Goal: Information Seeking & Learning: Understand process/instructions

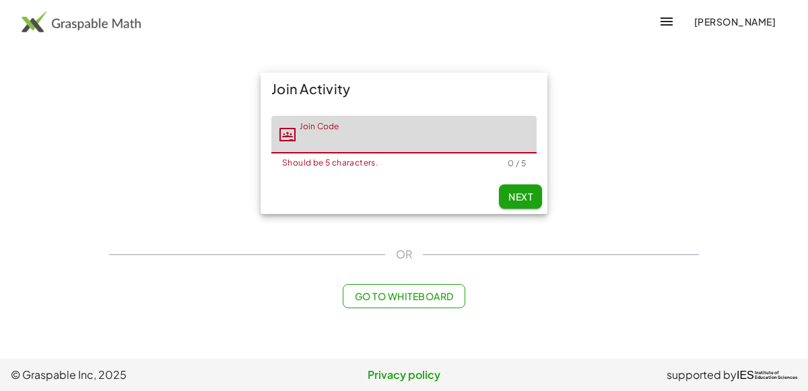
click at [456, 139] on input "Join Code" at bounding box center [416, 135] width 241 height 38
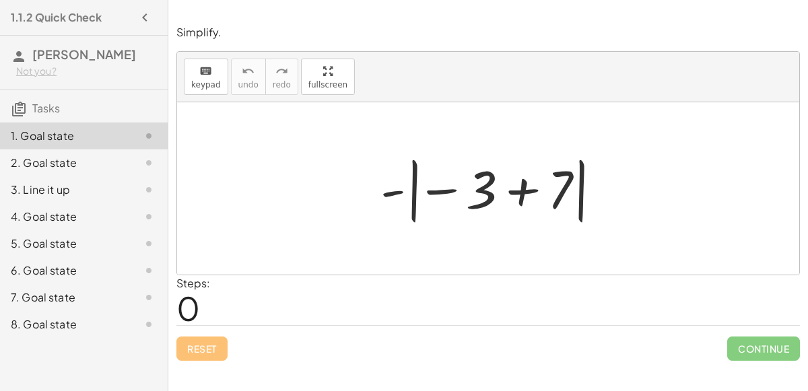
click at [61, 182] on div "3. Line it up" at bounding box center [65, 190] width 108 height 16
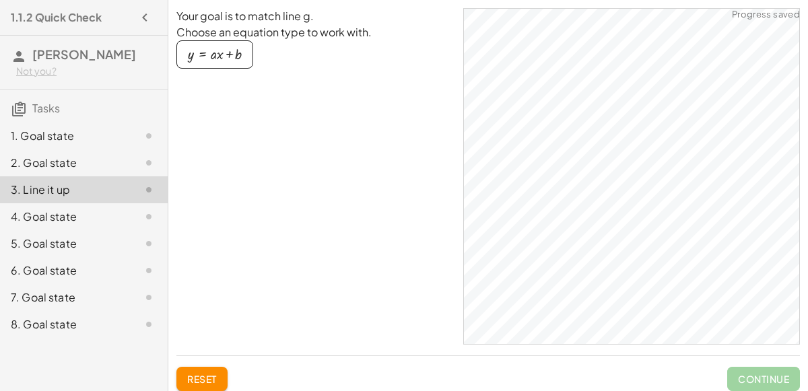
click at [33, 136] on div "1. Goal state" at bounding box center [65, 136] width 108 height 16
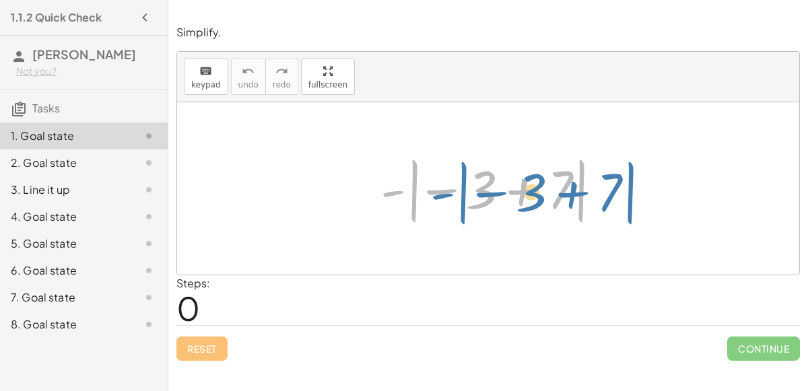
drag, startPoint x: 410, startPoint y: 215, endPoint x: 430, endPoint y: 209, distance: 21.1
click at [430, 209] on div at bounding box center [494, 189] width 240 height 75
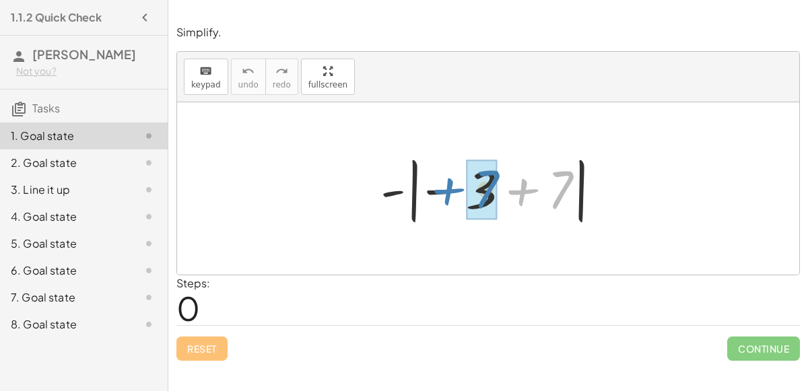
drag, startPoint x: 526, startPoint y: 196, endPoint x: 449, endPoint y: 194, distance: 76.8
click at [449, 194] on div at bounding box center [494, 189] width 240 height 75
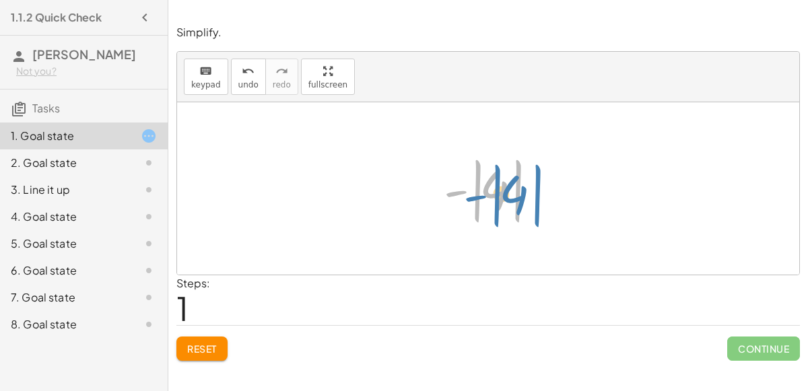
drag, startPoint x: 452, startPoint y: 188, endPoint x: 469, endPoint y: 191, distance: 17.2
click at [469, 191] on div at bounding box center [493, 189] width 113 height 75
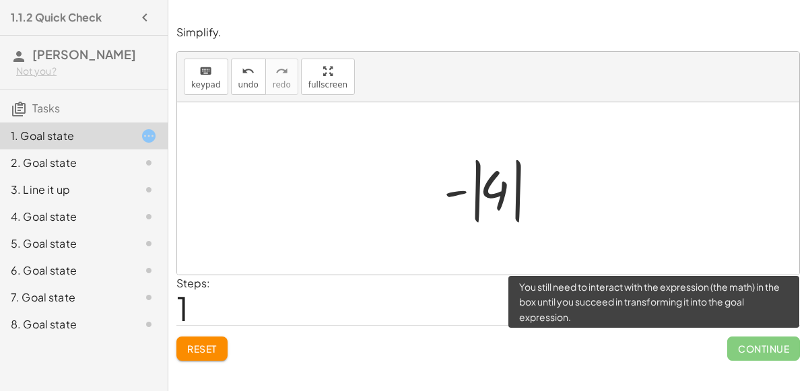
click at [732, 349] on span "Continue" at bounding box center [763, 349] width 73 height 24
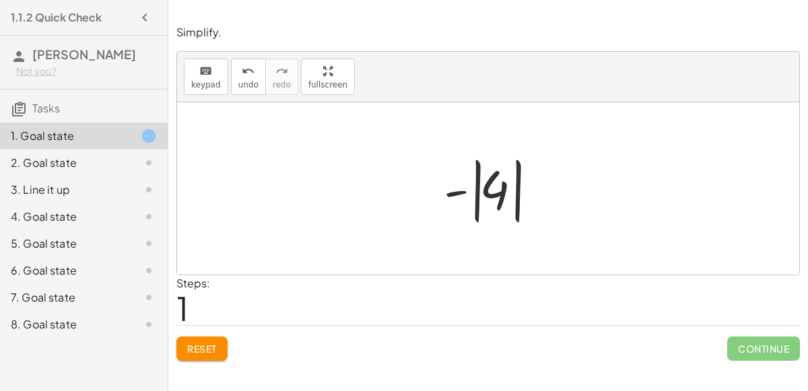
click at [498, 184] on div at bounding box center [493, 189] width 113 height 75
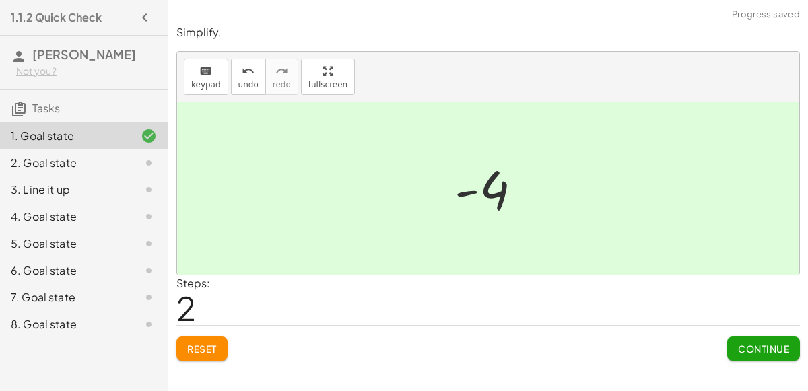
click at [742, 337] on button "Continue" at bounding box center [763, 349] width 73 height 24
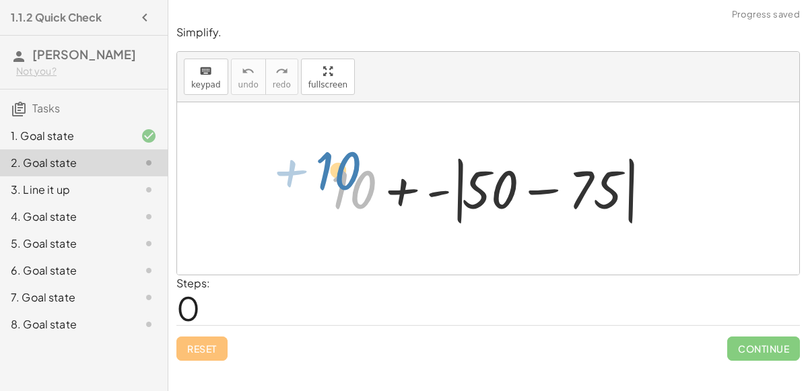
drag, startPoint x: 360, startPoint y: 182, endPoint x: 347, endPoint y: 162, distance: 23.7
click at [347, 162] on div at bounding box center [493, 188] width 339 height 77
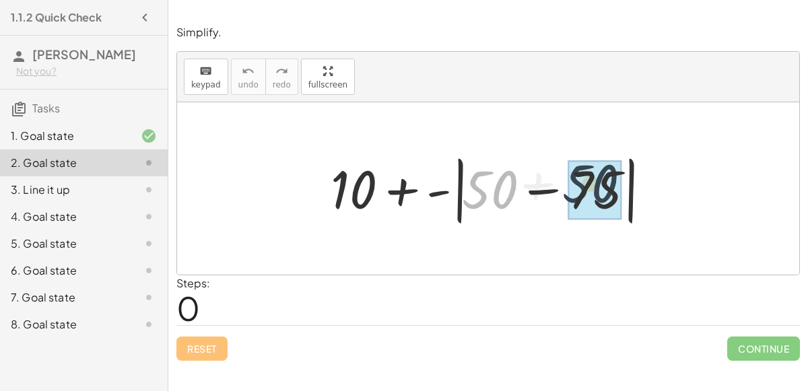
drag, startPoint x: 487, startPoint y: 186, endPoint x: 599, endPoint y: 180, distance: 112.6
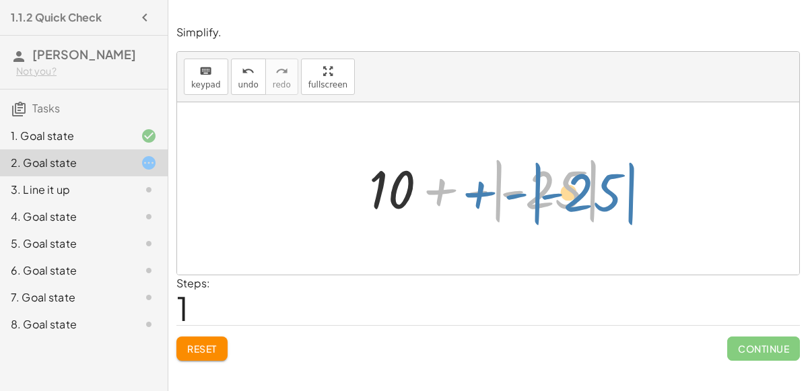
drag, startPoint x: 473, startPoint y: 194, endPoint x: 495, endPoint y: 195, distance: 22.3
click at [495, 195] on div at bounding box center [493, 189] width 263 height 75
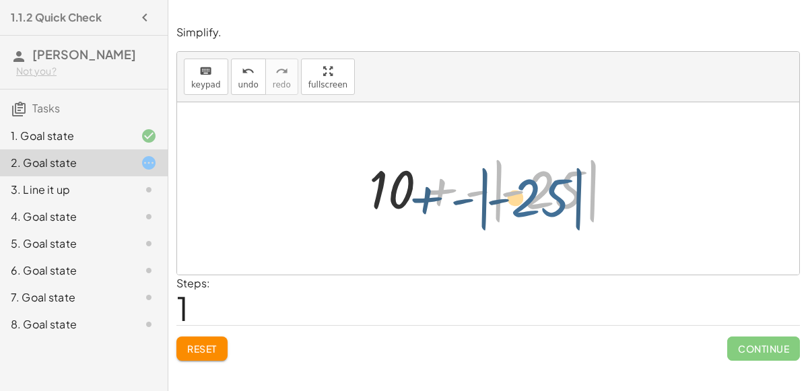
click at [551, 204] on div at bounding box center [493, 189] width 263 height 75
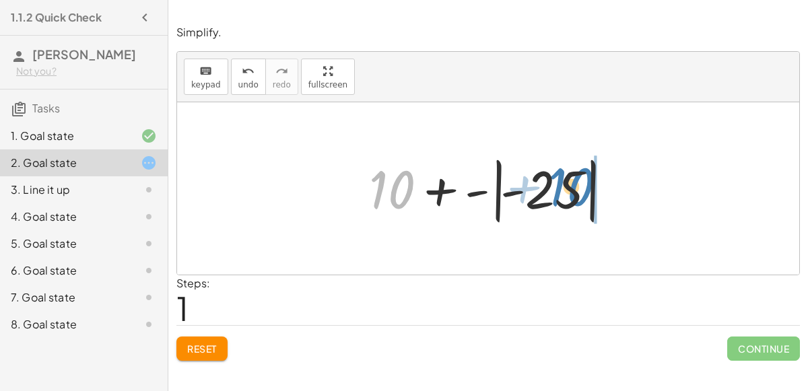
drag, startPoint x: 410, startPoint y: 177, endPoint x: 591, endPoint y: 174, distance: 180.5
click at [591, 174] on div at bounding box center [493, 189] width 263 height 75
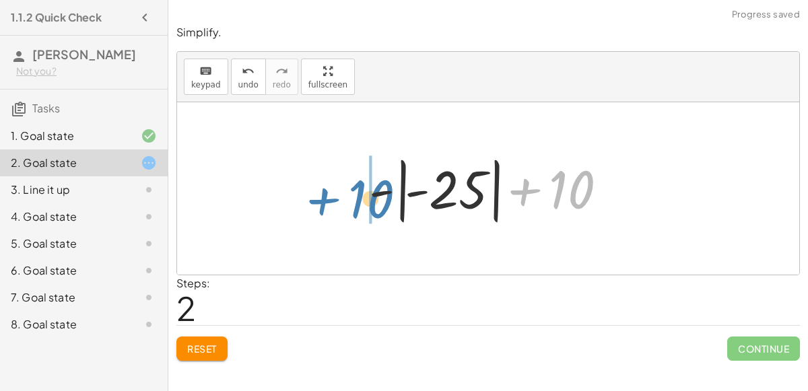
drag, startPoint x: 585, startPoint y: 181, endPoint x: 371, endPoint y: 185, distance: 213.6
click at [371, 185] on div at bounding box center [493, 189] width 263 height 75
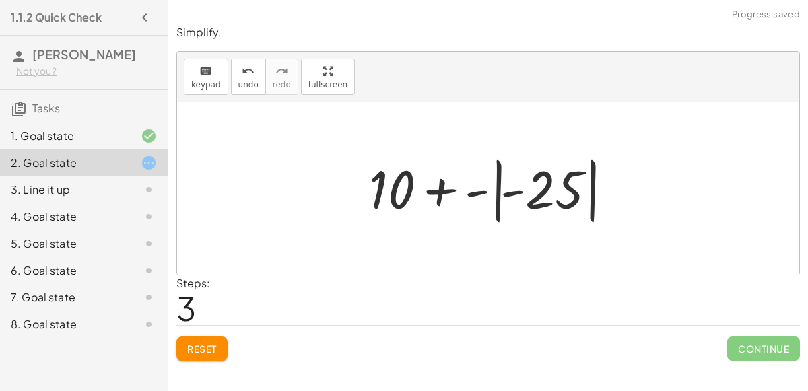
click at [484, 192] on div at bounding box center [493, 189] width 263 height 75
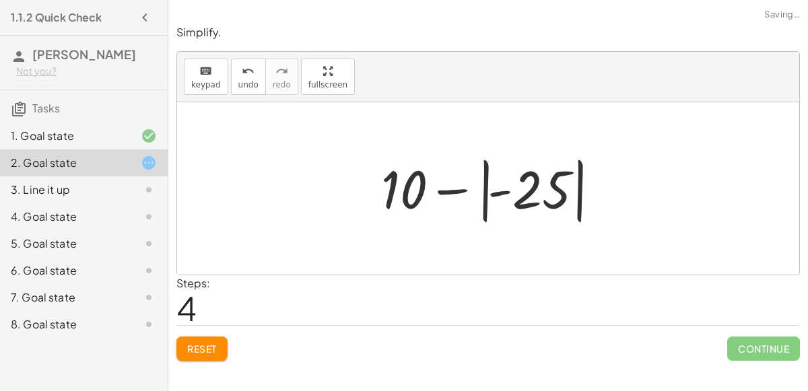
click at [461, 191] on div at bounding box center [493, 189] width 238 height 75
click at [504, 193] on div at bounding box center [493, 189] width 238 height 75
click at [409, 191] on div at bounding box center [493, 189] width 238 height 75
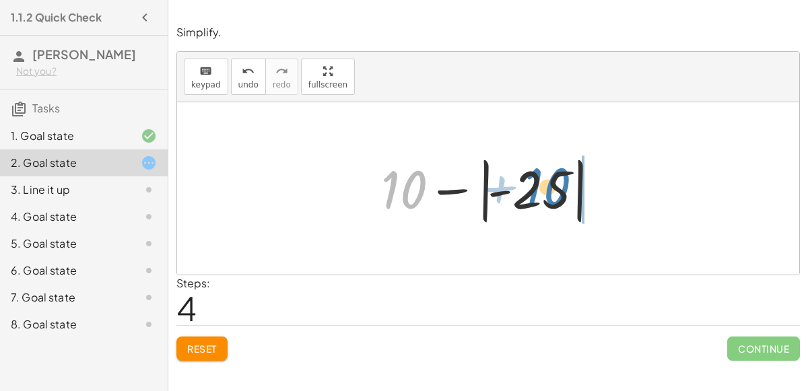
drag, startPoint x: 409, startPoint y: 191, endPoint x: 554, endPoint y: 188, distance: 144.8
click at [554, 188] on div at bounding box center [493, 189] width 238 height 75
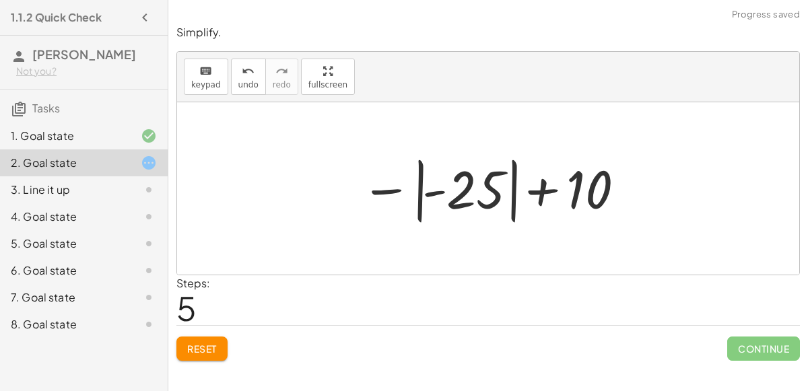
click at [433, 194] on div at bounding box center [493, 189] width 279 height 75
click at [392, 189] on div at bounding box center [493, 189] width 279 height 75
click at [196, 352] on span "Reset" at bounding box center [202, 349] width 30 height 12
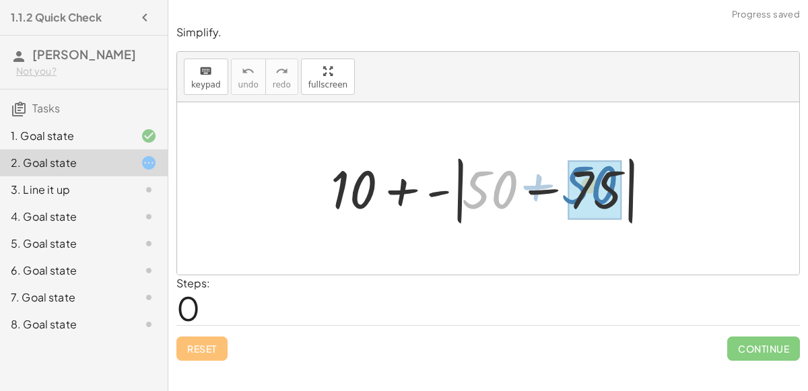
drag, startPoint x: 506, startPoint y: 189, endPoint x: 607, endPoint y: 184, distance: 100.5
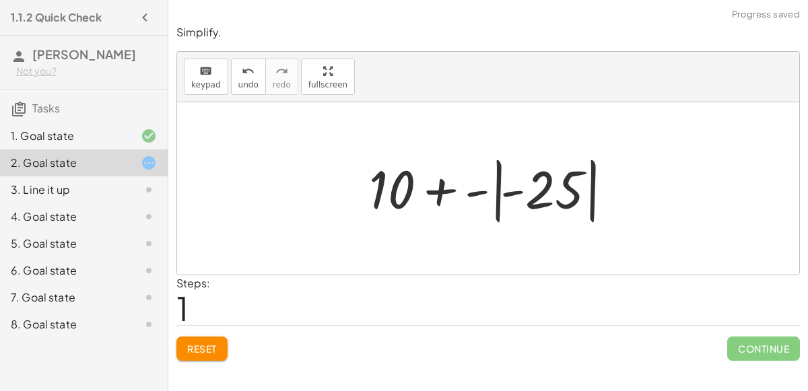
click at [473, 193] on div at bounding box center [493, 189] width 263 height 75
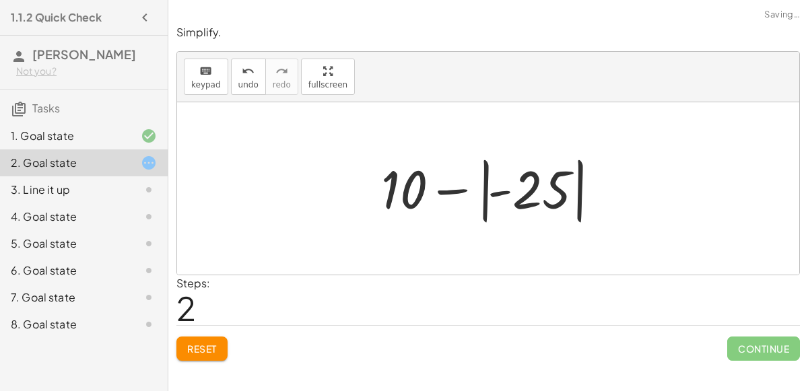
click at [456, 189] on div at bounding box center [493, 189] width 238 height 75
click at [421, 190] on div at bounding box center [493, 189] width 238 height 75
click at [518, 203] on div at bounding box center [493, 189] width 238 height 75
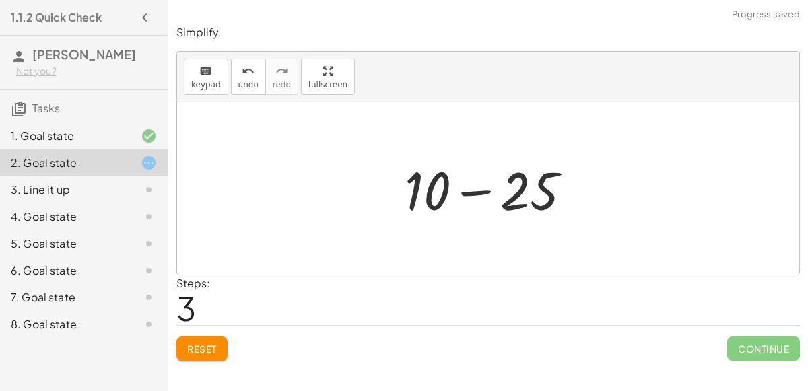
click at [479, 191] on div at bounding box center [493, 188] width 191 height 69
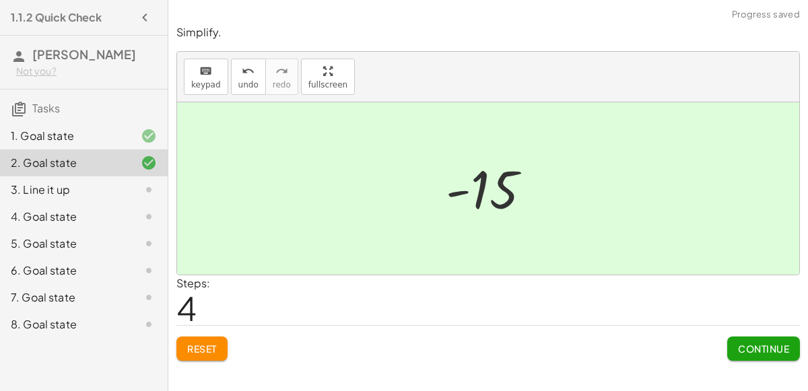
click at [751, 355] on button "Continue" at bounding box center [763, 349] width 73 height 24
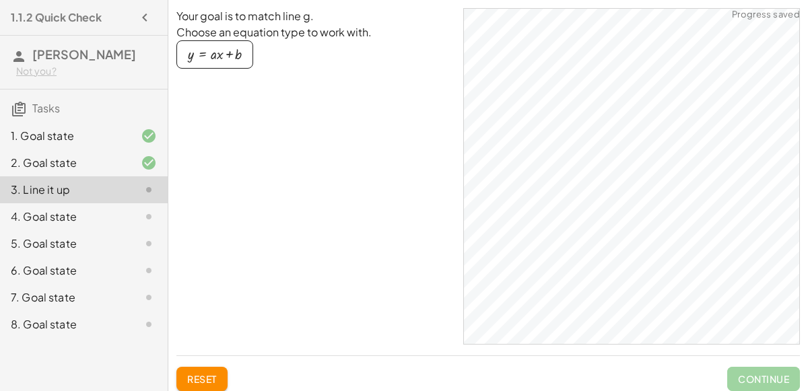
click at [226, 57] on div "button" at bounding box center [215, 54] width 54 height 15
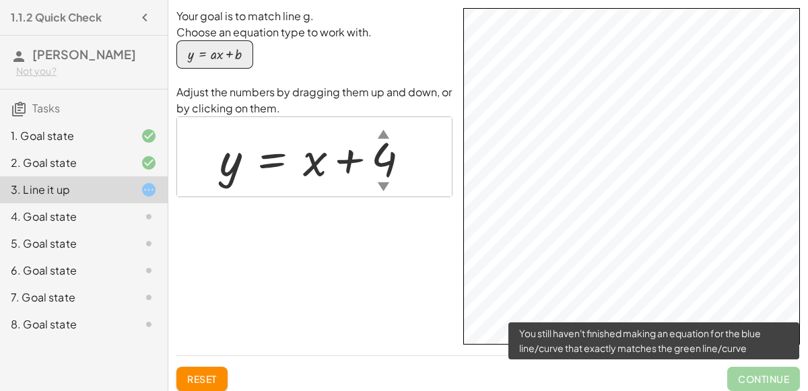
click at [789, 370] on span "Continue" at bounding box center [763, 379] width 73 height 24
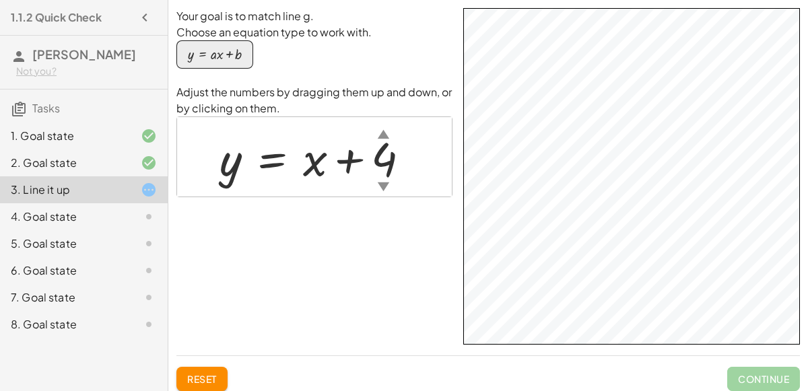
click at [378, 181] on div "▼" at bounding box center [383, 186] width 11 height 17
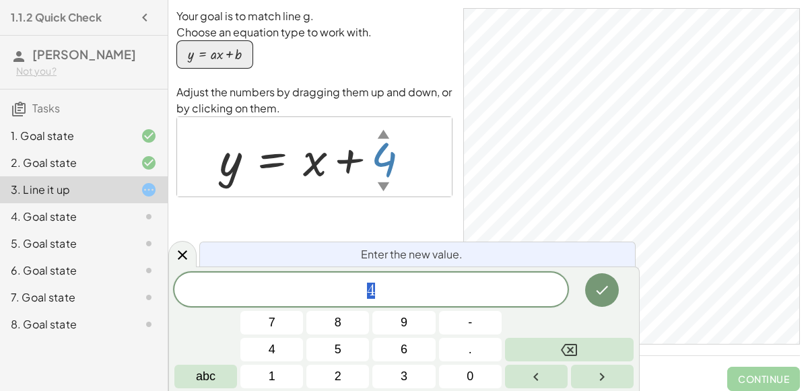
click at [381, 181] on div "▼" at bounding box center [383, 186] width 11 height 17
click at [596, 276] on button "Done" at bounding box center [602, 290] width 34 height 34
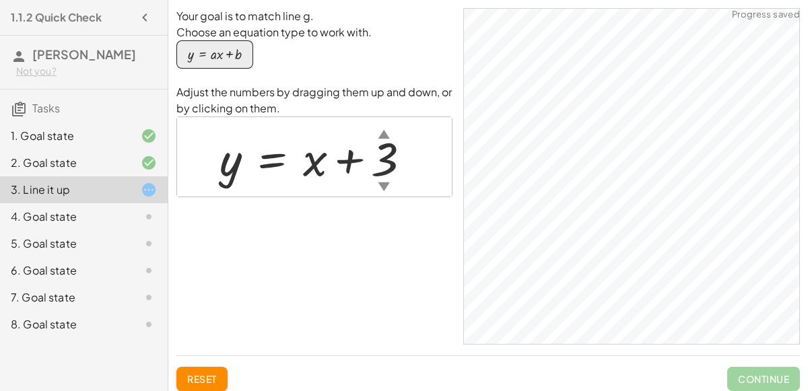
click at [386, 181] on div "▼" at bounding box center [383, 186] width 11 height 17
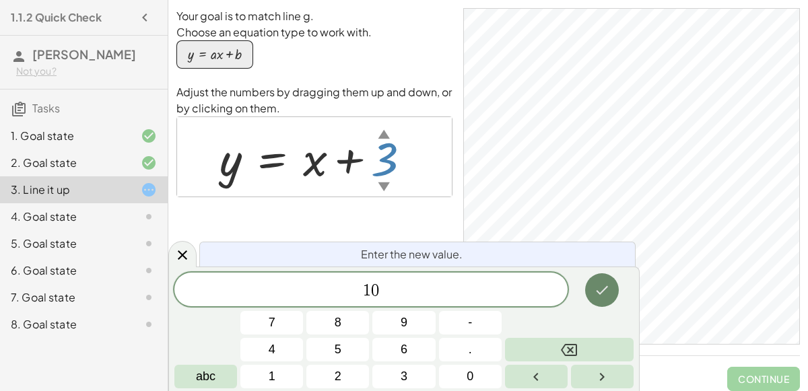
click at [610, 288] on icon "Done" at bounding box center [602, 290] width 16 height 16
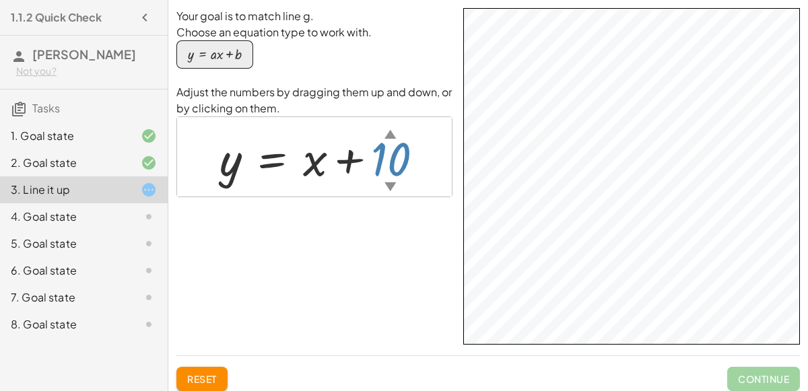
click at [391, 131] on div "▲" at bounding box center [390, 133] width 11 height 17
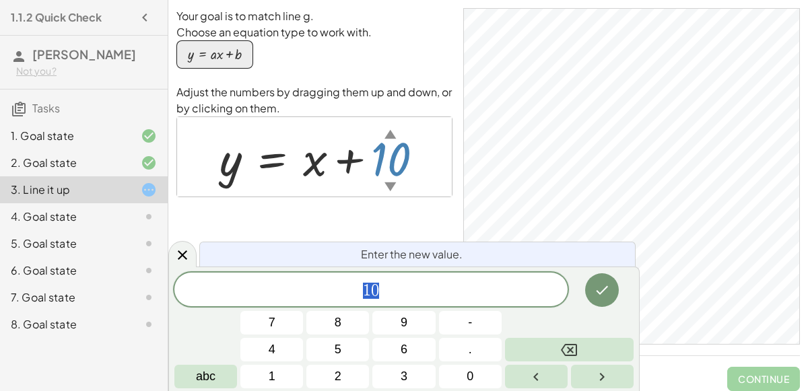
click at [391, 131] on div "▲" at bounding box center [390, 133] width 11 height 17
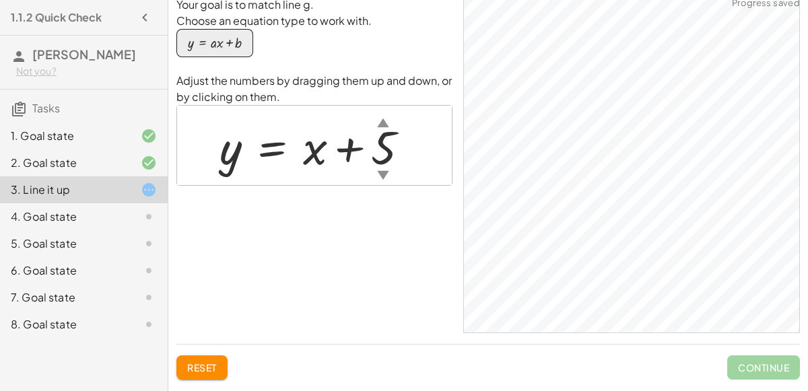
scroll to position [18, 0]
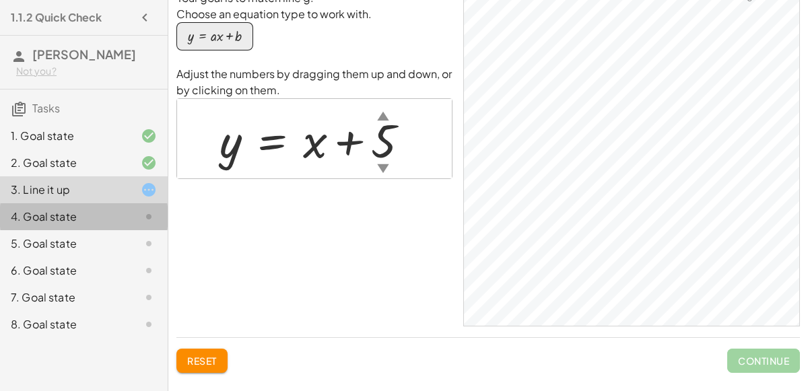
click at [88, 257] on div "4. Goal state" at bounding box center [84, 270] width 168 height 27
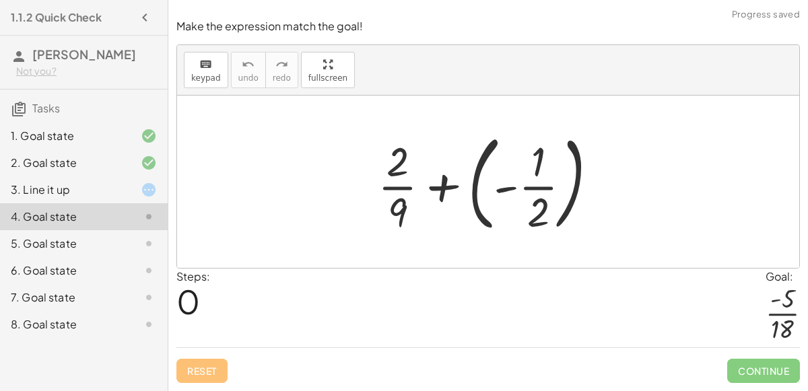
click at [142, 190] on icon at bounding box center [149, 190] width 16 height 16
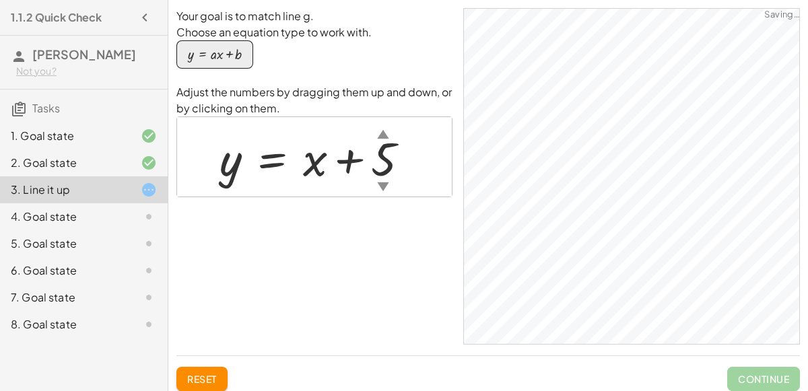
click at [205, 375] on span "Reset" at bounding box center [202, 379] width 30 height 12
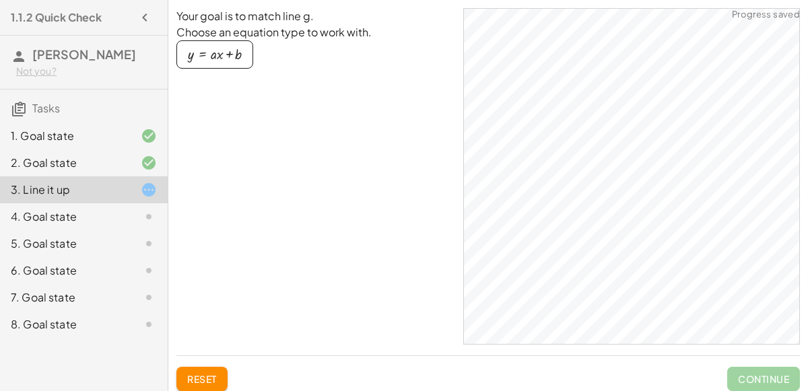
click at [96, 216] on div "4. Goal state" at bounding box center [65, 217] width 108 height 16
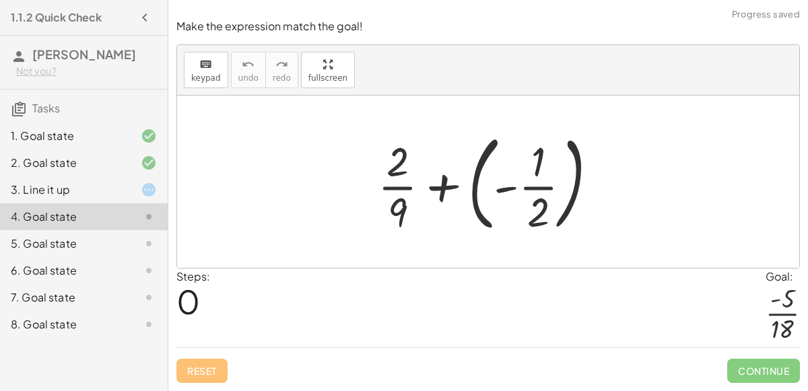
click at [502, 187] on div at bounding box center [493, 182] width 244 height 112
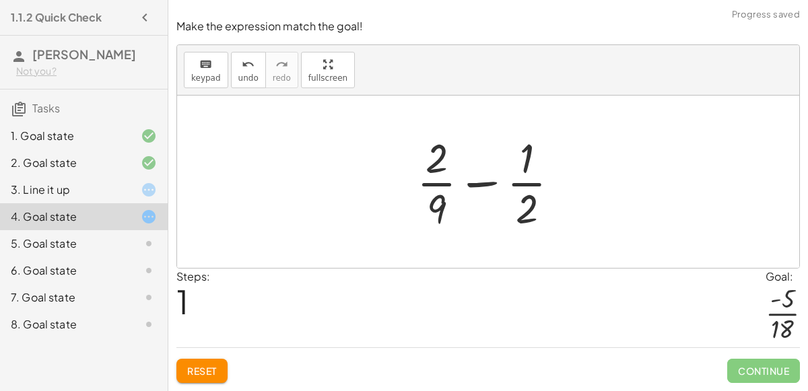
click at [486, 183] on div at bounding box center [493, 182] width 167 height 104
click at [438, 163] on div at bounding box center [493, 182] width 167 height 104
click at [531, 210] on div at bounding box center [493, 182] width 167 height 104
drag, startPoint x: 438, startPoint y: 168, endPoint x: 528, endPoint y: 218, distance: 102.5
click at [528, 218] on div at bounding box center [493, 182] width 167 height 104
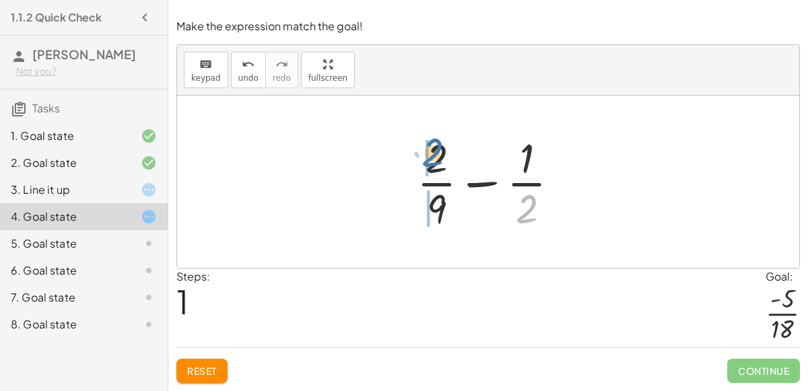
drag, startPoint x: 527, startPoint y: 218, endPoint x: 432, endPoint y: 161, distance: 110.9
click at [432, 161] on div at bounding box center [493, 182] width 167 height 104
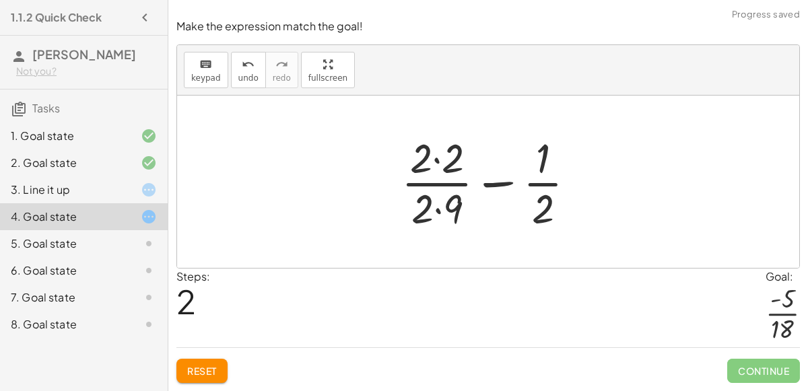
click at [453, 203] on div at bounding box center [494, 182] width 199 height 104
click at [439, 165] on div at bounding box center [494, 182] width 199 height 104
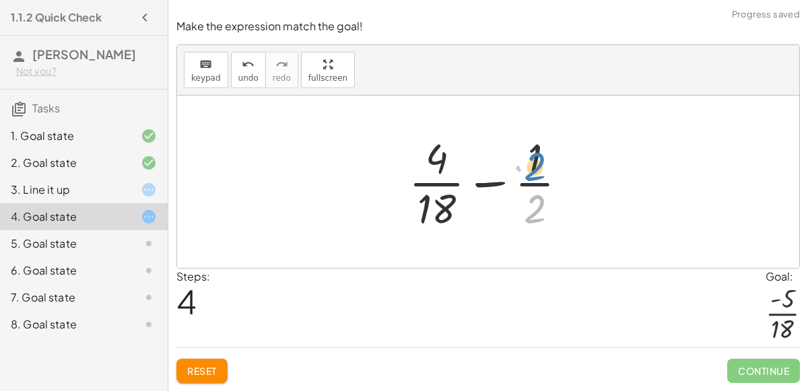
drag, startPoint x: 540, startPoint y: 214, endPoint x: 540, endPoint y: 166, distance: 47.8
click at [540, 166] on div at bounding box center [493, 182] width 183 height 104
drag, startPoint x: 428, startPoint y: 160, endPoint x: 527, endPoint y: 208, distance: 109.6
click at [527, 208] on div at bounding box center [493, 182] width 183 height 104
drag, startPoint x: 529, startPoint y: 211, endPoint x: 432, endPoint y: 162, distance: 109.3
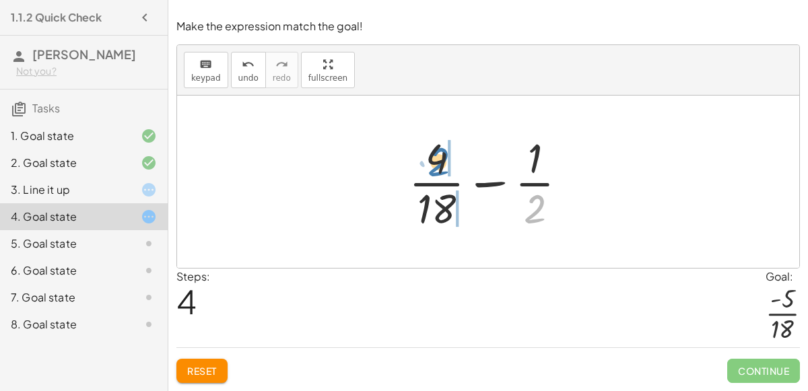
click at [432, 162] on div at bounding box center [493, 182] width 183 height 104
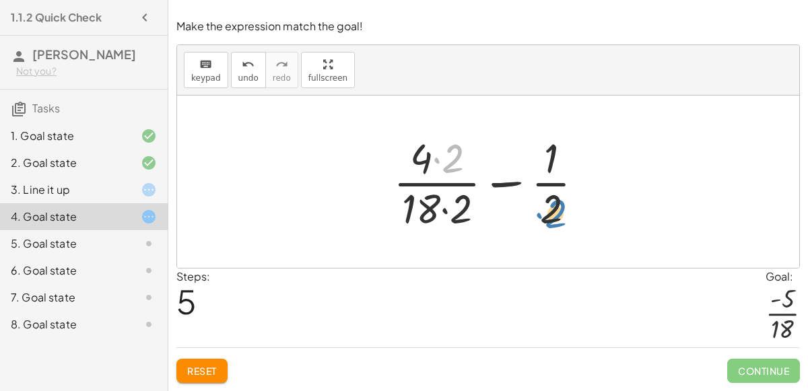
drag, startPoint x: 443, startPoint y: 168, endPoint x: 544, endPoint y: 228, distance: 117.5
click at [544, 228] on div at bounding box center [494, 182] width 215 height 104
click at [445, 206] on div at bounding box center [494, 182] width 215 height 104
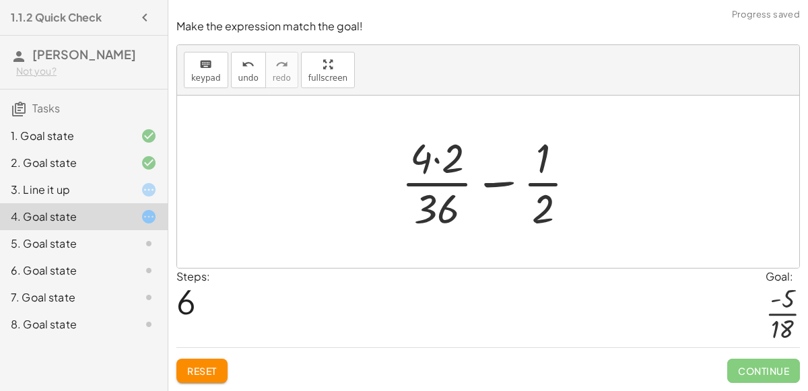
click at [436, 159] on div at bounding box center [494, 182] width 199 height 104
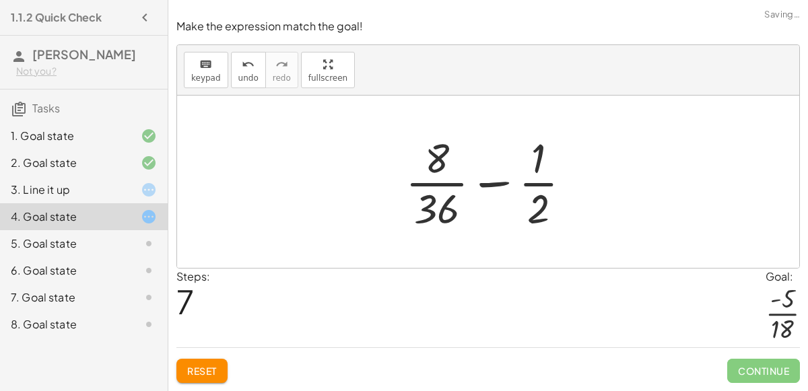
click at [212, 366] on span "Reset" at bounding box center [202, 371] width 30 height 12
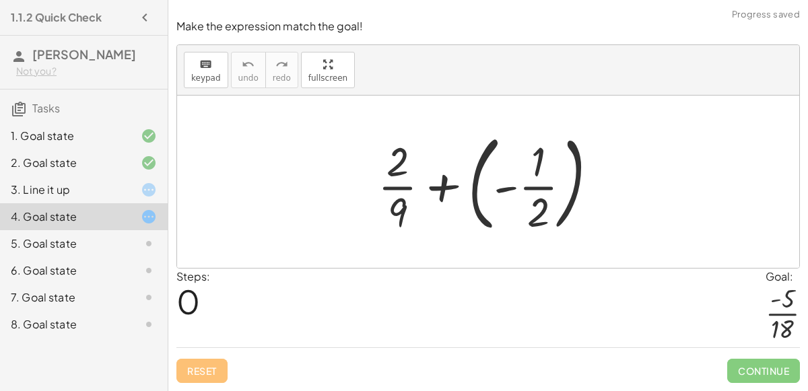
click at [506, 190] on div at bounding box center [493, 182] width 244 height 112
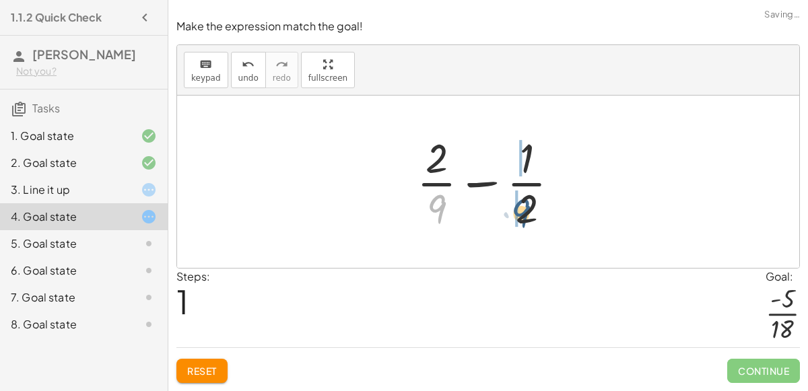
drag, startPoint x: 443, startPoint y: 208, endPoint x: 531, endPoint y: 212, distance: 88.3
click at [531, 212] on div at bounding box center [493, 182] width 167 height 104
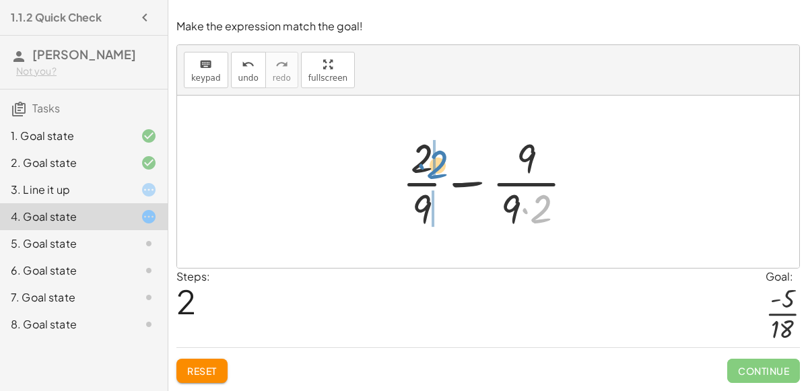
drag, startPoint x: 544, startPoint y: 208, endPoint x: 432, endPoint y: 161, distance: 120.7
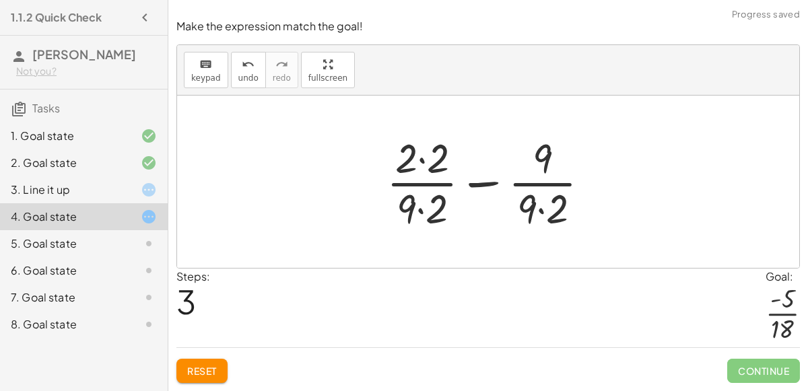
click at [526, 216] on div at bounding box center [494, 182] width 228 height 104
click at [537, 211] on div at bounding box center [494, 182] width 228 height 104
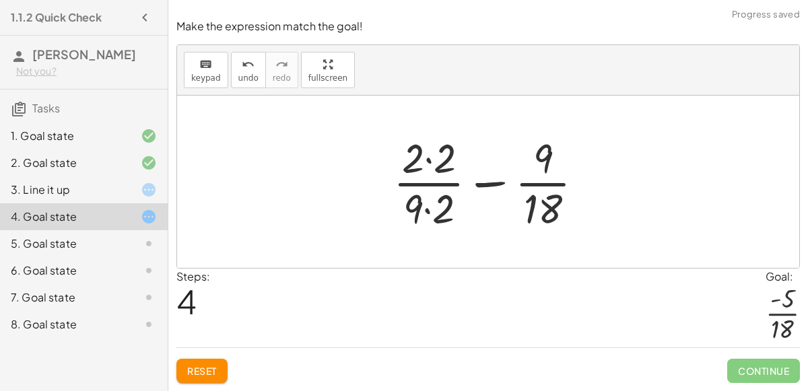
click at [424, 160] on div at bounding box center [494, 182] width 215 height 104
click at [427, 206] on div at bounding box center [493, 182] width 212 height 104
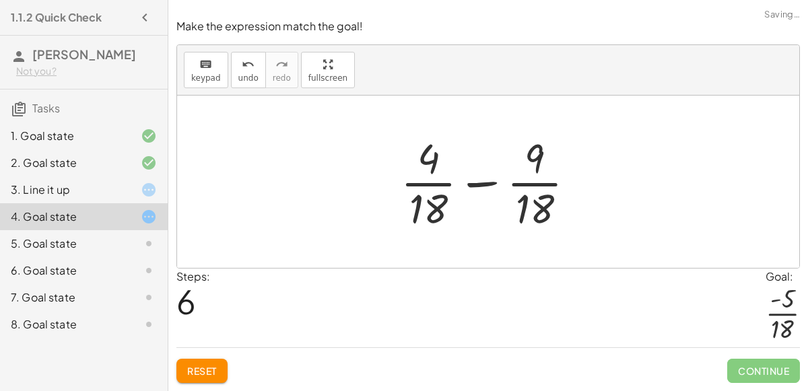
click at [478, 187] on div at bounding box center [493, 182] width 199 height 104
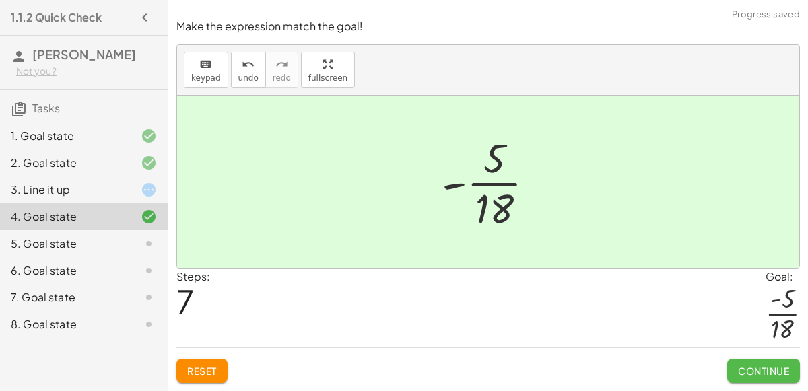
click at [735, 374] on button "Continue" at bounding box center [763, 371] width 73 height 24
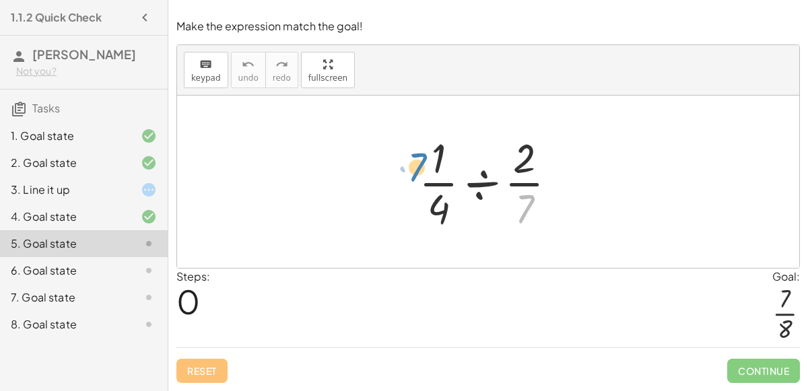
drag, startPoint x: 524, startPoint y: 203, endPoint x: 414, endPoint y: 160, distance: 118.8
click at [414, 160] on div at bounding box center [493, 182] width 162 height 104
drag, startPoint x: 522, startPoint y: 150, endPoint x: 461, endPoint y: 197, distance: 76.4
click at [461, 197] on div at bounding box center [493, 182] width 162 height 104
drag, startPoint x: 521, startPoint y: 214, endPoint x: 433, endPoint y: 211, distance: 88.3
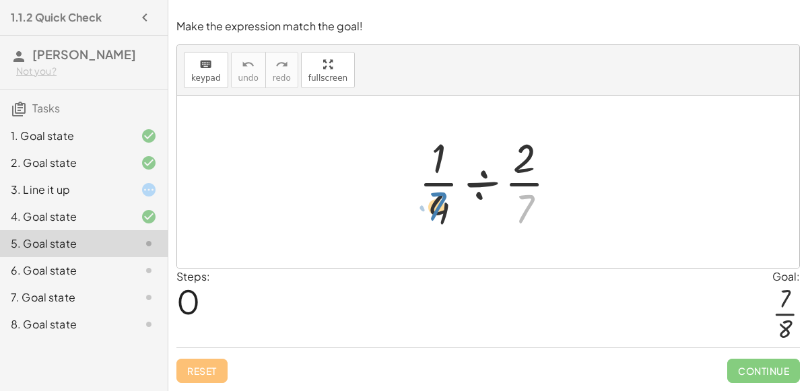
click at [433, 211] on div at bounding box center [493, 182] width 162 height 104
drag, startPoint x: 528, startPoint y: 164, endPoint x: 449, endPoint y: 210, distance: 91.1
click at [449, 210] on div at bounding box center [493, 182] width 162 height 104
drag, startPoint x: 431, startPoint y: 160, endPoint x: 522, endPoint y: 213, distance: 105.0
click at [522, 213] on div at bounding box center [493, 182] width 162 height 104
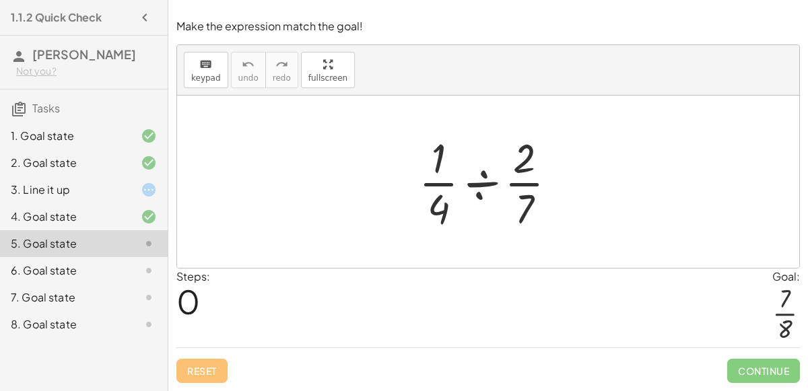
click at [471, 187] on div at bounding box center [493, 182] width 162 height 104
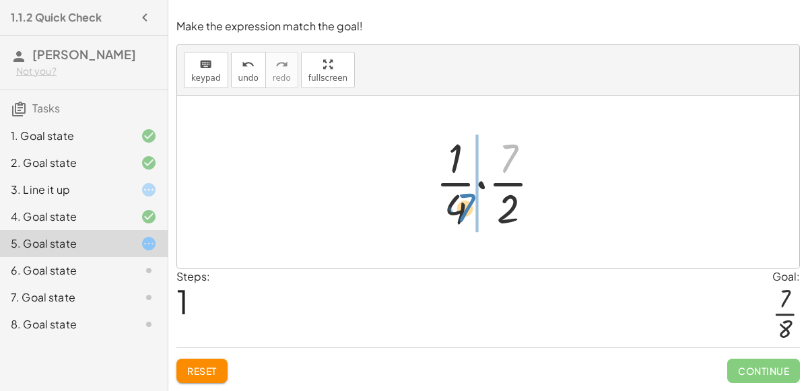
drag, startPoint x: 511, startPoint y: 166, endPoint x: 468, endPoint y: 218, distance: 66.9
click at [468, 218] on div at bounding box center [493, 182] width 129 height 104
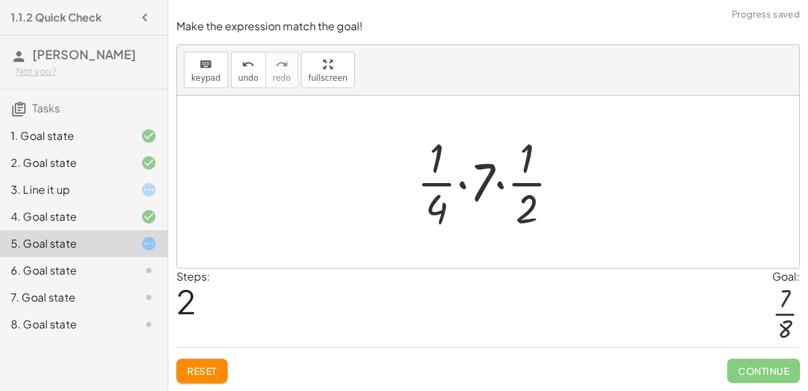
click at [467, 190] on div at bounding box center [493, 182] width 167 height 104
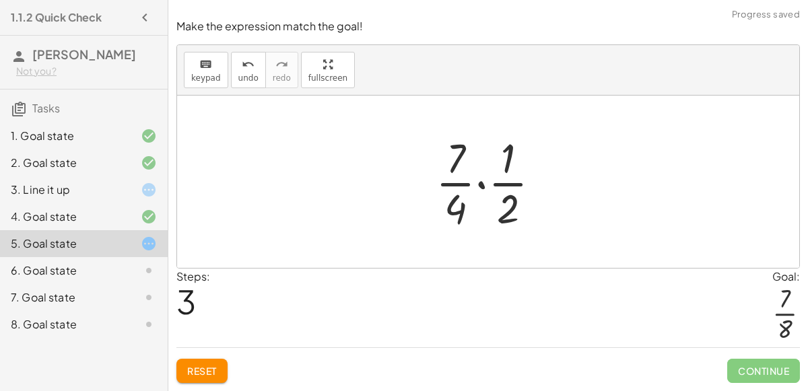
click at [481, 186] on div at bounding box center [493, 182] width 129 height 104
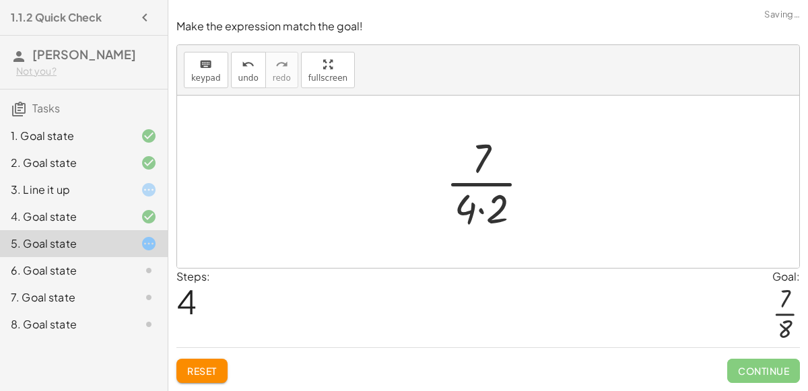
click at [478, 211] on div at bounding box center [493, 182] width 108 height 104
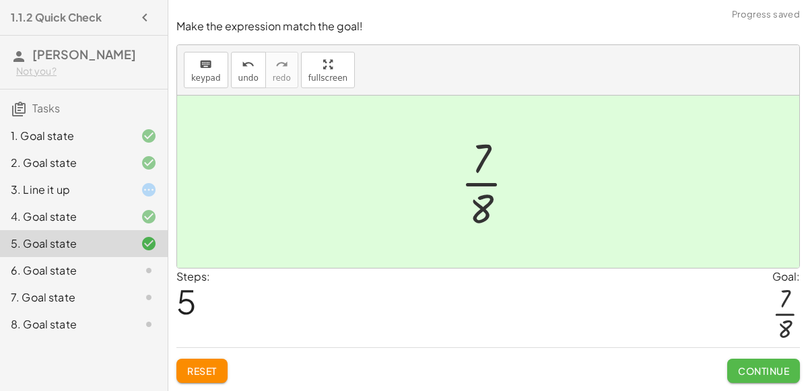
click at [733, 363] on button "Continue" at bounding box center [763, 371] width 73 height 24
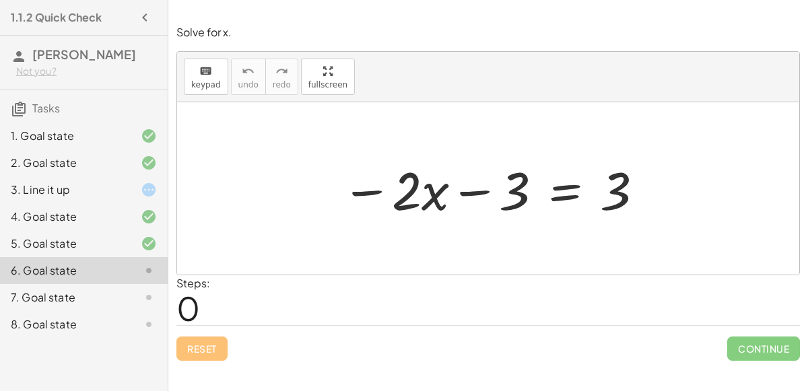
click at [476, 191] on div at bounding box center [493, 188] width 317 height 69
click at [376, 185] on div at bounding box center [493, 188] width 317 height 69
drag, startPoint x: 612, startPoint y: 194, endPoint x: 642, endPoint y: 193, distance: 30.3
click at [642, 193] on div at bounding box center [493, 188] width 317 height 69
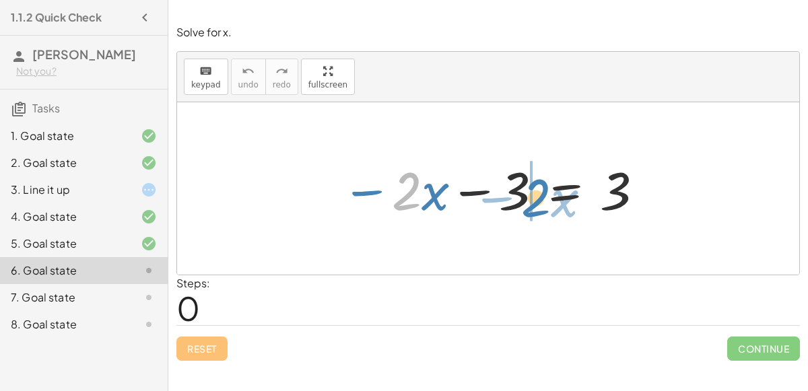
drag, startPoint x: 404, startPoint y: 190, endPoint x: 533, endPoint y: 196, distance: 128.8
click at [533, 196] on div at bounding box center [493, 188] width 317 height 69
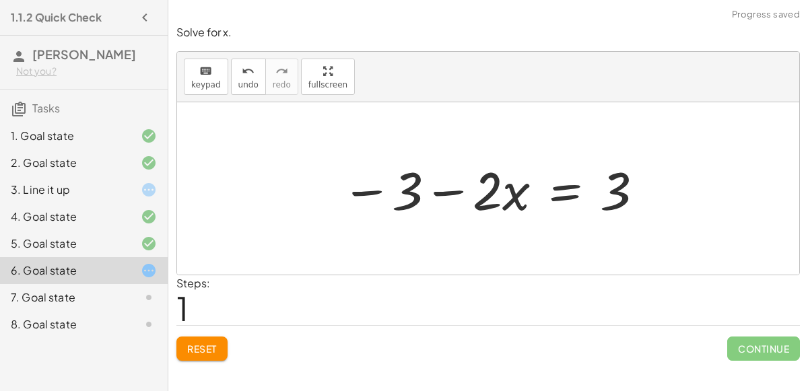
click at [365, 189] on div at bounding box center [493, 188] width 317 height 69
click at [399, 194] on div at bounding box center [493, 188] width 317 height 69
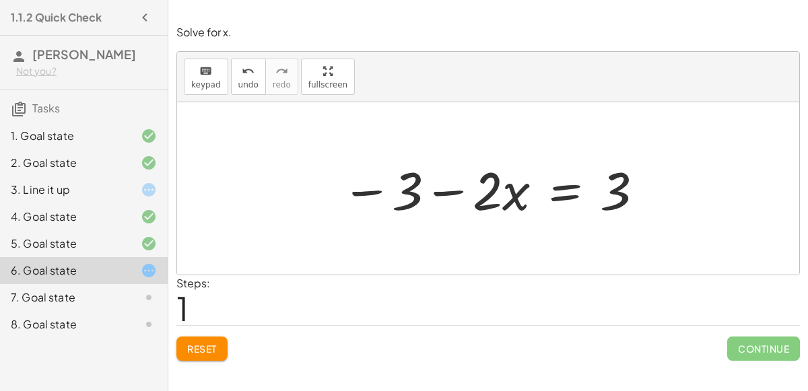
click at [438, 191] on div at bounding box center [493, 188] width 317 height 69
click at [381, 187] on div at bounding box center [493, 188] width 317 height 69
click at [415, 195] on div at bounding box center [493, 188] width 317 height 69
click at [597, 198] on div at bounding box center [493, 188] width 317 height 69
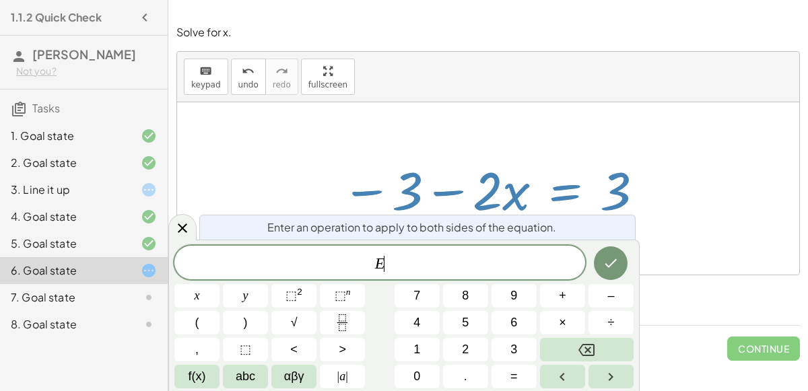
drag, startPoint x: 603, startPoint y: 200, endPoint x: 406, endPoint y: 178, distance: 197.8
click at [406, 178] on div at bounding box center [493, 188] width 317 height 69
click at [240, 114] on div at bounding box center [488, 188] width 622 height 172
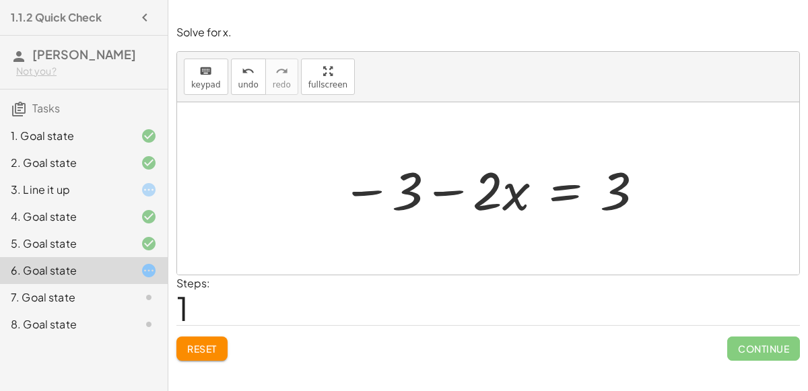
click at [216, 343] on span "Reset" at bounding box center [202, 349] width 30 height 12
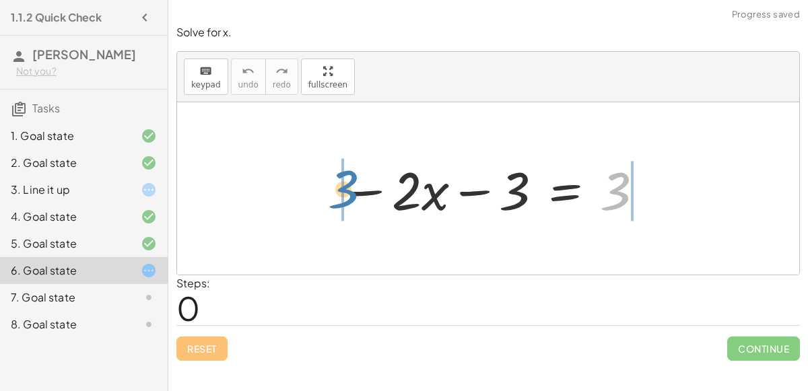
drag, startPoint x: 612, startPoint y: 204, endPoint x: 339, endPoint y: 202, distance: 272.8
click at [339, 202] on div at bounding box center [493, 188] width 317 height 69
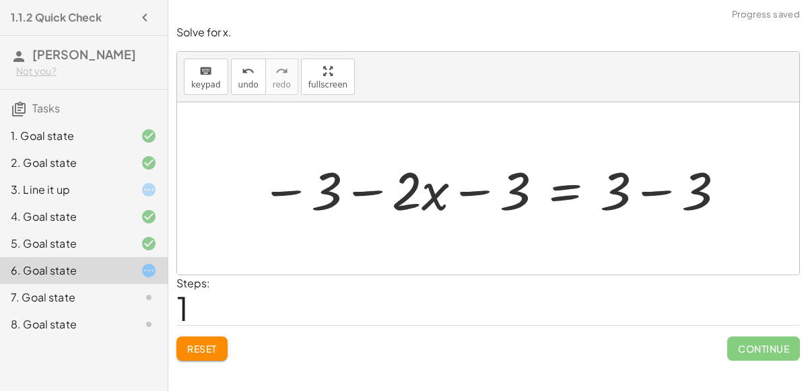
click at [477, 191] on div at bounding box center [494, 188] width 480 height 69
click at [293, 191] on div at bounding box center [494, 188] width 480 height 69
click at [647, 186] on div at bounding box center [494, 188] width 480 height 69
click at [280, 191] on div at bounding box center [451, 188] width 395 height 69
click at [285, 191] on div at bounding box center [451, 188] width 395 height 69
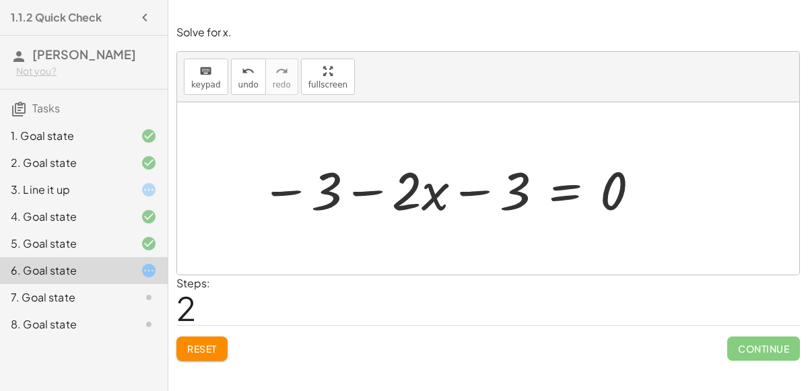
click at [476, 192] on div at bounding box center [451, 188] width 395 height 69
click at [368, 191] on div at bounding box center [451, 188] width 395 height 69
click at [271, 190] on div at bounding box center [451, 188] width 395 height 69
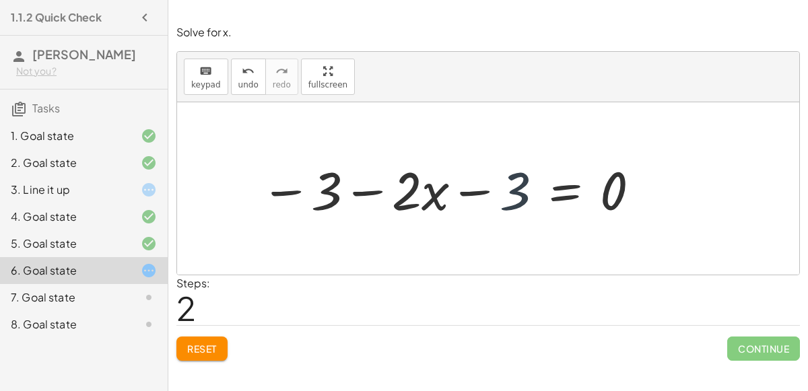
click at [515, 203] on div at bounding box center [451, 188] width 395 height 69
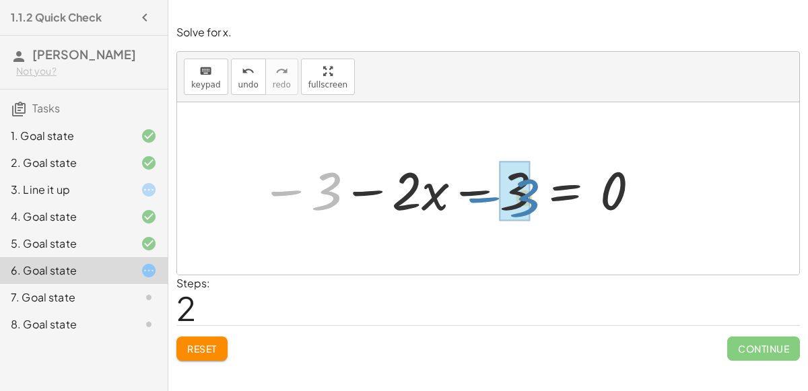
drag, startPoint x: 327, startPoint y: 187, endPoint x: 520, endPoint y: 189, distance: 193.3
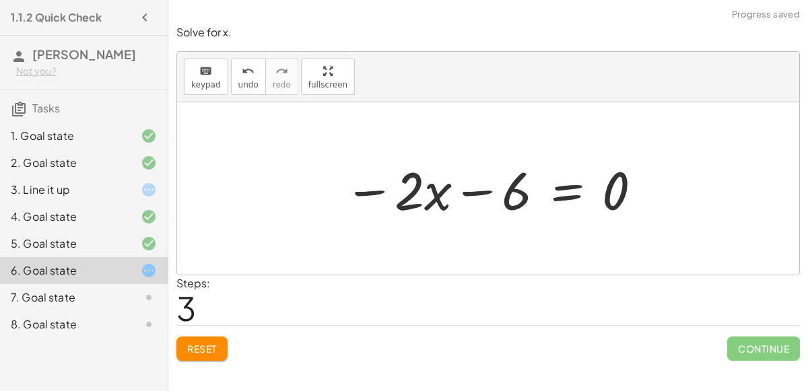
click at [484, 193] on div at bounding box center [493, 188] width 313 height 69
click at [381, 187] on div at bounding box center [493, 188] width 313 height 69
drag, startPoint x: 405, startPoint y: 193, endPoint x: 447, endPoint y: 195, distance: 41.8
click at [447, 195] on div at bounding box center [493, 188] width 313 height 69
drag, startPoint x: 441, startPoint y: 198, endPoint x: 408, endPoint y: 194, distance: 33.2
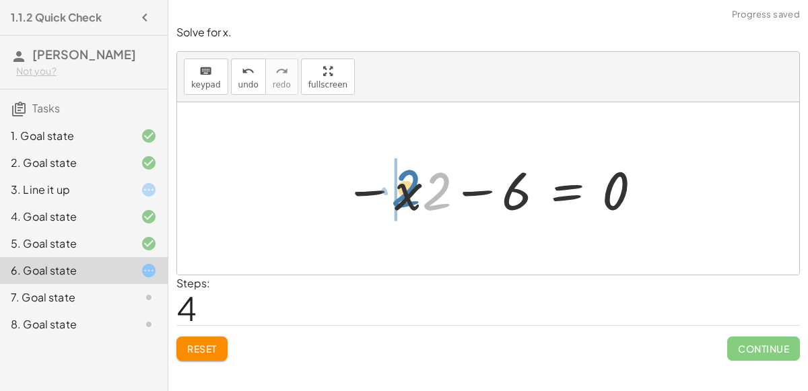
click at [408, 194] on div at bounding box center [493, 188] width 313 height 69
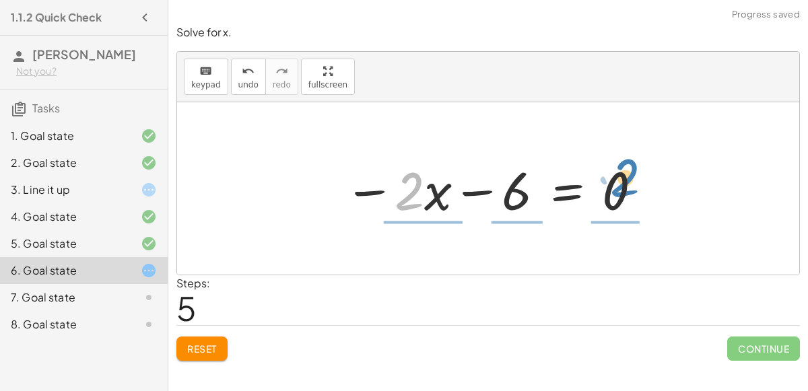
drag, startPoint x: 408, startPoint y: 194, endPoint x: 630, endPoint y: 181, distance: 222.0
click at [630, 181] on div at bounding box center [493, 188] width 313 height 69
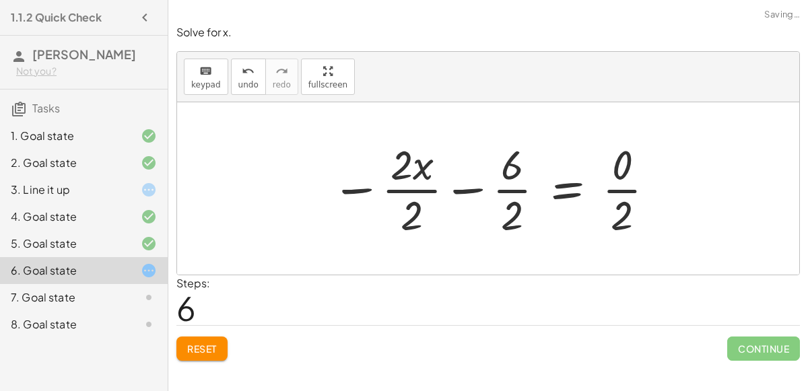
click at [461, 191] on div at bounding box center [494, 189] width 339 height 104
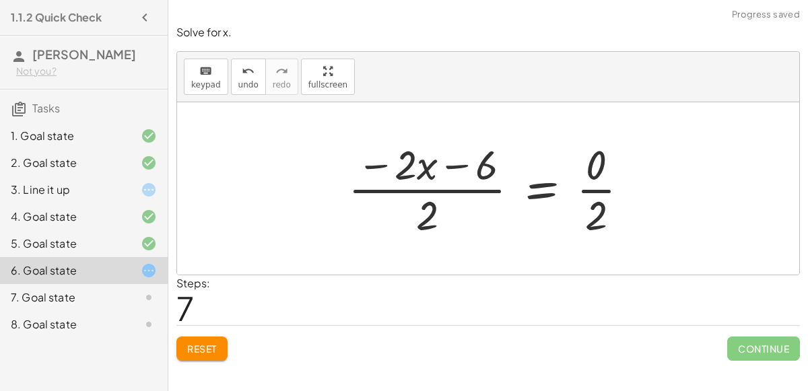
click at [449, 171] on div at bounding box center [493, 189] width 305 height 104
click at [390, 162] on div at bounding box center [493, 189] width 305 height 104
click at [191, 343] on span "Reset" at bounding box center [202, 349] width 30 height 12
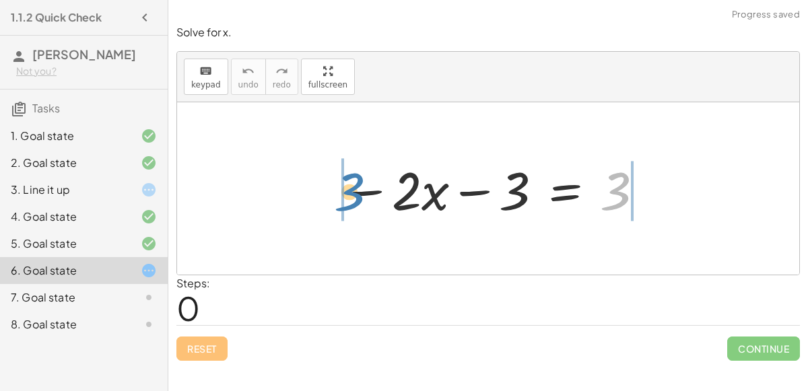
drag, startPoint x: 612, startPoint y: 201, endPoint x: 343, endPoint y: 201, distance: 268.7
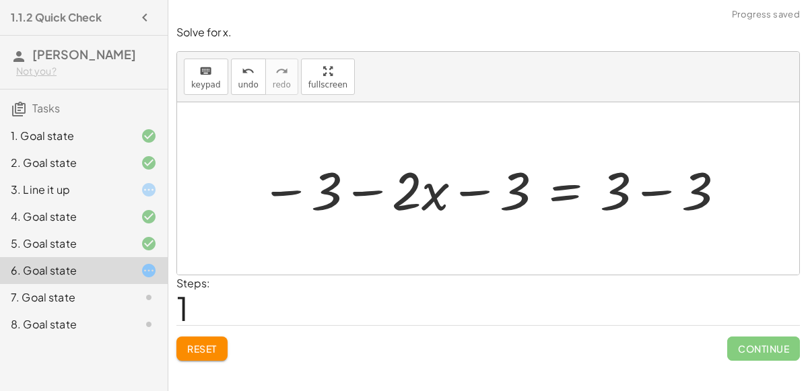
click at [286, 195] on div at bounding box center [494, 188] width 480 height 69
click at [286, 193] on div at bounding box center [494, 188] width 480 height 69
click at [662, 189] on div at bounding box center [494, 188] width 480 height 69
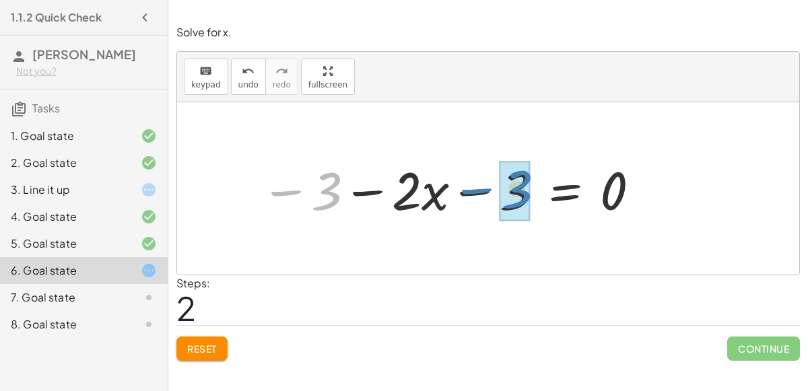
drag, startPoint x: 316, startPoint y: 202, endPoint x: 506, endPoint y: 200, distance: 190.6
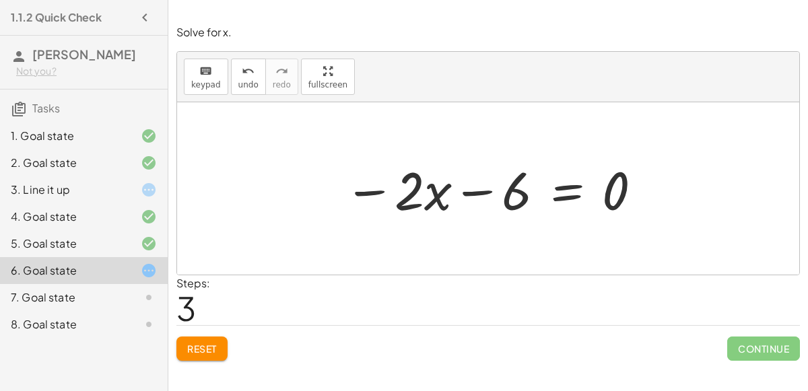
click at [616, 185] on div at bounding box center [493, 188] width 313 height 69
drag, startPoint x: 616, startPoint y: 185, endPoint x: 524, endPoint y: 192, distance: 91.8
click at [524, 192] on div at bounding box center [493, 188] width 313 height 69
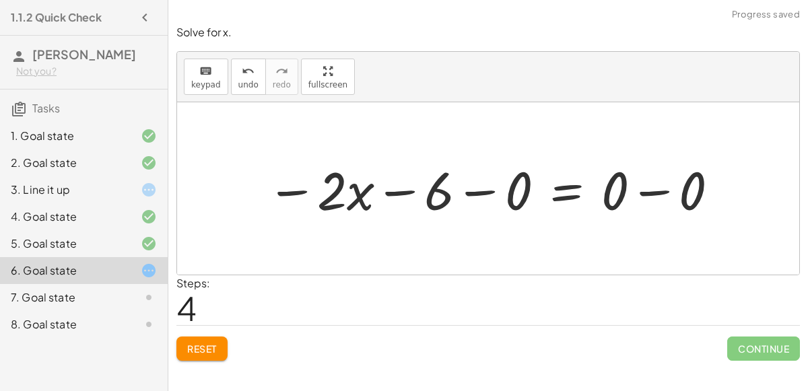
click at [423, 192] on div at bounding box center [493, 188] width 467 height 69
click at [465, 193] on div at bounding box center [493, 188] width 467 height 69
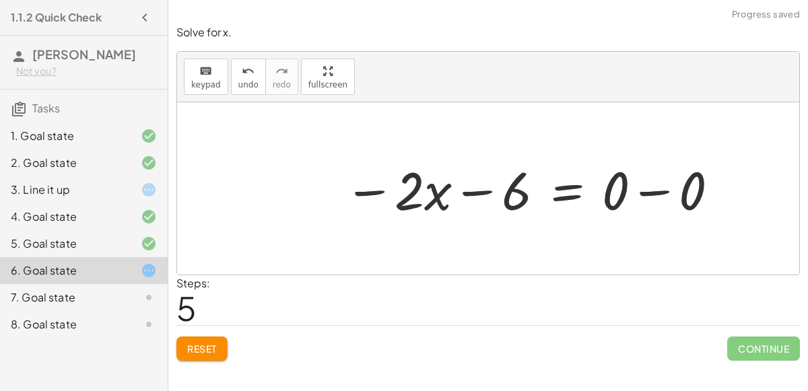
click at [640, 187] on div at bounding box center [532, 188] width 390 height 69
drag, startPoint x: 607, startPoint y: 195, endPoint x: 595, endPoint y: 288, distance: 93.7
click at [0, 0] on div "Solve for x. keyboard keypad undo undo redo redo fullscreen − · 2 · x − 3 = 3 −…" at bounding box center [0, 0] width 0 height 0
click at [219, 348] on button "Reset" at bounding box center [201, 349] width 51 height 24
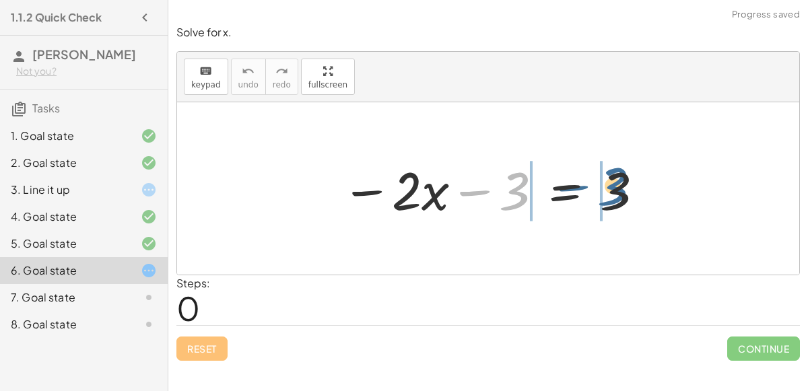
drag, startPoint x: 499, startPoint y: 205, endPoint x: 597, endPoint y: 204, distance: 98.3
click at [597, 204] on div at bounding box center [493, 188] width 317 height 69
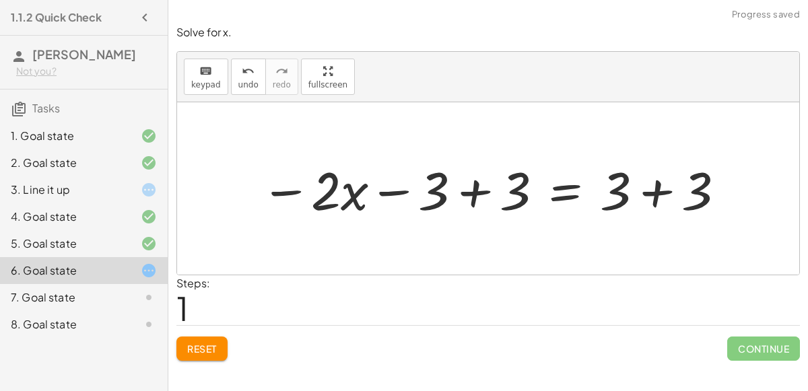
click at [657, 200] on div at bounding box center [494, 188] width 480 height 69
click at [485, 195] on div at bounding box center [452, 188] width 397 height 69
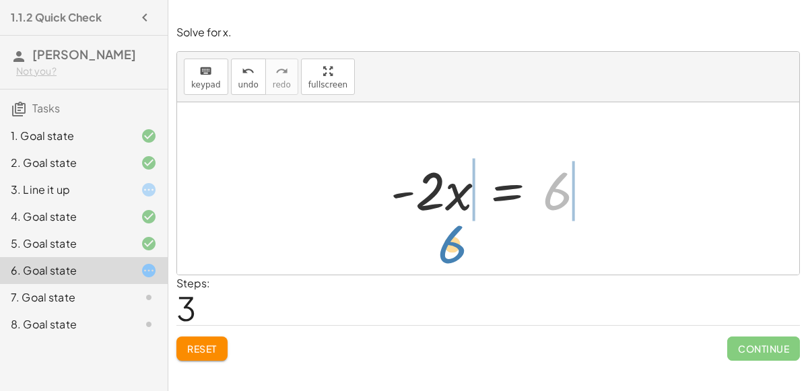
drag, startPoint x: 548, startPoint y: 199, endPoint x: 442, endPoint y: 253, distance: 118.4
click at [442, 253] on div "− · 2 · x − 3 = 3 − · 2 · x − 3 + 3 = + 3 + 3 − · 2 · x − 3 + 3 = 6 − · 2 · x +…" at bounding box center [488, 188] width 622 height 172
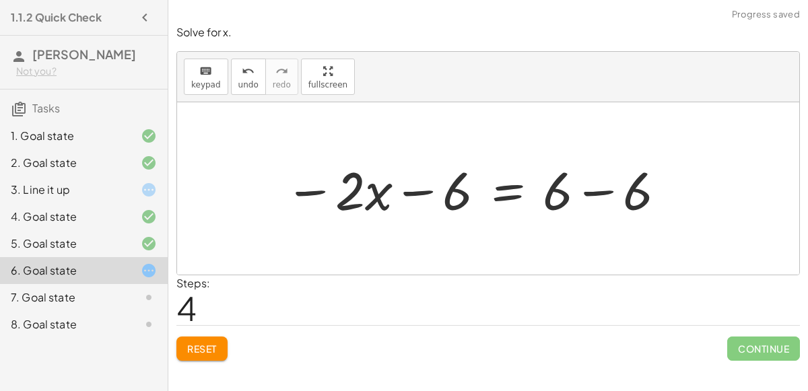
click at [416, 195] on div at bounding box center [476, 188] width 396 height 69
click at [610, 187] on div at bounding box center [476, 188] width 396 height 69
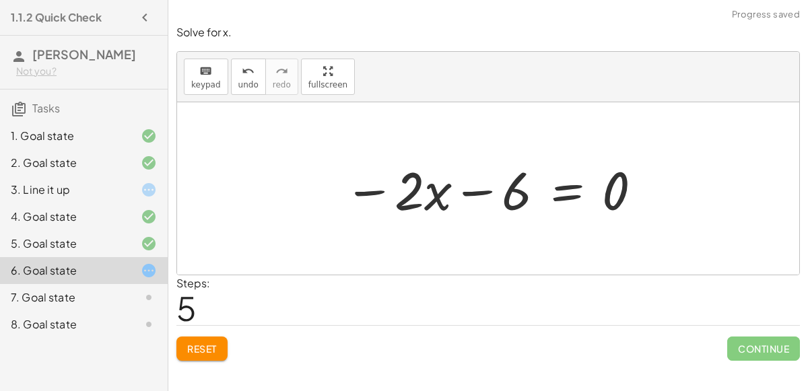
click at [482, 198] on div at bounding box center [493, 188] width 313 height 69
click at [187, 333] on div "Reset Continue" at bounding box center [488, 343] width 624 height 36
click at [209, 337] on button "Reset" at bounding box center [201, 349] width 51 height 24
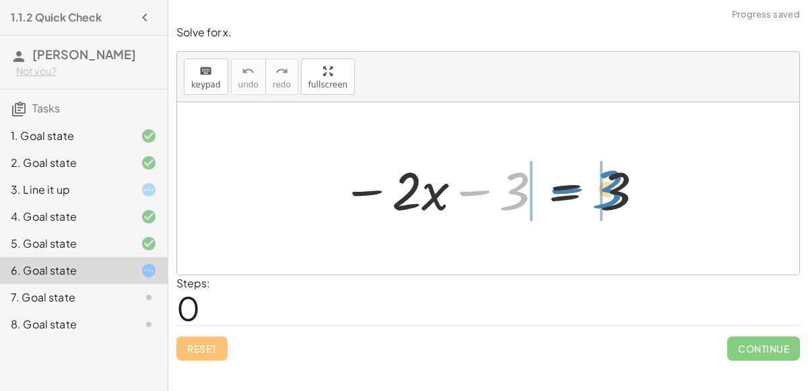
drag, startPoint x: 517, startPoint y: 197, endPoint x: 614, endPoint y: 197, distance: 97.0
click at [614, 197] on div at bounding box center [493, 188] width 317 height 69
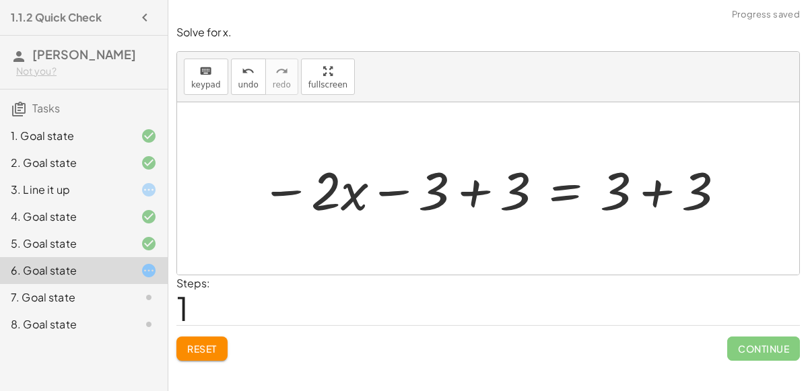
click at [654, 187] on div at bounding box center [494, 188] width 480 height 69
click at [479, 200] on div at bounding box center [452, 188] width 397 height 69
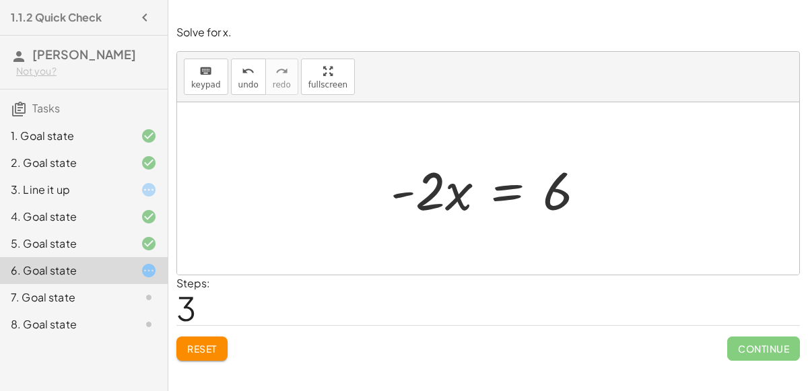
click at [506, 188] on div at bounding box center [493, 188] width 219 height 69
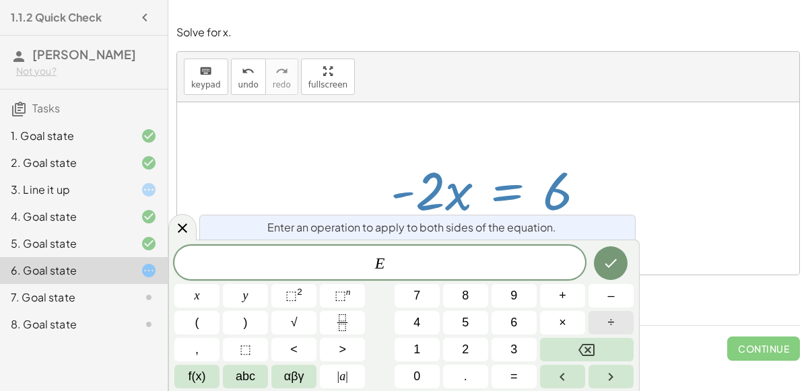
click at [608, 319] on span "÷" at bounding box center [611, 323] width 7 height 18
click at [612, 261] on icon "Done" at bounding box center [611, 263] width 16 height 16
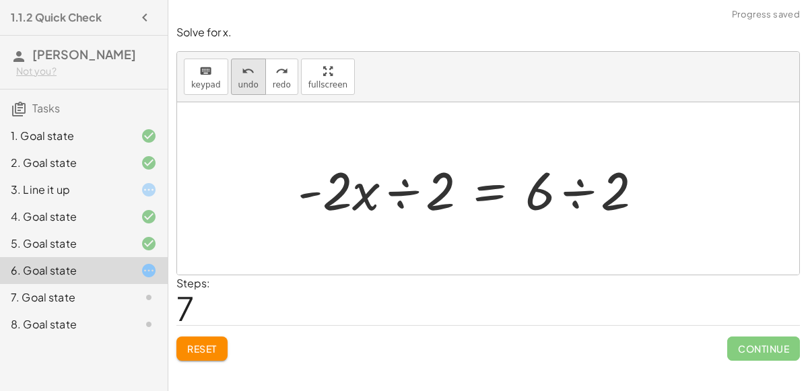
click at [238, 86] on span "undo" at bounding box center [248, 84] width 20 height 9
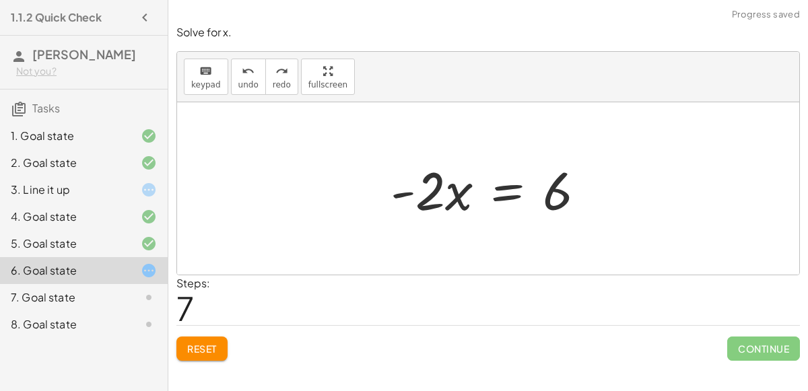
click at [502, 199] on div at bounding box center [493, 188] width 219 height 69
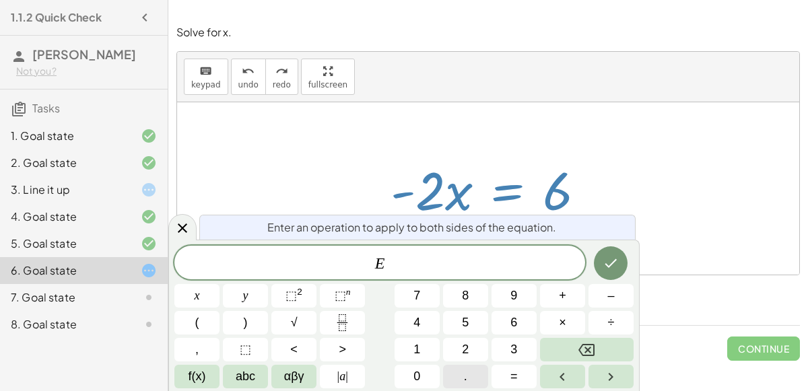
click at [453, 377] on button "." at bounding box center [465, 377] width 45 height 24
click at [589, 349] on icon "Backspace" at bounding box center [587, 350] width 16 height 12
click at [557, 319] on button "×" at bounding box center [562, 323] width 45 height 24
click at [605, 290] on button "–" at bounding box center [611, 296] width 45 height 24
click at [409, 355] on button "1" at bounding box center [417, 350] width 45 height 24
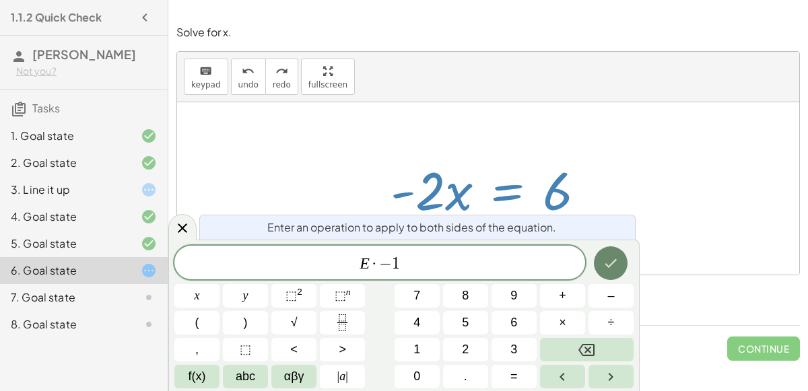
click at [607, 264] on icon "Done" at bounding box center [611, 263] width 12 height 9
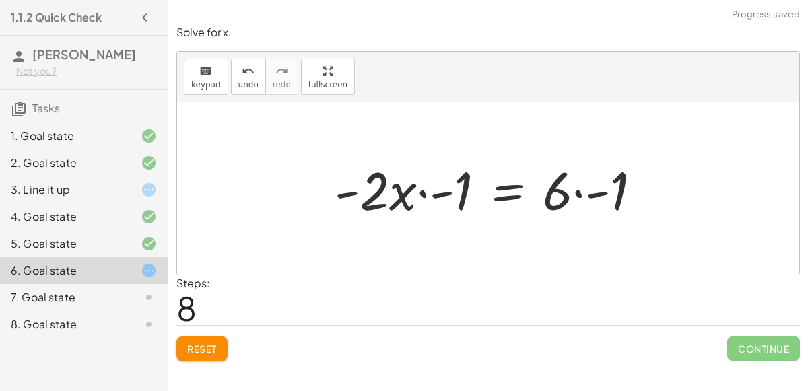
click at [424, 189] on div at bounding box center [493, 188] width 331 height 69
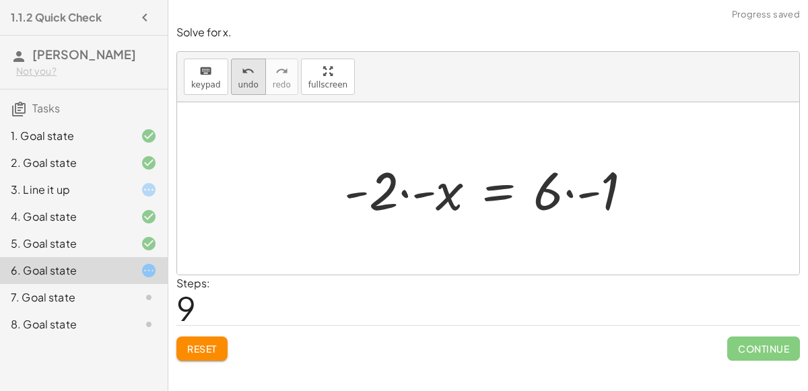
click at [242, 71] on icon "undo" at bounding box center [248, 71] width 13 height 16
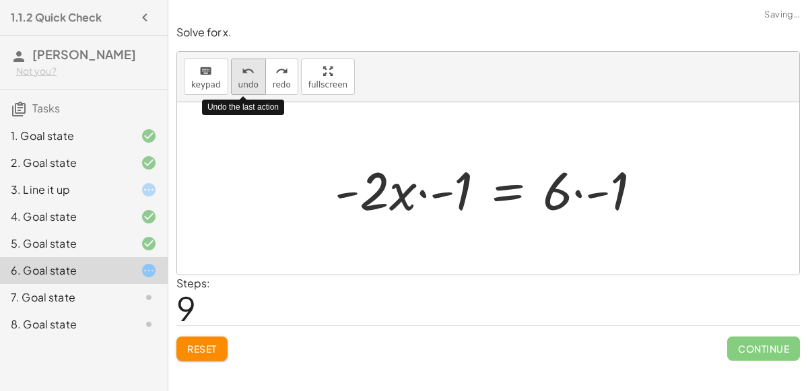
click at [242, 71] on icon "undo" at bounding box center [248, 71] width 13 height 16
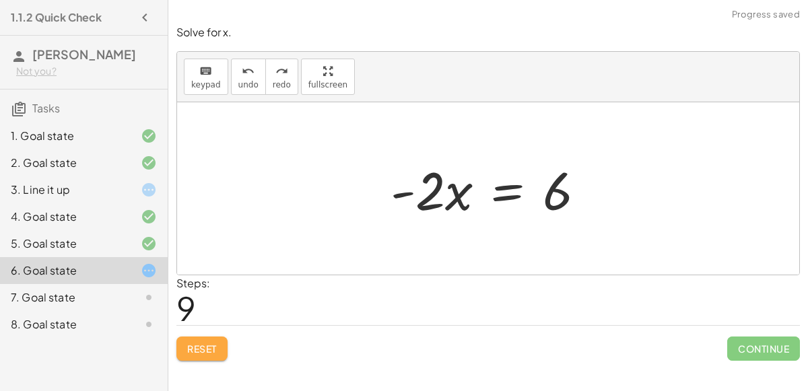
click at [194, 354] on button "Reset" at bounding box center [201, 349] width 51 height 24
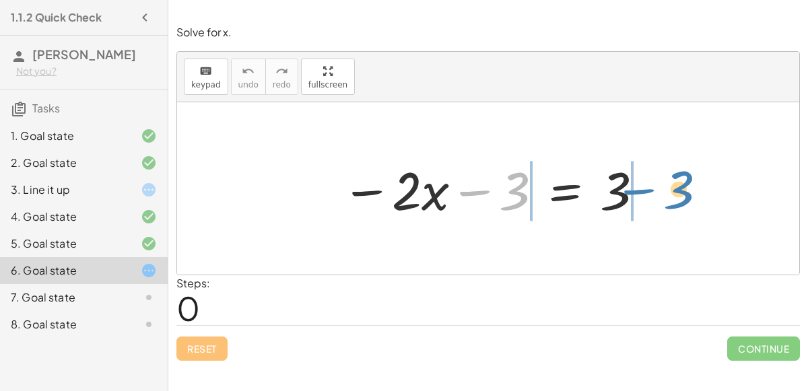
drag, startPoint x: 486, startPoint y: 190, endPoint x: 642, endPoint y: 194, distance: 155.6
click at [642, 194] on div at bounding box center [493, 188] width 317 height 69
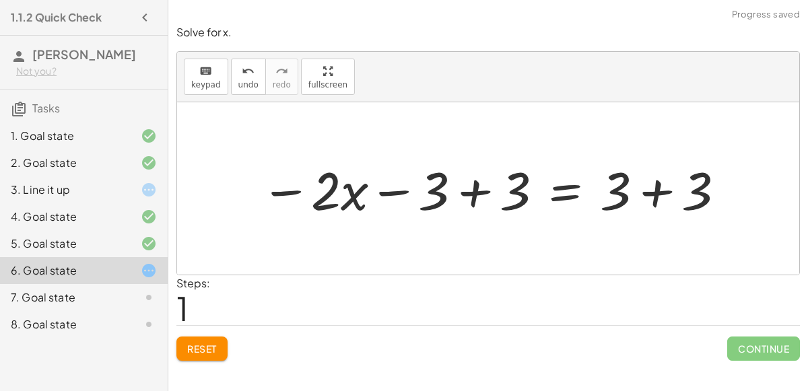
click at [642, 194] on div at bounding box center [494, 188] width 480 height 69
click at [473, 186] on div at bounding box center [452, 188] width 397 height 69
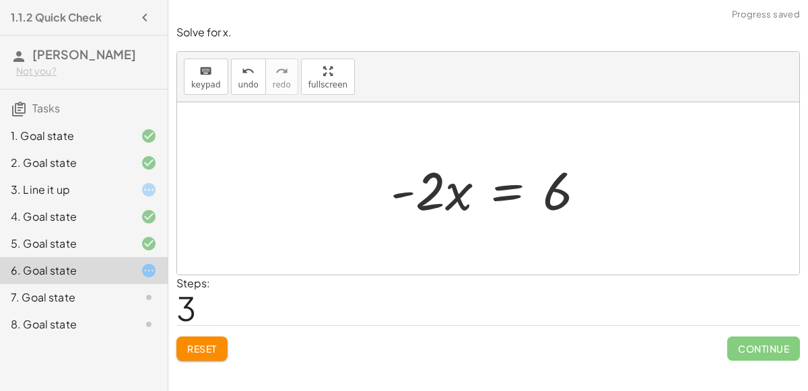
click at [500, 177] on div at bounding box center [493, 188] width 219 height 69
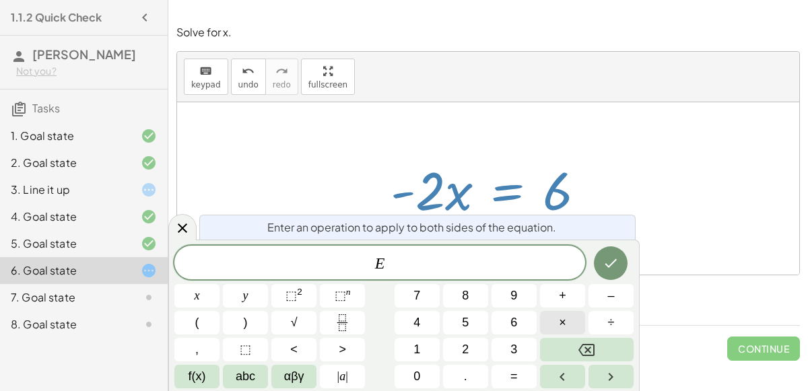
click at [569, 319] on button "×" at bounding box center [562, 323] width 45 height 24
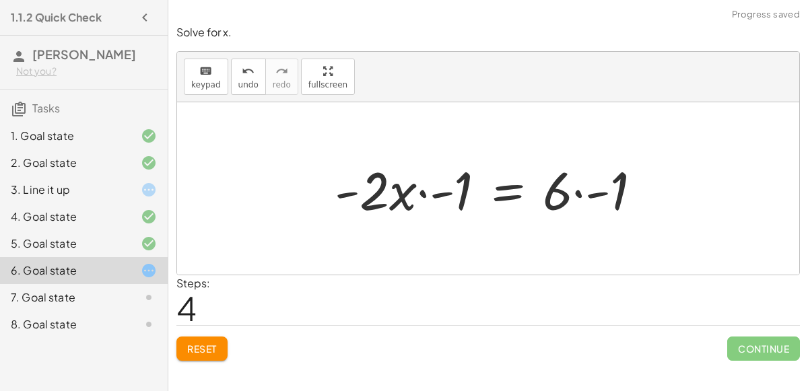
click at [577, 189] on div at bounding box center [493, 188] width 331 height 69
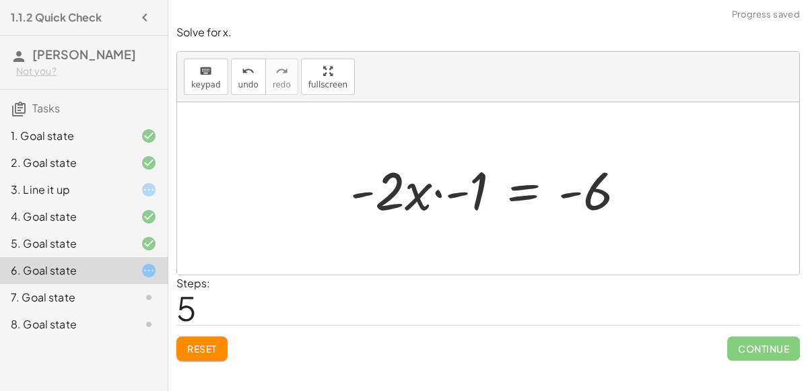
click at [438, 192] on div at bounding box center [493, 188] width 300 height 69
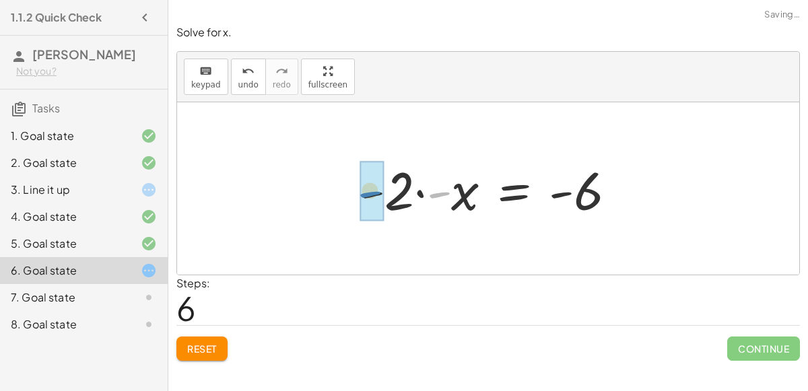
drag, startPoint x: 438, startPoint y: 193, endPoint x: 370, endPoint y: 195, distance: 68.8
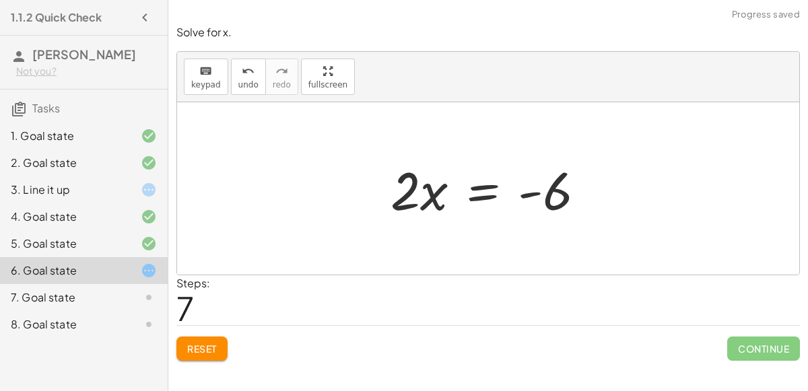
click at [478, 191] on div at bounding box center [493, 188] width 219 height 69
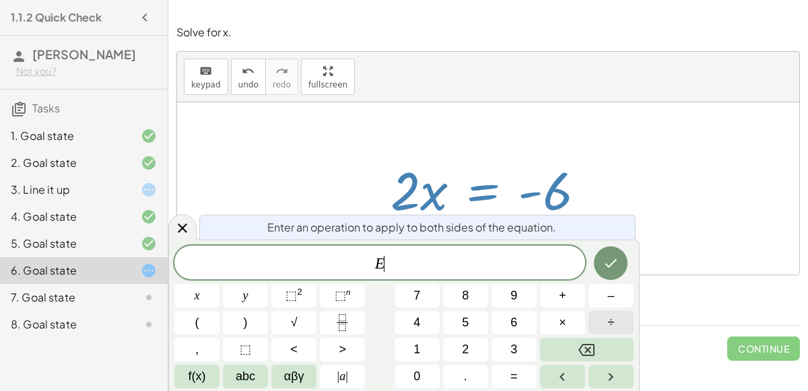
click at [612, 324] on span "÷" at bounding box center [611, 323] width 7 height 18
click at [482, 356] on button "2" at bounding box center [465, 350] width 45 height 24
click at [623, 263] on button "Done" at bounding box center [611, 264] width 34 height 34
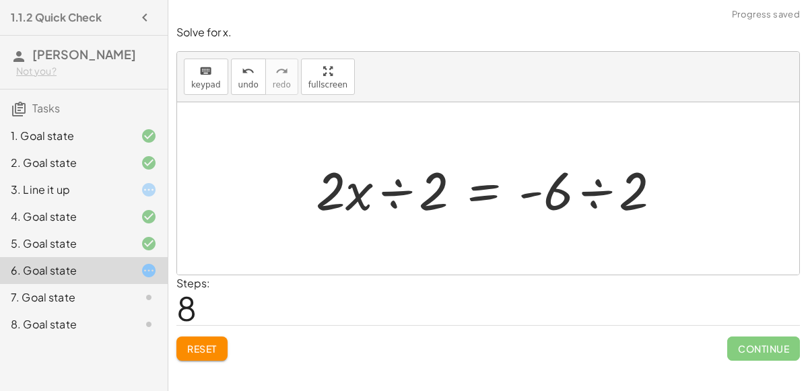
click at [593, 203] on div at bounding box center [494, 188] width 370 height 69
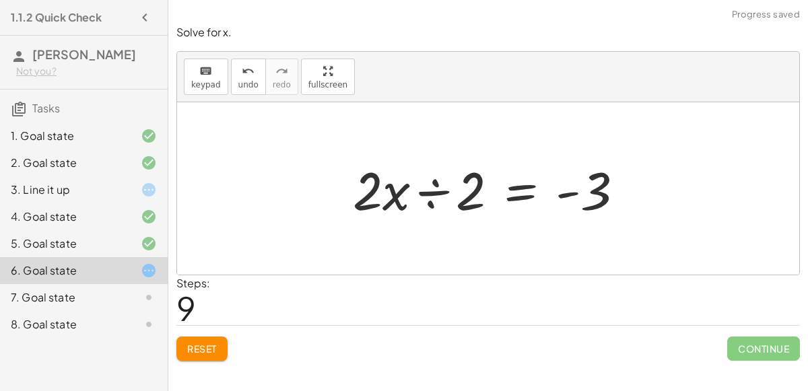
click at [424, 201] on div at bounding box center [493, 188] width 295 height 69
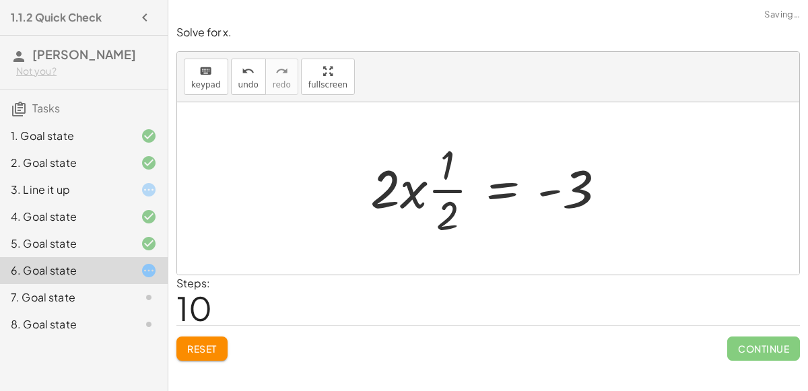
click at [442, 201] on div at bounding box center [493, 189] width 259 height 104
click at [418, 198] on div at bounding box center [493, 189] width 259 height 104
click at [414, 196] on div at bounding box center [493, 189] width 259 height 104
click at [457, 189] on div at bounding box center [493, 189] width 259 height 104
click at [449, 229] on div at bounding box center [493, 189] width 259 height 104
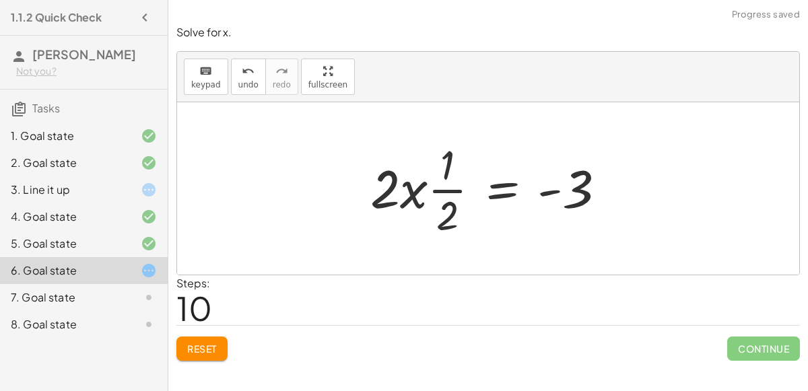
click at [393, 201] on div at bounding box center [493, 189] width 259 height 104
drag, startPoint x: 433, startPoint y: 195, endPoint x: 449, endPoint y: 232, distance: 40.2
click at [449, 232] on div at bounding box center [493, 189] width 259 height 104
click at [444, 211] on div at bounding box center [493, 189] width 259 height 104
drag, startPoint x: 445, startPoint y: 209, endPoint x: 390, endPoint y: 201, distance: 55.2
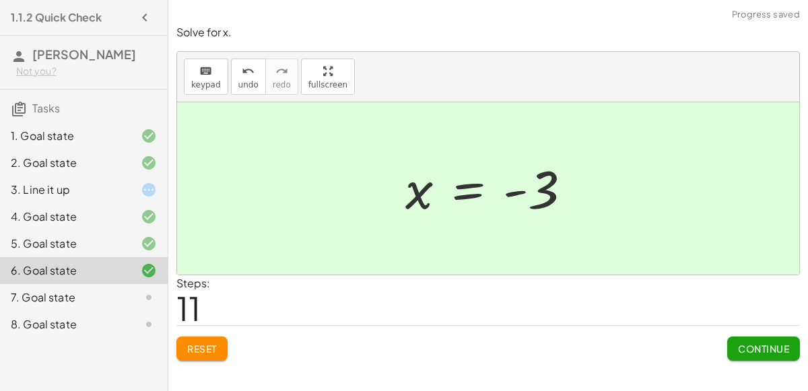
click at [768, 340] on button "Continue" at bounding box center [763, 349] width 73 height 24
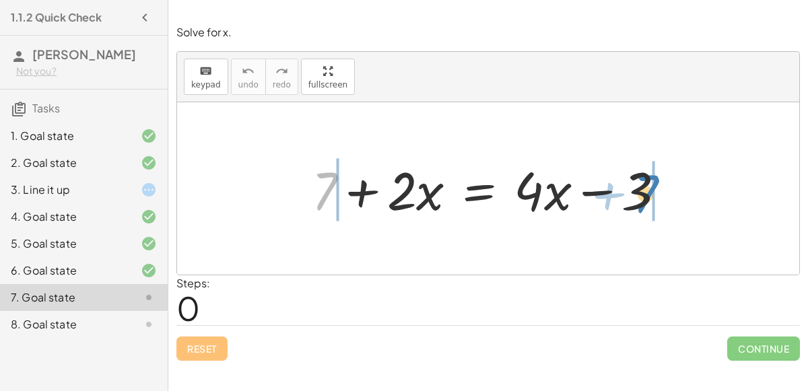
drag, startPoint x: 321, startPoint y: 185, endPoint x: 641, endPoint y: 188, distance: 320.6
click at [641, 188] on div at bounding box center [494, 188] width 378 height 69
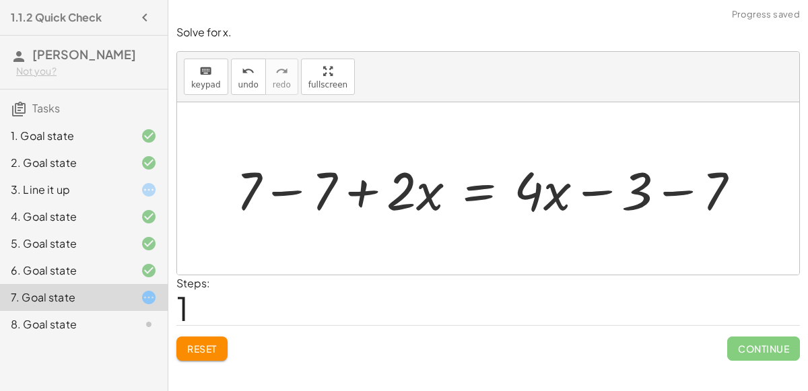
click at [657, 190] on div at bounding box center [494, 188] width 528 height 69
click at [273, 188] on div at bounding box center [464, 188] width 468 height 69
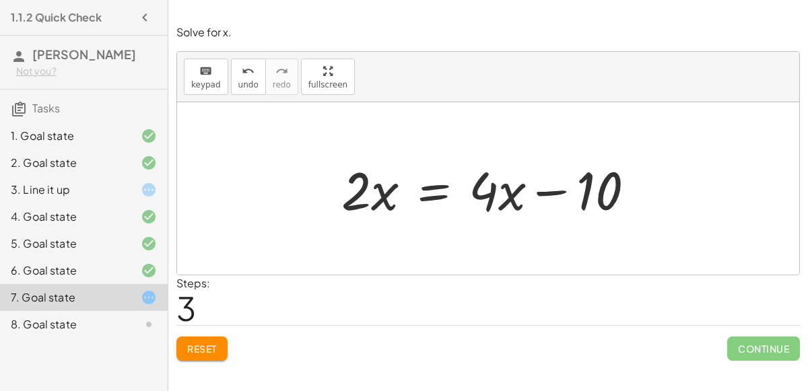
click at [549, 191] on div at bounding box center [493, 188] width 317 height 69
click at [490, 199] on div at bounding box center [493, 188] width 317 height 69
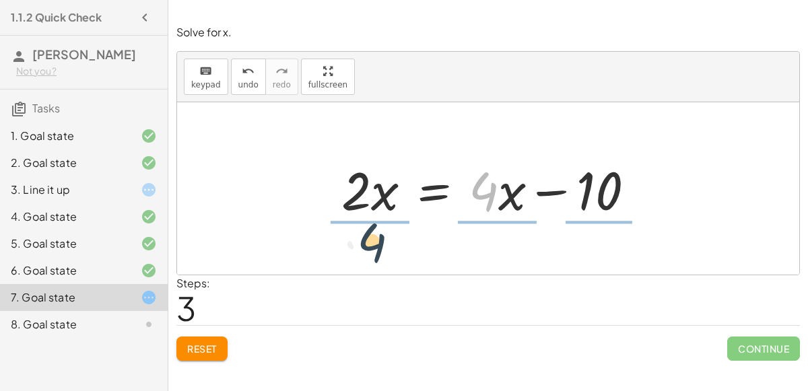
drag, startPoint x: 484, startPoint y: 199, endPoint x: 360, endPoint y: 252, distance: 134.9
click at [360, 252] on div "+ 7 + · 2 · x = + · 4 · x − 3 + 7 − 7 + · 2 · x = + · 4 · x − 3 − 7 + 7 − 7 + ·…" at bounding box center [488, 188] width 622 height 172
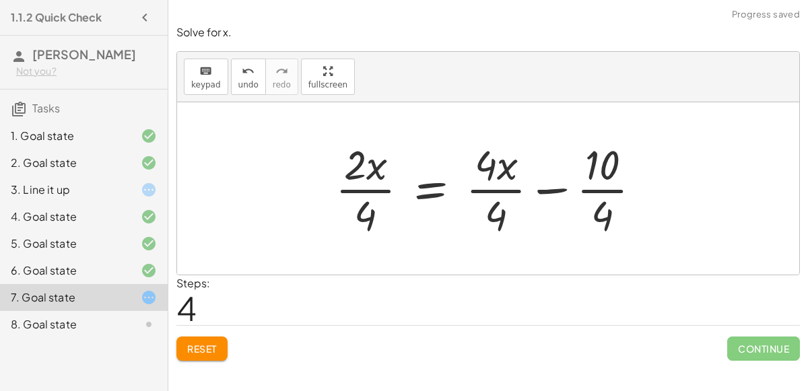
click at [541, 186] on div at bounding box center [494, 189] width 330 height 104
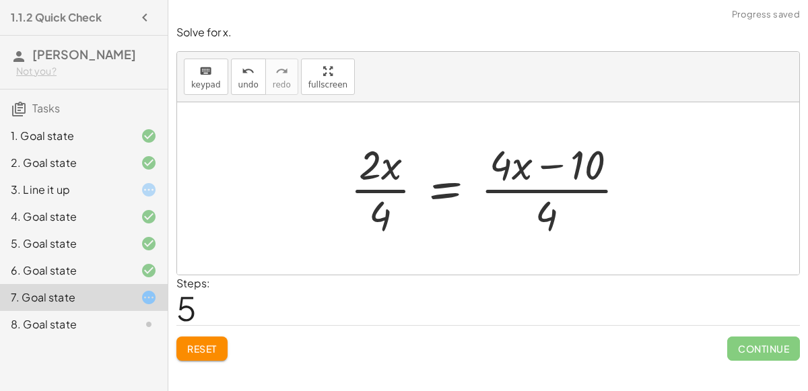
click at [449, 194] on div at bounding box center [493, 189] width 300 height 104
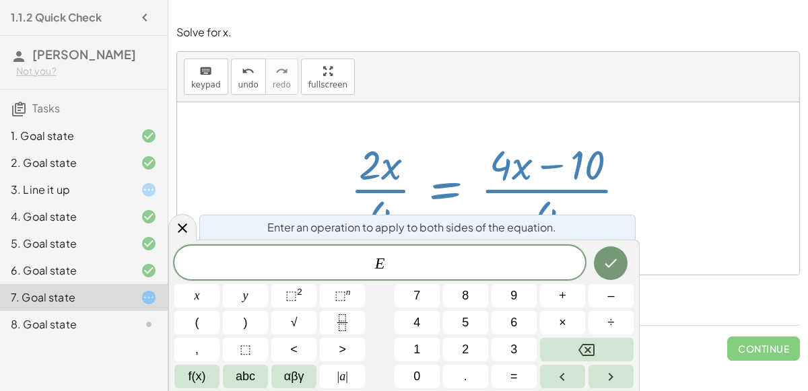
click at [431, 170] on div at bounding box center [493, 189] width 300 height 104
click at [411, 175] on div at bounding box center [493, 189] width 300 height 104
click at [387, 174] on div at bounding box center [493, 189] width 300 height 104
click at [420, 199] on div at bounding box center [493, 189] width 300 height 104
click at [603, 259] on icon "Done" at bounding box center [611, 263] width 16 height 16
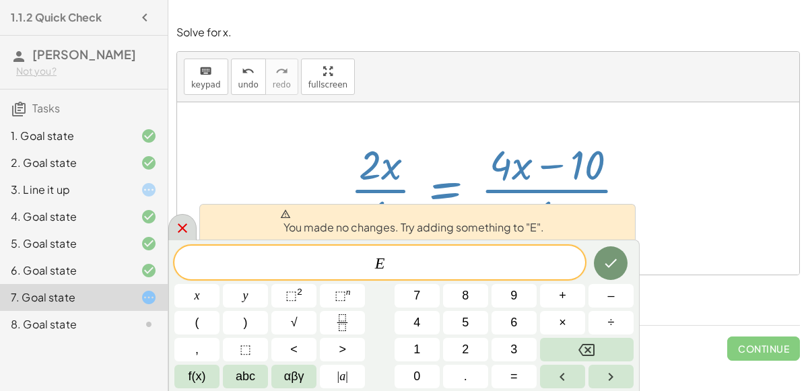
click at [187, 216] on div at bounding box center [182, 227] width 28 height 26
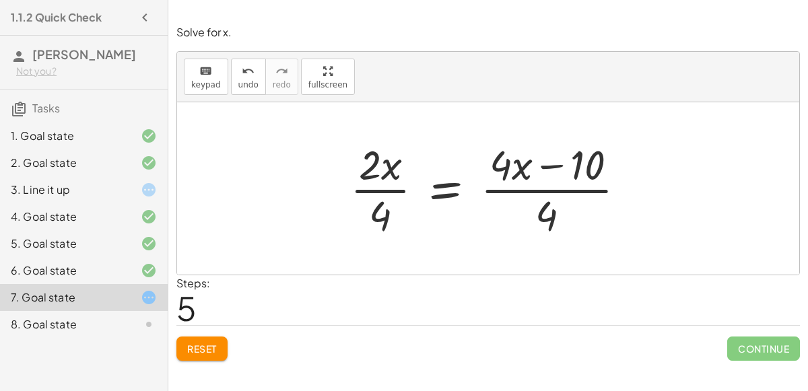
click at [392, 203] on div at bounding box center [493, 189] width 300 height 104
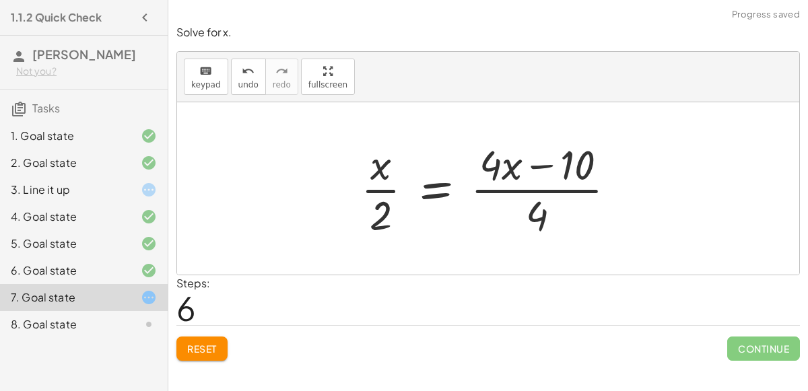
click at [434, 189] on div at bounding box center [493, 189] width 279 height 104
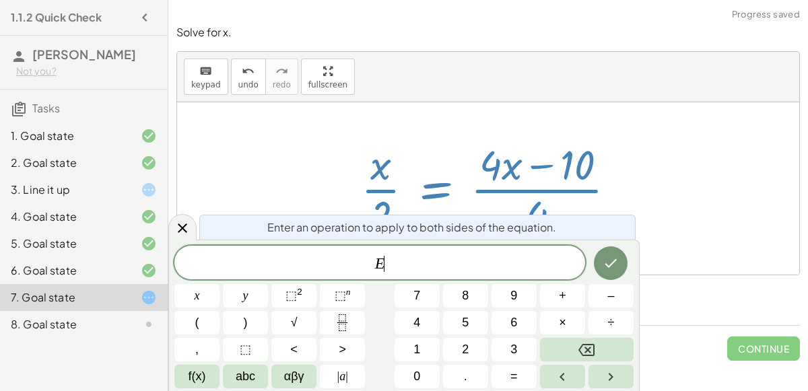
click at [435, 192] on div at bounding box center [493, 189] width 279 height 104
click at [623, 269] on button "Done" at bounding box center [611, 264] width 34 height 34
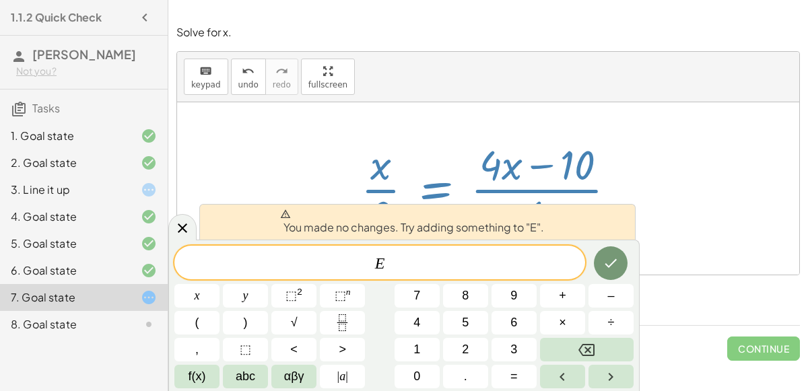
click at [162, 257] on div "4. Goal state" at bounding box center [84, 270] width 168 height 27
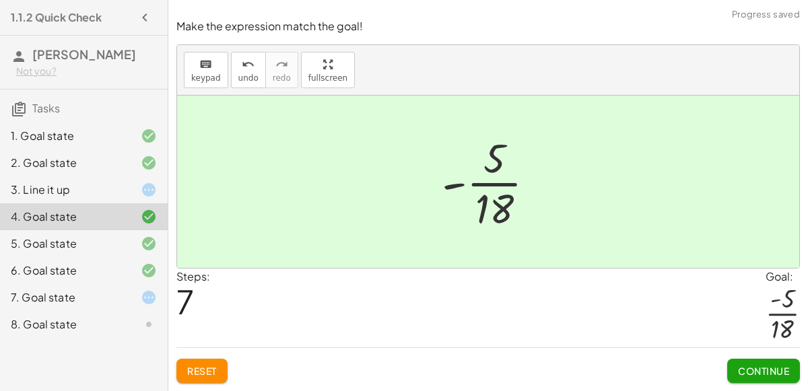
click at [145, 311] on div "6. Goal state" at bounding box center [84, 324] width 168 height 27
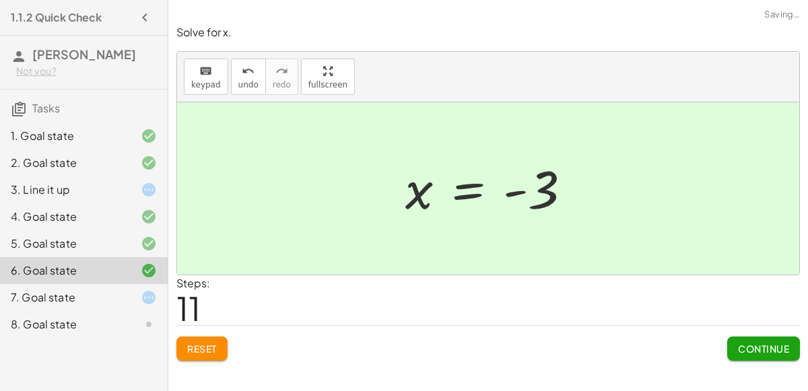
click at [156, 291] on icon at bounding box center [149, 298] width 16 height 16
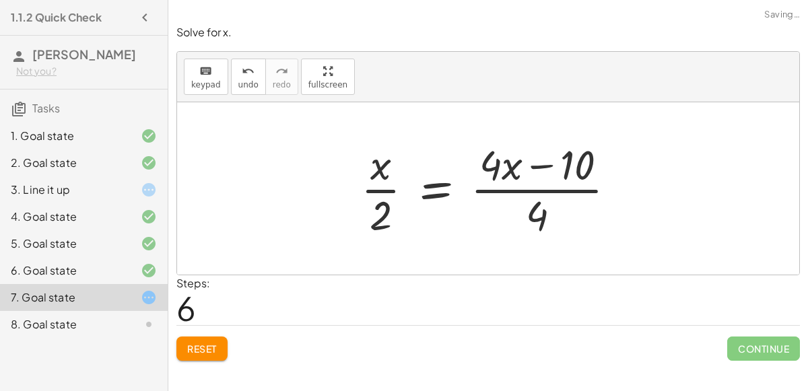
click at [523, 216] on div at bounding box center [493, 189] width 279 height 104
click at [534, 216] on div at bounding box center [493, 189] width 279 height 104
click at [508, 184] on div at bounding box center [493, 189] width 279 height 104
click at [379, 170] on div at bounding box center [493, 189] width 279 height 104
drag, startPoint x: 379, startPoint y: 170, endPoint x: 502, endPoint y: 171, distance: 123.3
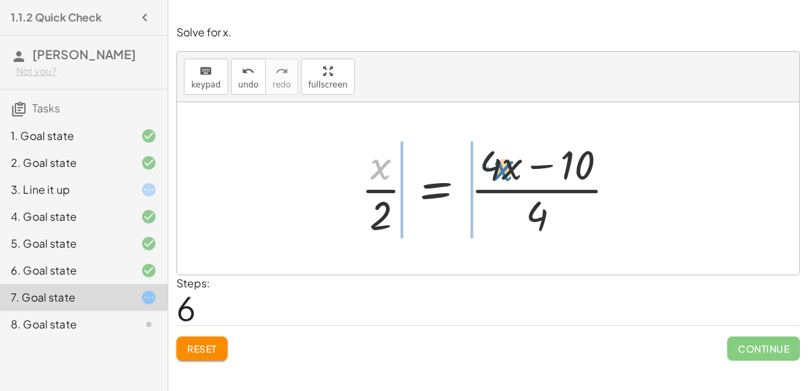
click at [502, 171] on div at bounding box center [493, 189] width 279 height 104
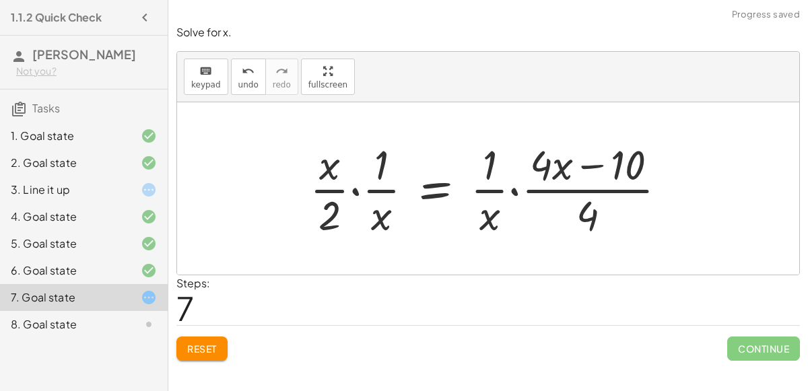
click at [359, 190] on div at bounding box center [493, 189] width 381 height 104
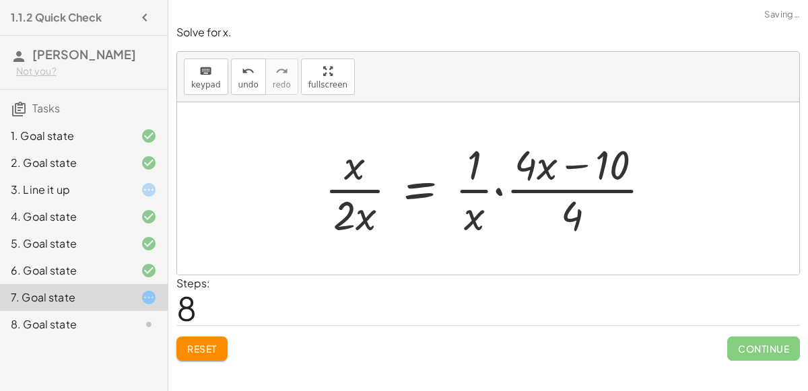
click at [500, 189] on div at bounding box center [493, 189] width 351 height 104
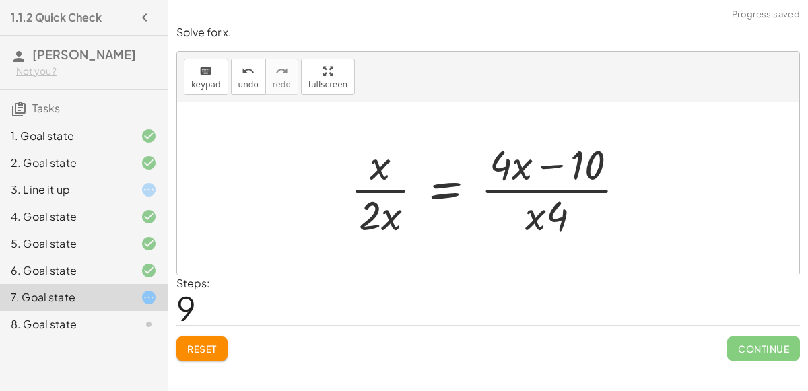
click at [364, 233] on div "+ 7 + · 2 · x = + · 4 · x − 3 + 7 − 7 + · 2 · x = + · 4 · x − 3 − 7 + 7 − 7 + ·…" at bounding box center [488, 188] width 317 height 110
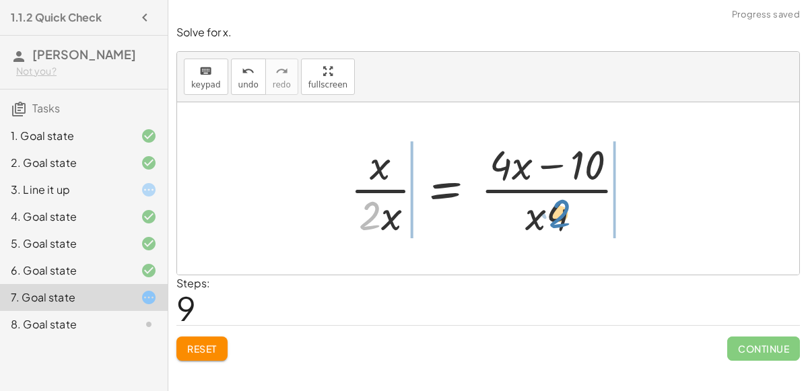
drag, startPoint x: 364, startPoint y: 230, endPoint x: 552, endPoint y: 230, distance: 188.6
click at [552, 230] on div at bounding box center [493, 189] width 300 height 104
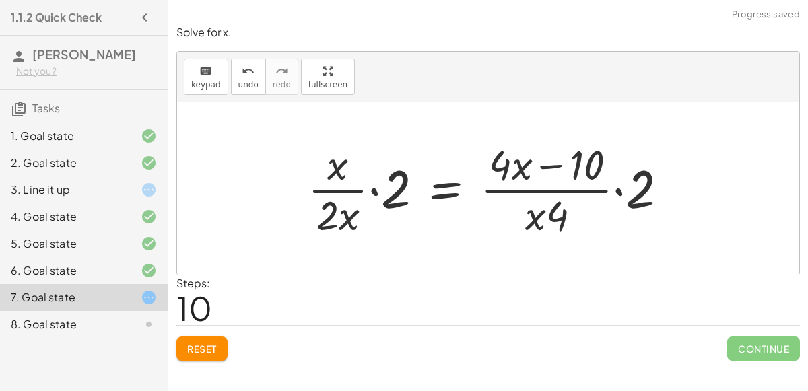
click at [379, 188] on div at bounding box center [493, 189] width 385 height 104
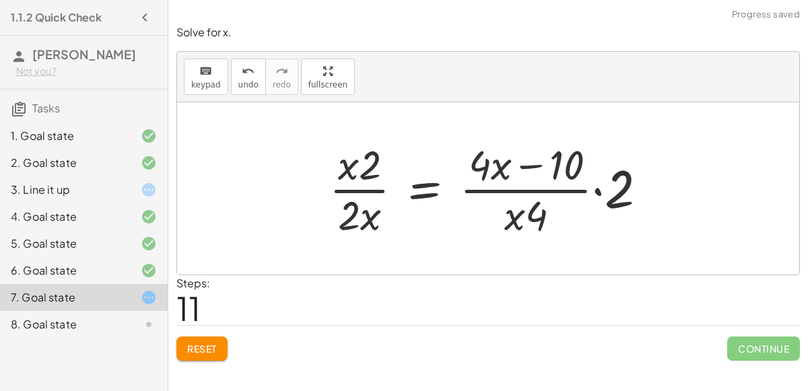
click at [594, 191] on div at bounding box center [494, 189] width 342 height 104
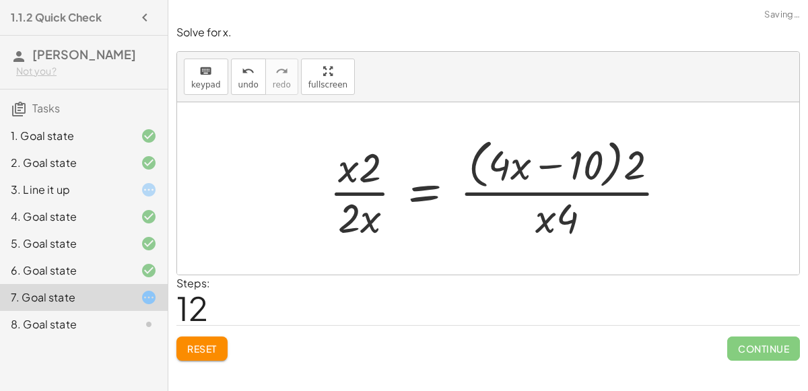
click at [628, 160] on div at bounding box center [504, 188] width 362 height 110
click at [630, 160] on div at bounding box center [504, 188] width 362 height 110
click at [630, 163] on div at bounding box center [504, 188] width 362 height 110
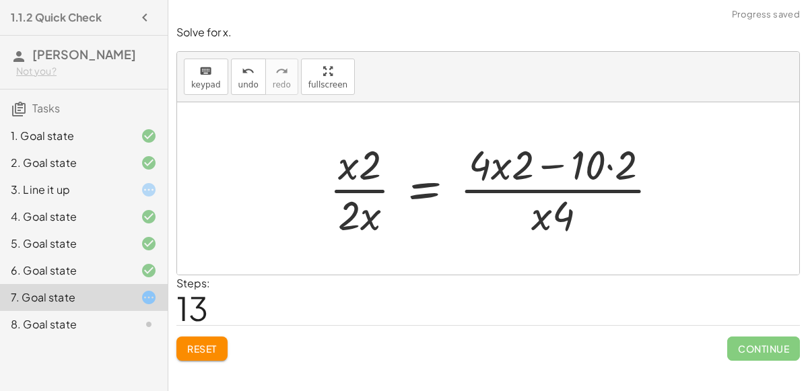
click at [556, 166] on div at bounding box center [500, 189] width 354 height 104
click at [612, 166] on div at bounding box center [500, 189] width 354 height 104
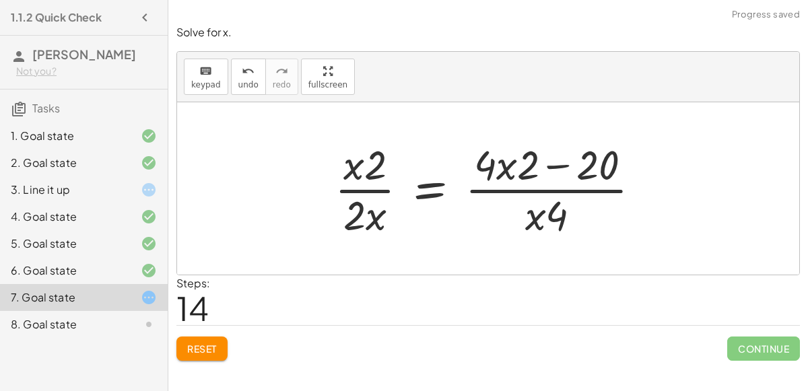
click at [554, 165] on div at bounding box center [493, 189] width 330 height 104
click at [507, 169] on div at bounding box center [494, 189] width 330 height 104
click at [508, 169] on div at bounding box center [494, 189] width 330 height 104
click at [535, 171] on div at bounding box center [494, 189] width 330 height 104
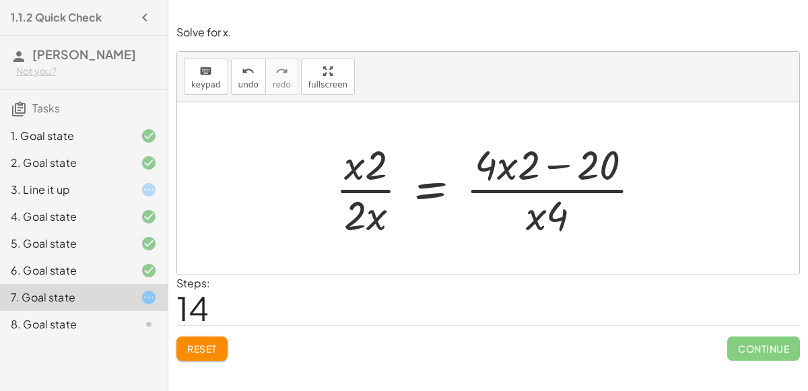
click at [424, 194] on div at bounding box center [494, 189] width 330 height 104
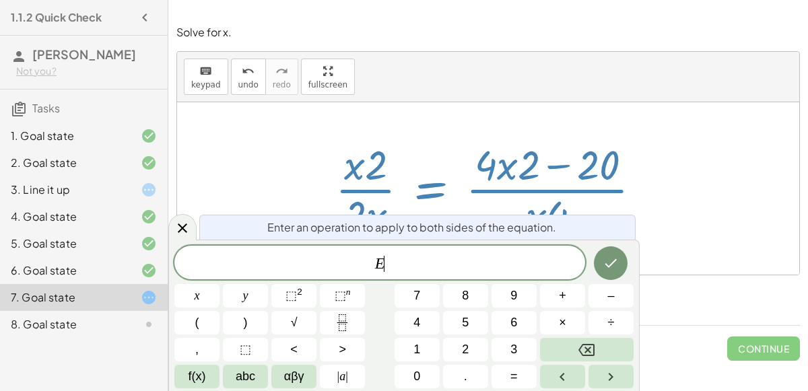
click at [220, 284] on div at bounding box center [196, 296] width 45 height 24
click at [624, 253] on button "Done" at bounding box center [611, 264] width 34 height 34
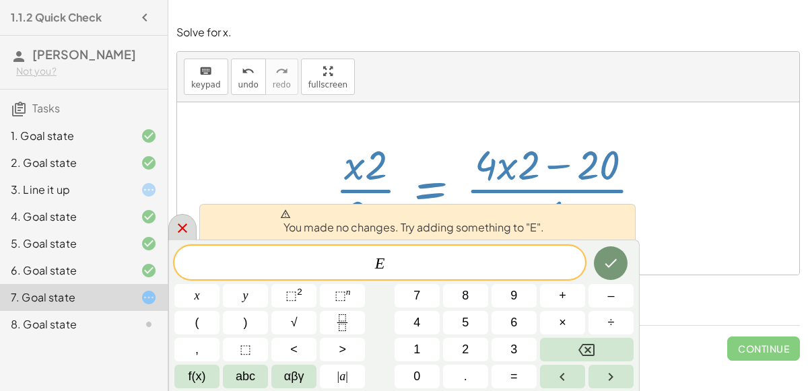
click at [180, 234] on icon at bounding box center [182, 228] width 16 height 16
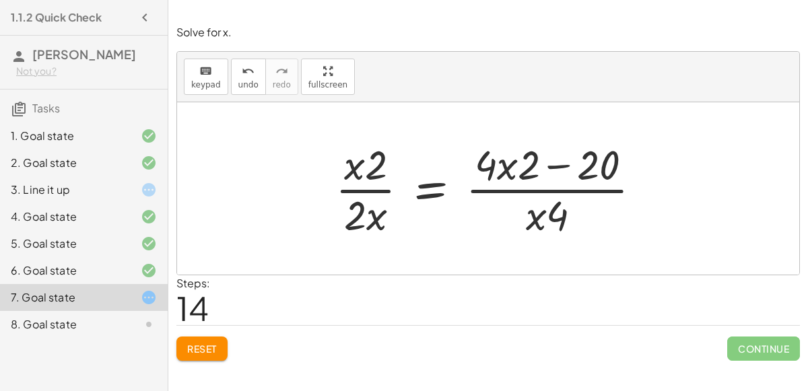
click at [371, 220] on div at bounding box center [494, 189] width 330 height 104
click at [366, 173] on div at bounding box center [494, 189] width 330 height 104
drag, startPoint x: 366, startPoint y: 173, endPoint x: 332, endPoint y: 173, distance: 34.3
click at [332, 173] on div at bounding box center [494, 189] width 330 height 104
click at [311, 195] on div at bounding box center [472, 189] width 372 height 104
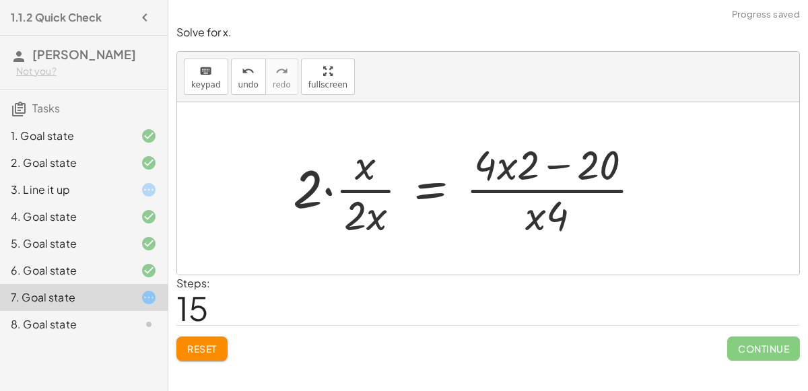
click at [327, 191] on div at bounding box center [472, 189] width 372 height 104
click at [437, 188] on div at bounding box center [494, 189] width 330 height 104
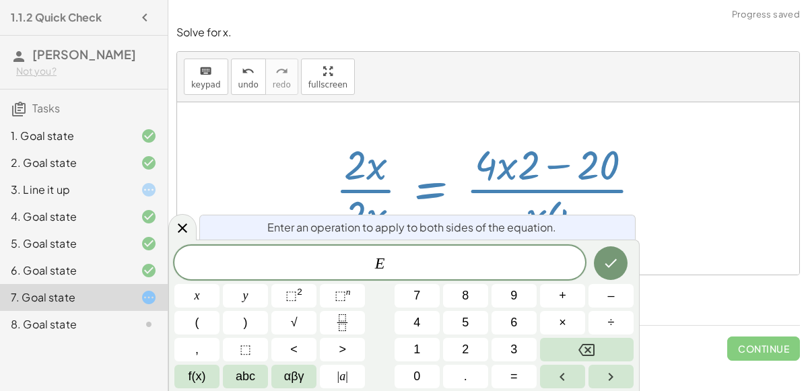
click at [437, 188] on div at bounding box center [494, 189] width 330 height 104
click at [612, 252] on button "Done" at bounding box center [611, 264] width 34 height 34
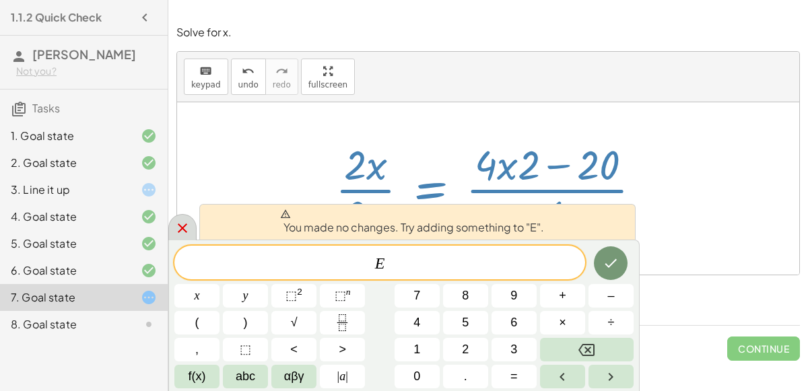
click at [180, 223] on icon at bounding box center [182, 228] width 16 height 16
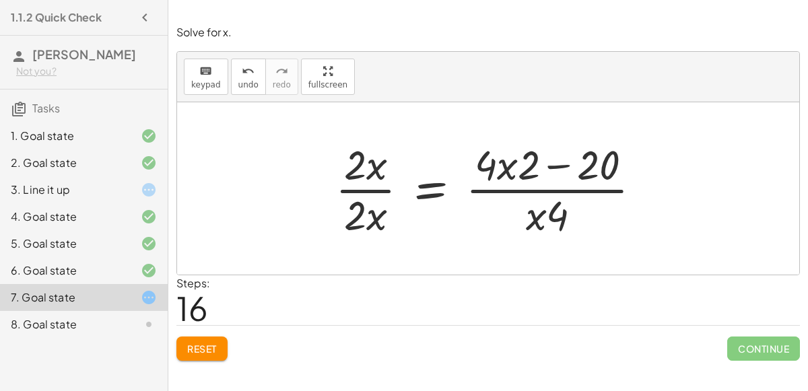
click at [507, 207] on div at bounding box center [494, 189] width 330 height 104
drag, startPoint x: 499, startPoint y: 164, endPoint x: 540, endPoint y: 216, distance: 66.7
click at [540, 216] on div at bounding box center [494, 189] width 330 height 104
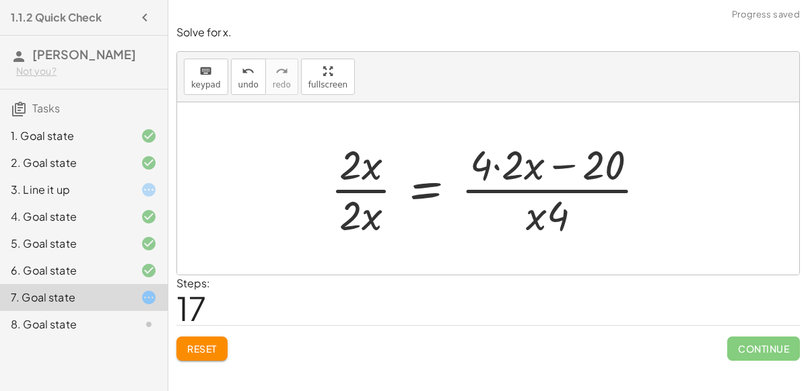
click at [500, 163] on div at bounding box center [494, 189] width 340 height 104
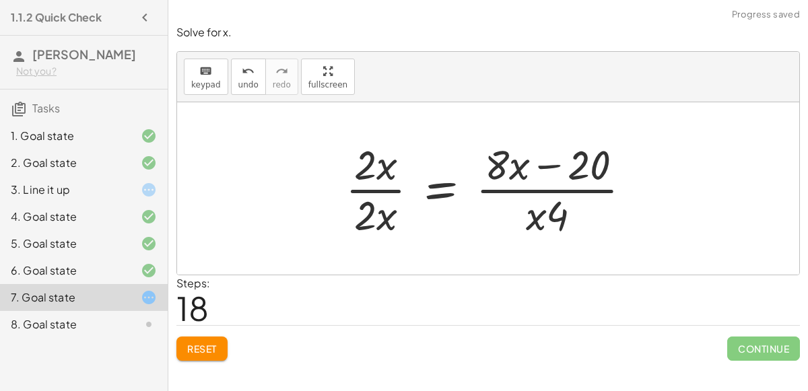
click at [550, 168] on div at bounding box center [494, 189] width 310 height 104
click at [444, 192] on div at bounding box center [494, 189] width 310 height 104
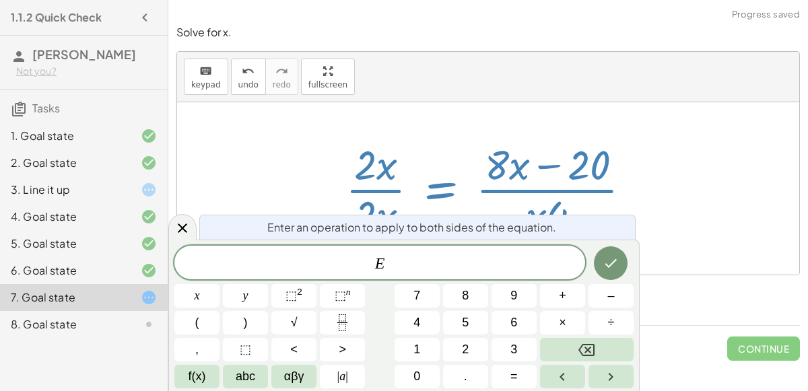
click at [444, 192] on div at bounding box center [494, 189] width 310 height 104
click at [579, 247] on div "E ​ x y ⬚ 2 ⬚ n 7 8 9 + – ( ) √ 4 5 6 × ÷ , ⬚ < > 1 2 3 f(x) abc αβγ | a | 0 . =" at bounding box center [403, 317] width 459 height 143
click at [599, 254] on button "Done" at bounding box center [611, 264] width 34 height 34
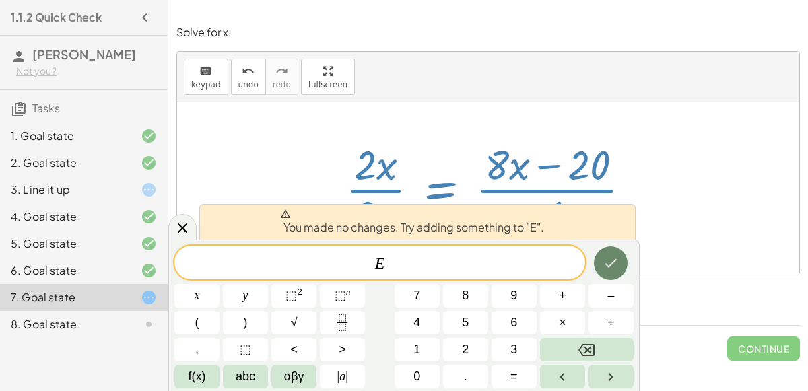
click at [615, 261] on icon "Done" at bounding box center [611, 263] width 12 height 9
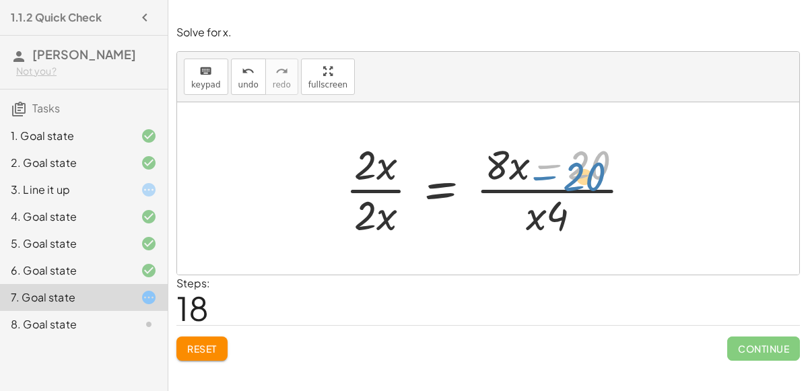
drag, startPoint x: 583, startPoint y: 175, endPoint x: 577, endPoint y: 183, distance: 9.2
click at [577, 183] on div at bounding box center [494, 189] width 310 height 104
click at [556, 217] on div at bounding box center [494, 189] width 310 height 104
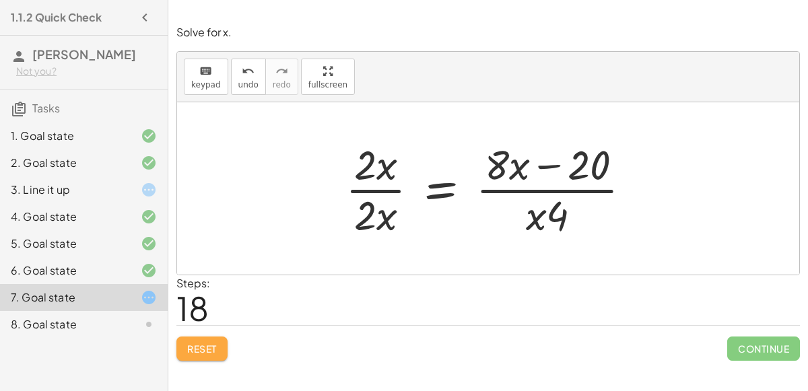
click at [208, 345] on span "Reset" at bounding box center [202, 349] width 30 height 12
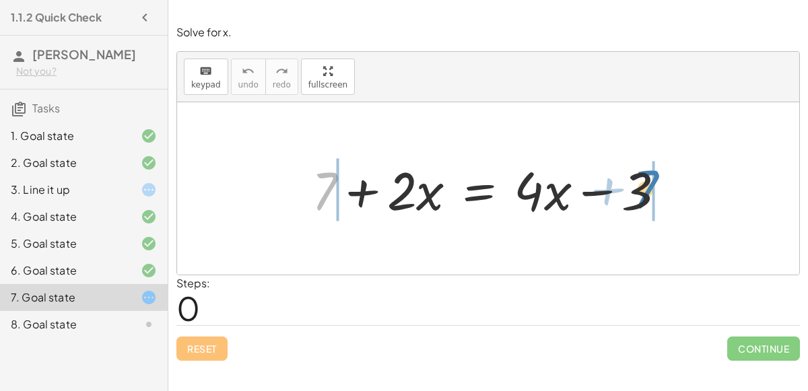
drag, startPoint x: 331, startPoint y: 182, endPoint x: 651, endPoint y: 180, distance: 320.6
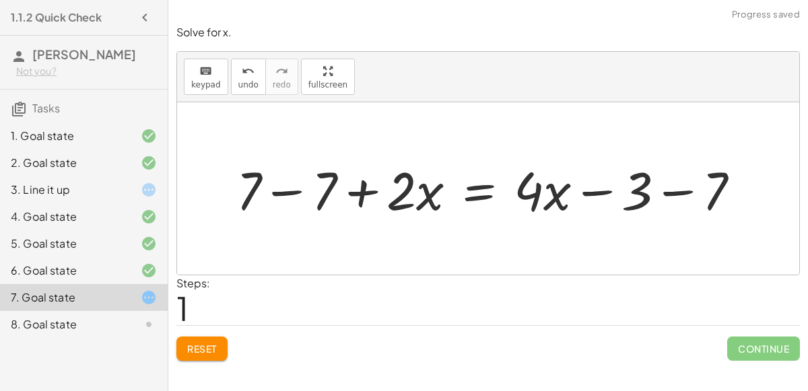
click at [666, 193] on div at bounding box center [494, 188] width 528 height 69
click at [268, 191] on div at bounding box center [464, 188] width 468 height 69
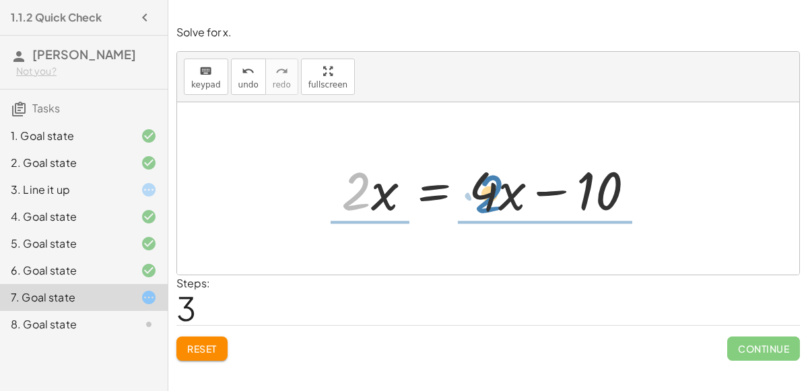
drag, startPoint x: 360, startPoint y: 203, endPoint x: 494, endPoint y: 205, distance: 133.4
click at [494, 205] on div at bounding box center [493, 188] width 317 height 69
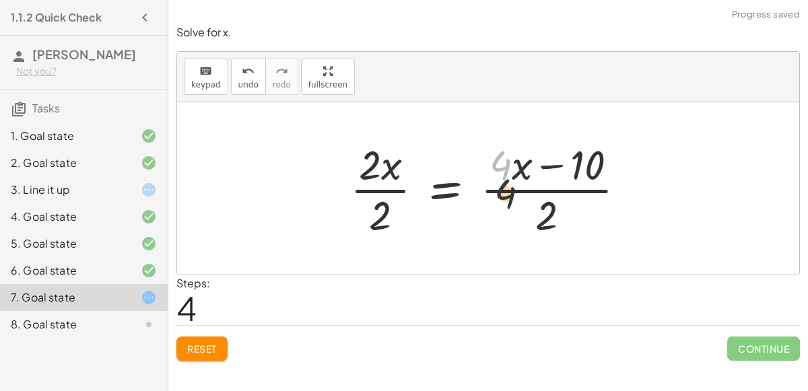
drag, startPoint x: 500, startPoint y: 170, endPoint x: 506, endPoint y: 207, distance: 36.9
click at [506, 207] on div at bounding box center [493, 189] width 300 height 104
click at [236, 88] on button "undo undo" at bounding box center [248, 77] width 35 height 36
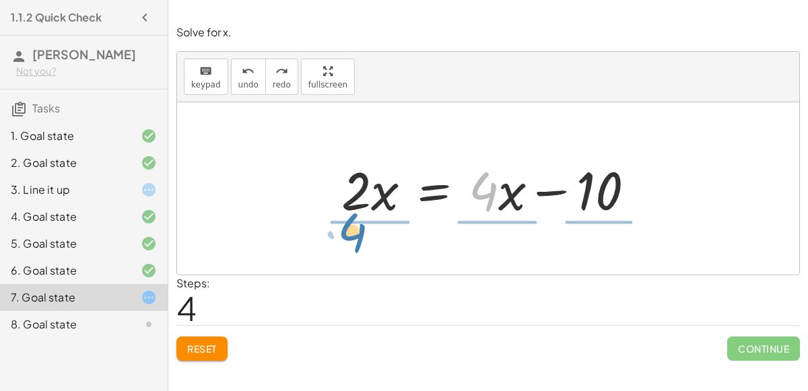
drag, startPoint x: 492, startPoint y: 197, endPoint x: 362, endPoint y: 239, distance: 136.5
click at [362, 239] on div "+ 7 + · 2 · x = + · 4 · x − 3 + 7 − 7 + · 2 · x = + · 4 · x − 3 − 7 + 7 − 7 + ·…" at bounding box center [488, 188] width 622 height 172
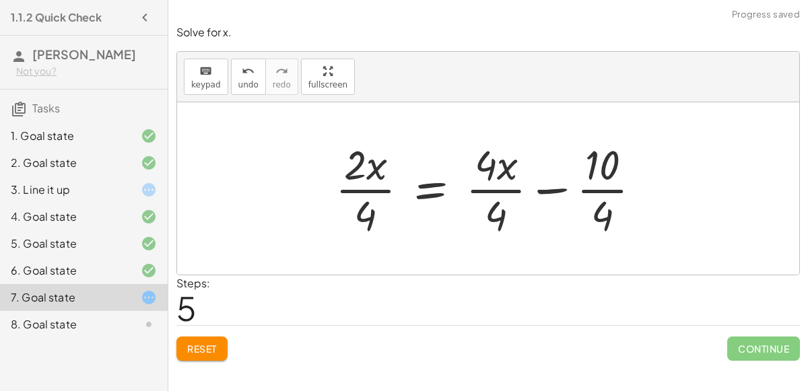
click at [492, 195] on div at bounding box center [494, 189] width 330 height 104
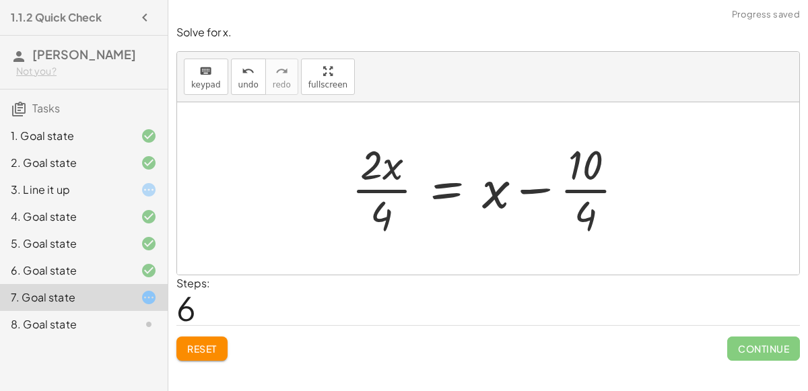
click at [529, 196] on div at bounding box center [493, 189] width 297 height 104
click at [373, 187] on div at bounding box center [493, 189] width 297 height 104
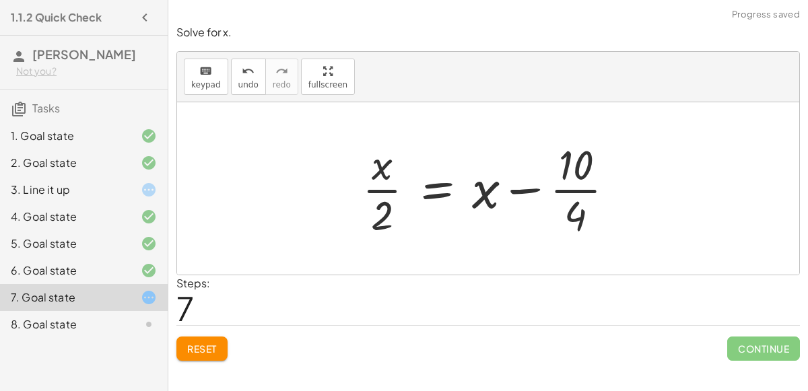
click at [584, 207] on div at bounding box center [494, 189] width 276 height 104
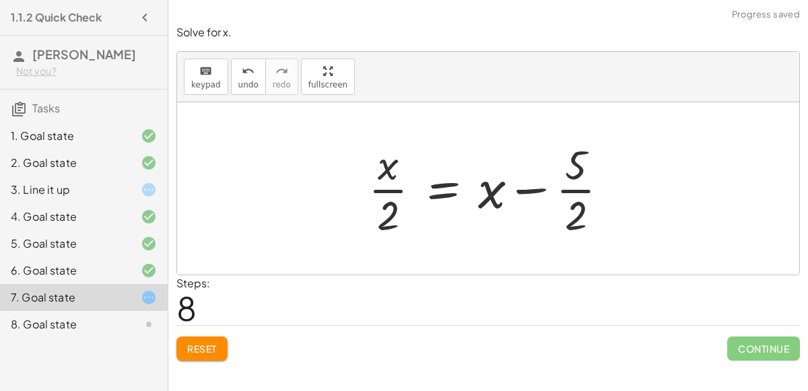
click at [491, 191] on div at bounding box center [494, 189] width 265 height 104
drag, startPoint x: 491, startPoint y: 191, endPoint x: 392, endPoint y: 165, distance: 102.4
click at [392, 165] on div at bounding box center [494, 189] width 265 height 104
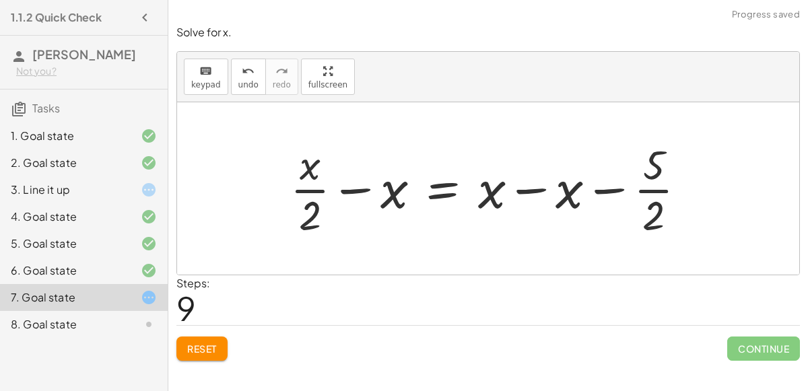
click at [362, 187] on div at bounding box center [494, 189] width 420 height 104
click at [530, 188] on div at bounding box center [494, 189] width 420 height 104
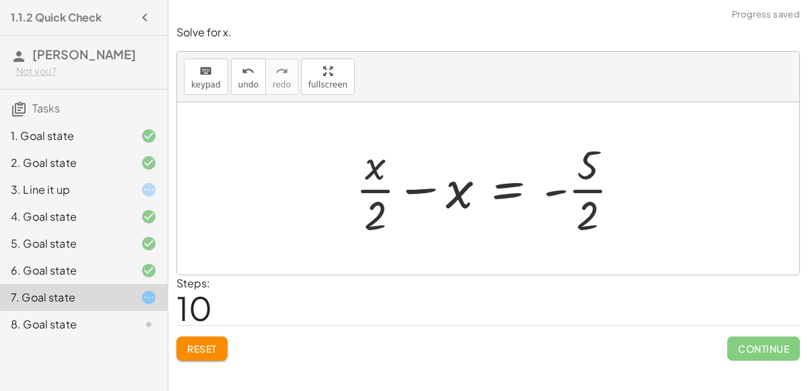
click at [410, 193] on div at bounding box center [493, 189] width 289 height 104
click at [544, 193] on div at bounding box center [493, 189] width 289 height 104
click at [556, 191] on div at bounding box center [493, 189] width 289 height 104
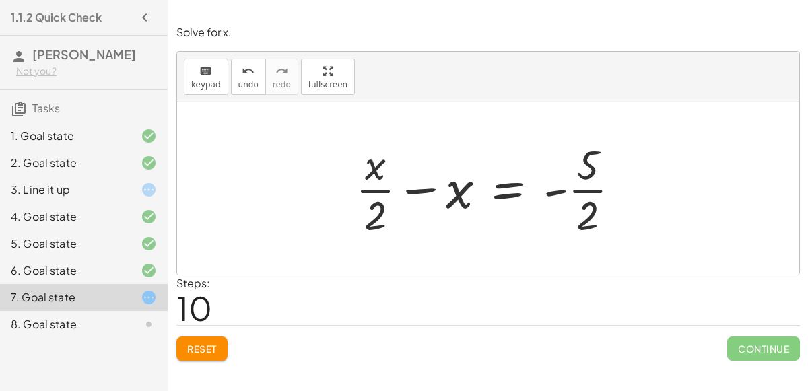
click at [513, 195] on div at bounding box center [493, 189] width 289 height 104
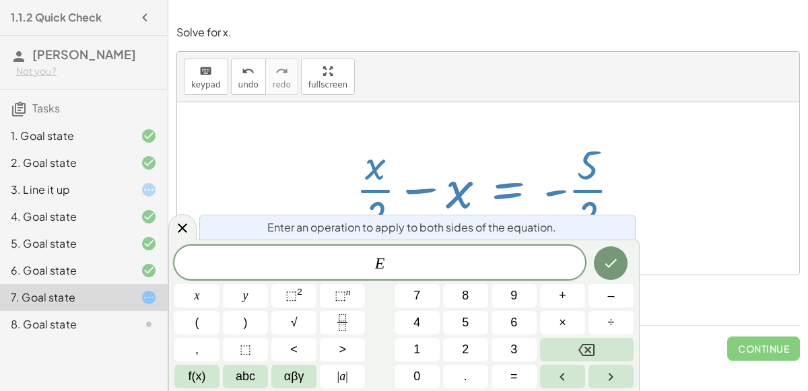
click at [472, 196] on div at bounding box center [493, 189] width 289 height 104
click at [460, 194] on div at bounding box center [493, 189] width 289 height 104
click at [174, 233] on icon at bounding box center [182, 228] width 16 height 16
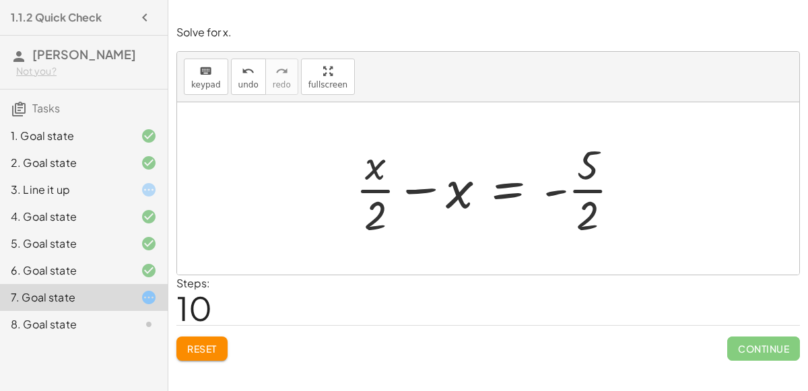
click at [467, 197] on div at bounding box center [493, 189] width 289 height 104
click at [430, 187] on div at bounding box center [493, 189] width 289 height 104
click at [369, 183] on div at bounding box center [493, 189] width 289 height 104
click at [507, 189] on div at bounding box center [493, 189] width 289 height 104
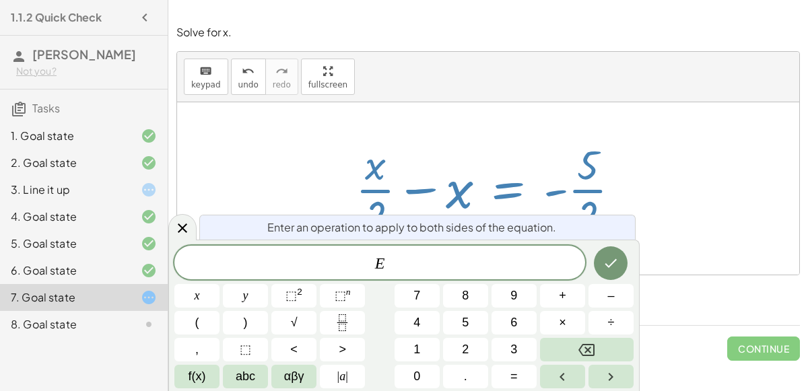
click at [507, 189] on div at bounding box center [493, 189] width 289 height 104
click at [597, 259] on button "Done" at bounding box center [611, 264] width 34 height 34
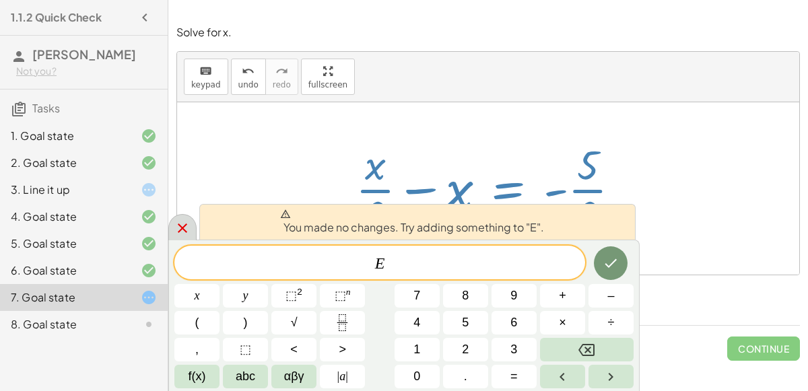
click at [195, 224] on div at bounding box center [182, 227] width 28 height 26
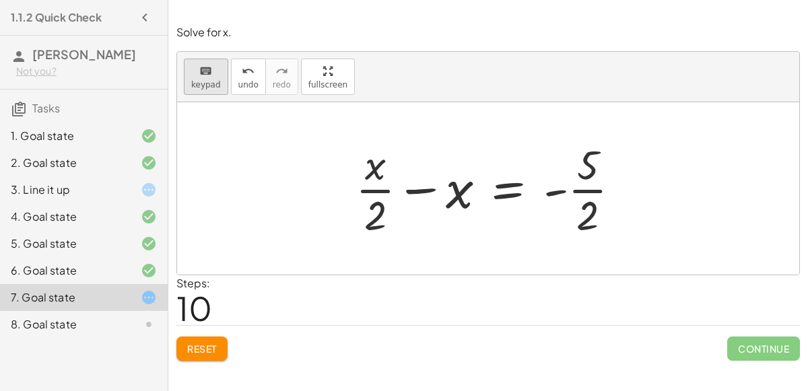
click at [191, 63] on div "keyboard" at bounding box center [206, 71] width 30 height 16
click at [192, 63] on div "keyboard" at bounding box center [206, 71] width 30 height 16
click at [196, 356] on button "Reset" at bounding box center [201, 349] width 51 height 24
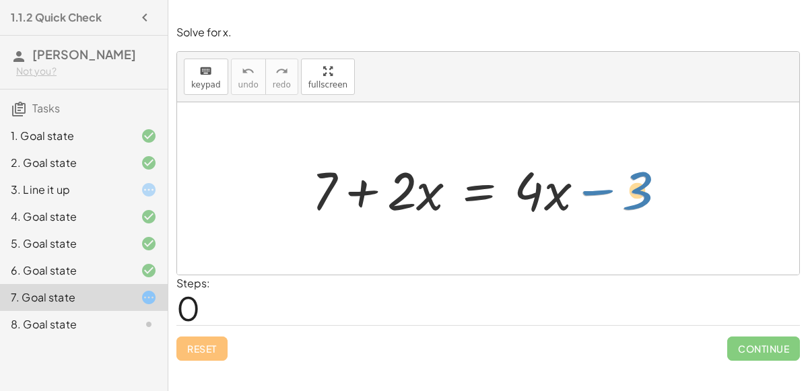
click at [645, 197] on div at bounding box center [494, 188] width 378 height 69
drag, startPoint x: 317, startPoint y: 193, endPoint x: 675, endPoint y: 206, distance: 357.9
click at [675, 206] on div at bounding box center [494, 188] width 378 height 69
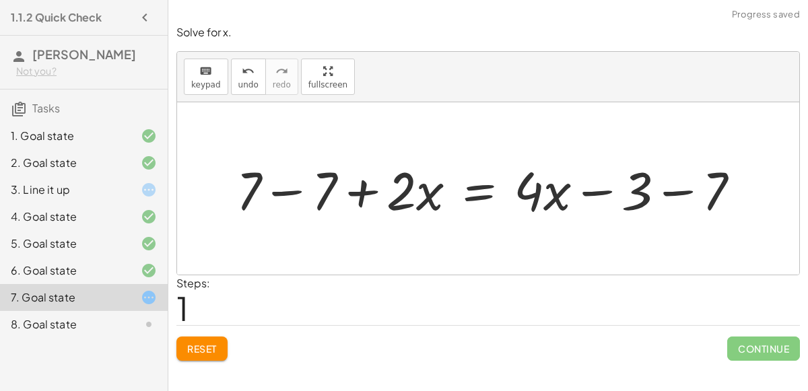
click at [674, 194] on div at bounding box center [494, 188] width 528 height 69
click at [301, 181] on div at bounding box center [464, 188] width 468 height 69
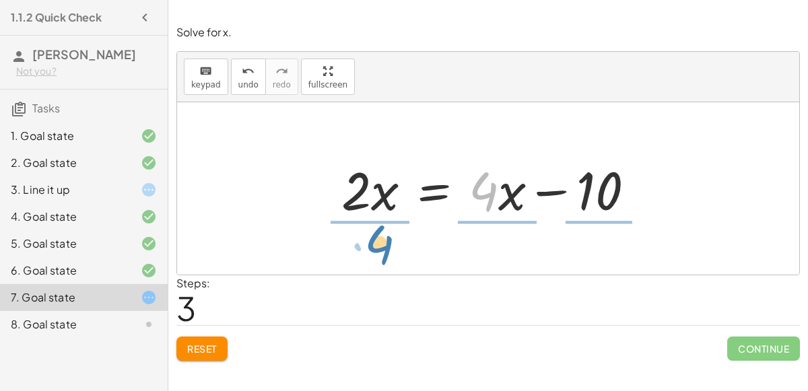
drag, startPoint x: 480, startPoint y: 197, endPoint x: 372, endPoint y: 251, distance: 120.2
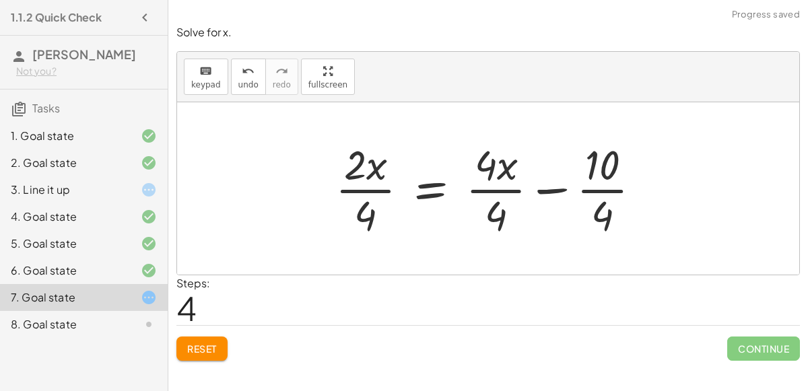
click at [508, 183] on div at bounding box center [494, 189] width 330 height 104
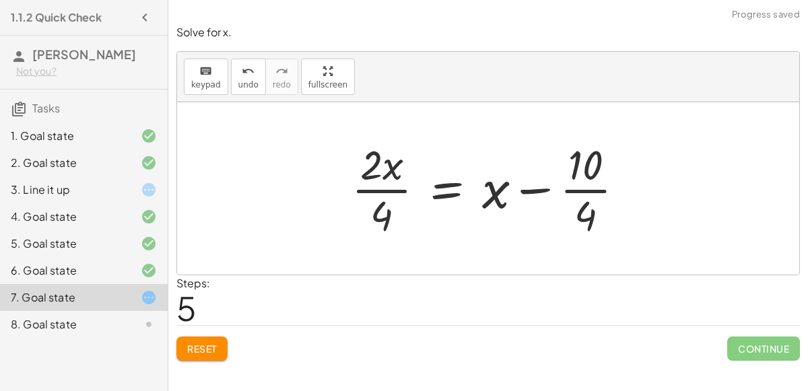
click at [581, 197] on div at bounding box center [493, 189] width 297 height 104
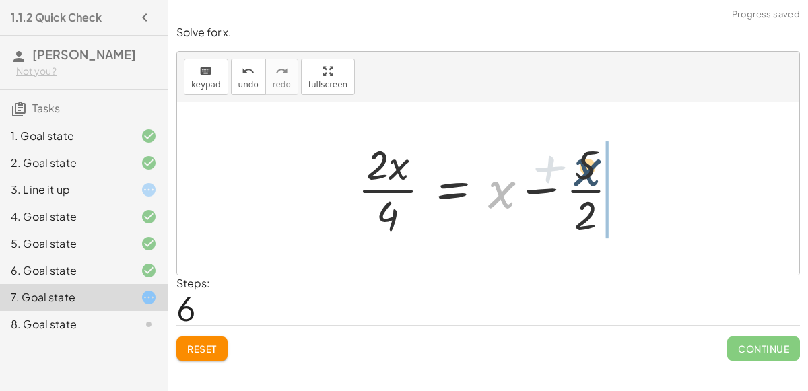
drag, startPoint x: 502, startPoint y: 201, endPoint x: 594, endPoint y: 178, distance: 94.3
click at [594, 178] on div at bounding box center [493, 189] width 285 height 104
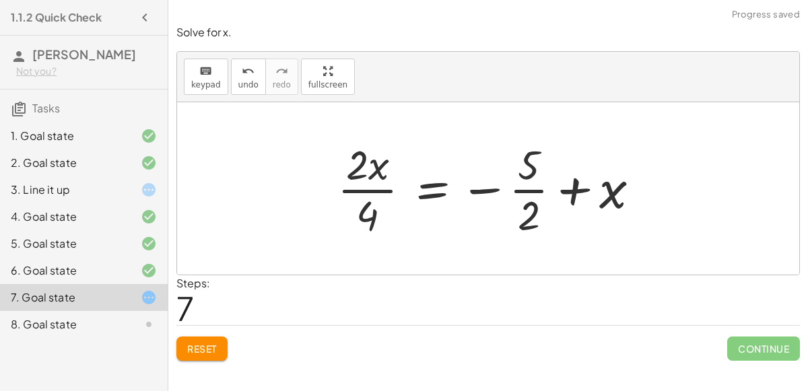
click at [566, 191] on div at bounding box center [494, 189] width 327 height 104
click at [483, 185] on div at bounding box center [494, 189] width 327 height 104
click at [438, 190] on div at bounding box center [494, 189] width 327 height 104
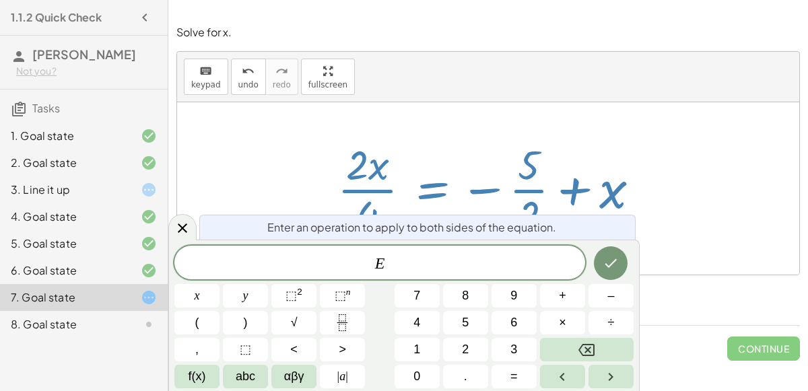
click at [643, 271] on div at bounding box center [488, 188] width 622 height 172
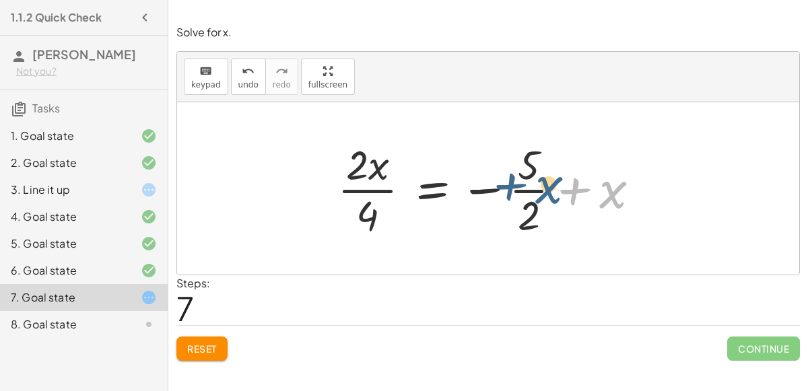
drag, startPoint x: 611, startPoint y: 195, endPoint x: 530, endPoint y: 189, distance: 81.0
click at [530, 189] on div at bounding box center [494, 189] width 327 height 104
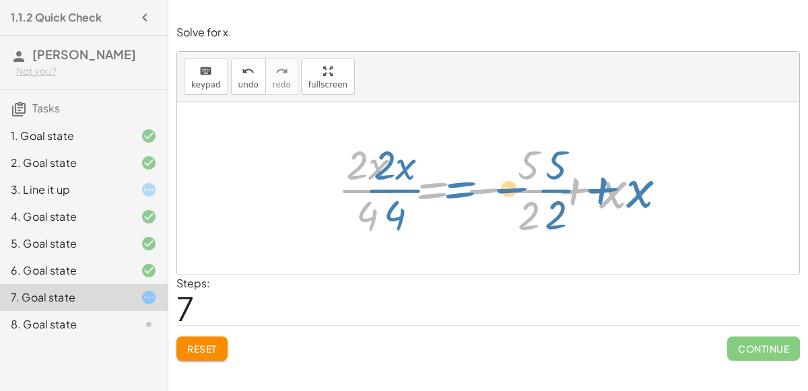
drag, startPoint x: 437, startPoint y: 191, endPoint x: 445, endPoint y: 190, distance: 8.2
click at [445, 190] on div at bounding box center [494, 189] width 327 height 104
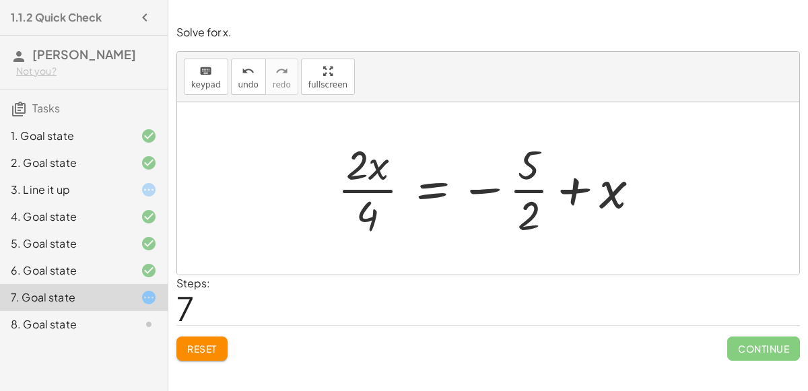
click at [379, 171] on div at bounding box center [494, 189] width 327 height 104
click at [338, 284] on div "Steps: 7" at bounding box center [488, 300] width 624 height 50
click at [218, 331] on div "Reset Continue" at bounding box center [488, 343] width 624 height 36
click at [217, 344] on span "Reset" at bounding box center [202, 349] width 30 height 12
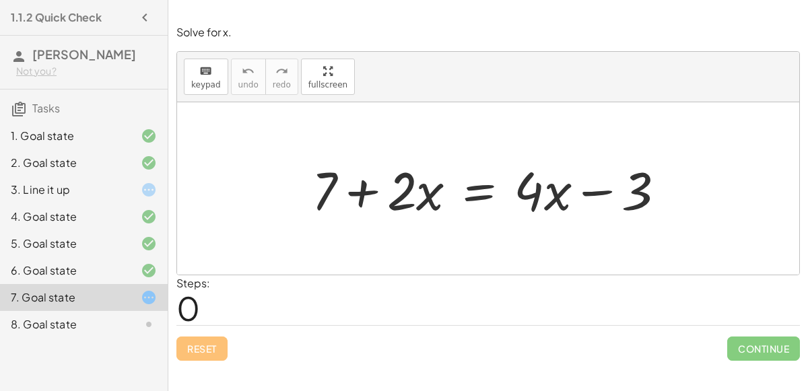
click at [642, 192] on div at bounding box center [494, 188] width 378 height 69
click at [599, 187] on div at bounding box center [494, 188] width 378 height 69
click at [355, 189] on div at bounding box center [494, 188] width 378 height 69
drag, startPoint x: 619, startPoint y: 194, endPoint x: 380, endPoint y: 197, distance: 239.1
click at [380, 197] on div at bounding box center [494, 188] width 378 height 69
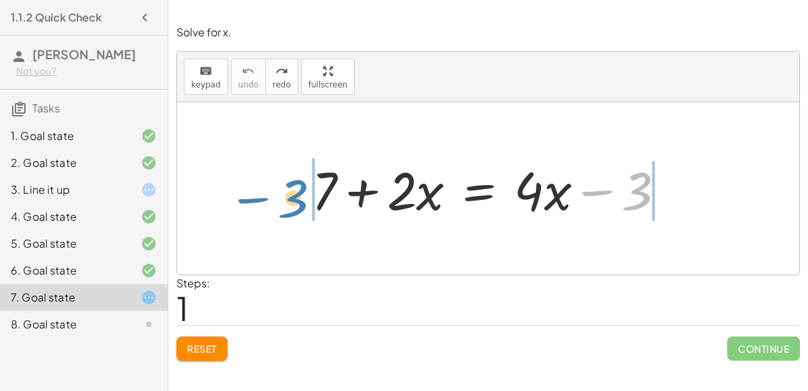
drag, startPoint x: 636, startPoint y: 181, endPoint x: 293, endPoint y: 189, distance: 342.9
click at [293, 189] on div "− 3 + 7 + · 2 · x = + · 4 · x − 3" at bounding box center [489, 189] width 395 height 76
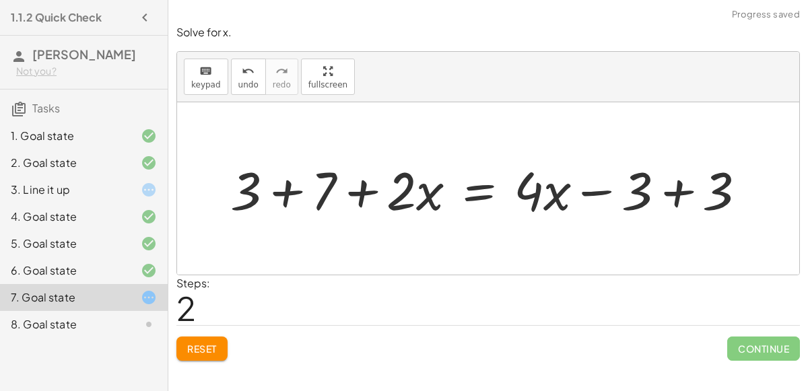
click at [664, 199] on div at bounding box center [494, 188] width 540 height 69
click at [286, 195] on div at bounding box center [413, 188] width 378 height 69
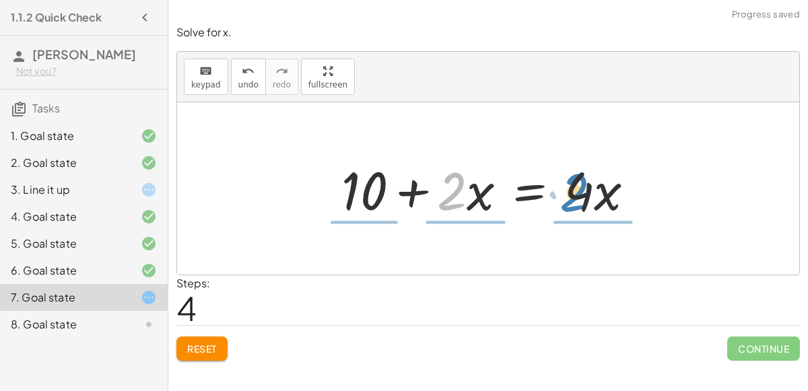
drag, startPoint x: 445, startPoint y: 201, endPoint x: 568, endPoint y: 202, distance: 123.3
click at [568, 202] on div at bounding box center [493, 188] width 317 height 69
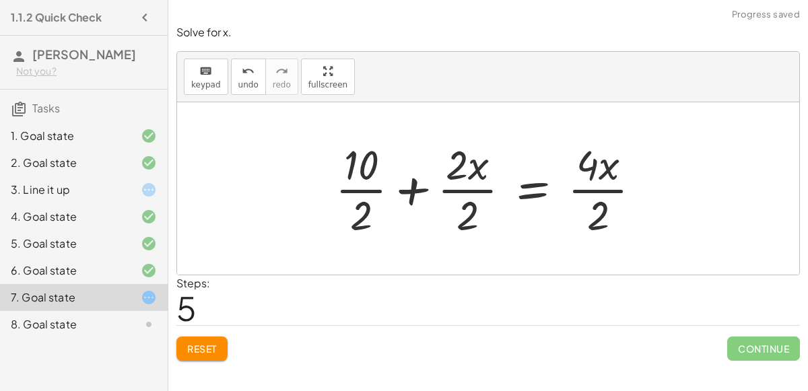
click at [366, 203] on div at bounding box center [494, 189] width 330 height 104
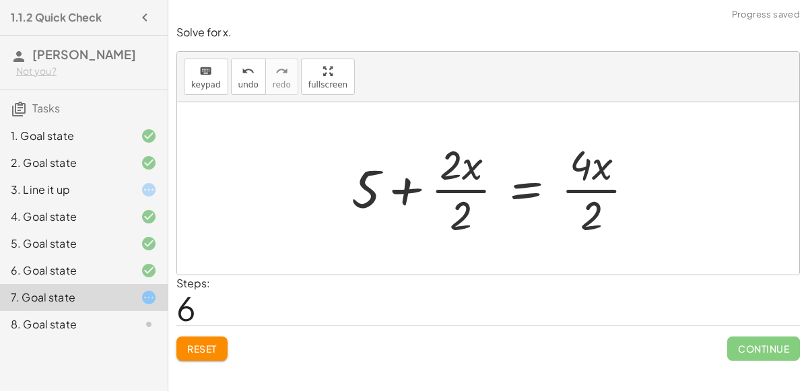
click at [457, 222] on div at bounding box center [498, 189] width 307 height 104
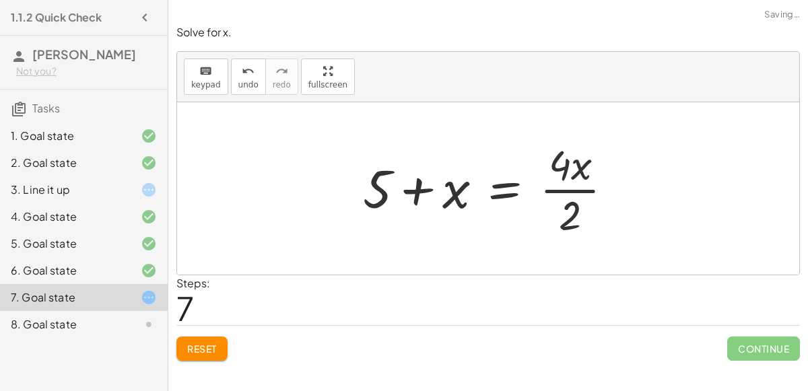
click at [568, 223] on div at bounding box center [493, 189] width 274 height 104
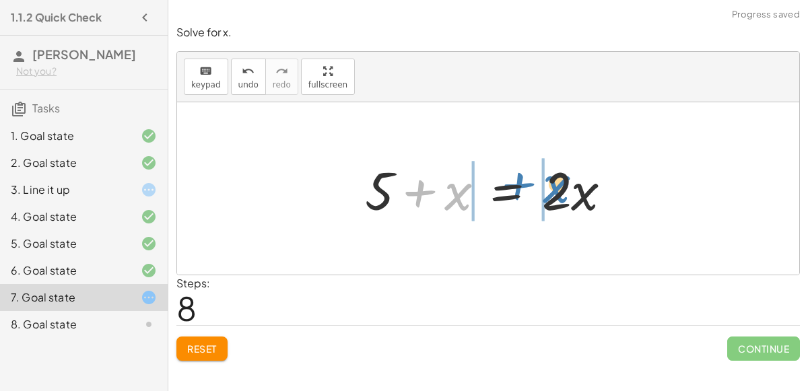
drag, startPoint x: 450, startPoint y: 191, endPoint x: 553, endPoint y: 183, distance: 103.4
click at [553, 183] on div at bounding box center [493, 188] width 271 height 69
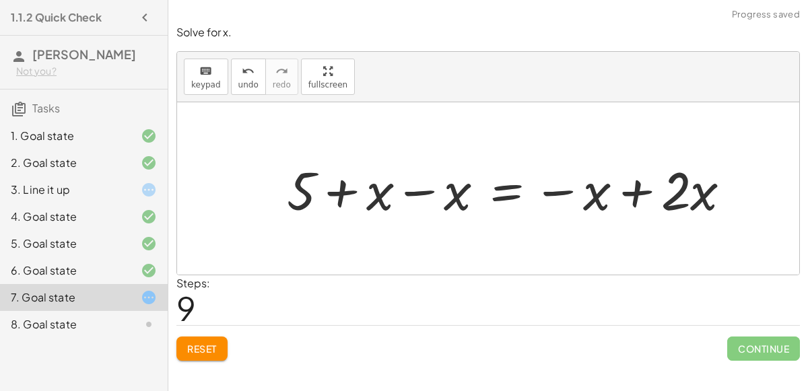
click at [554, 187] on div at bounding box center [514, 188] width 469 height 69
click at [425, 187] on div at bounding box center [514, 188] width 469 height 69
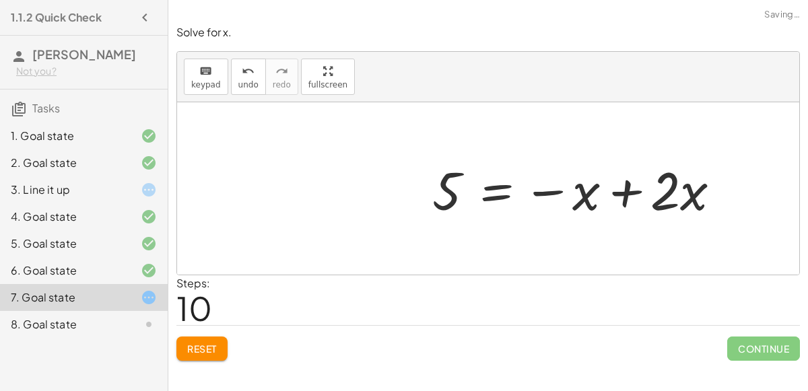
click at [554, 191] on div at bounding box center [582, 188] width 313 height 69
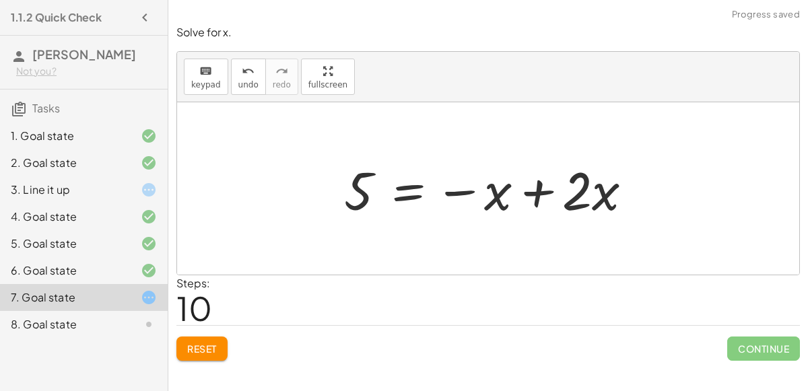
click at [478, 188] on div at bounding box center [493, 188] width 313 height 69
click at [470, 189] on div at bounding box center [493, 188] width 313 height 69
click at [451, 190] on div at bounding box center [493, 188] width 313 height 69
click at [483, 199] on div at bounding box center [493, 188] width 313 height 69
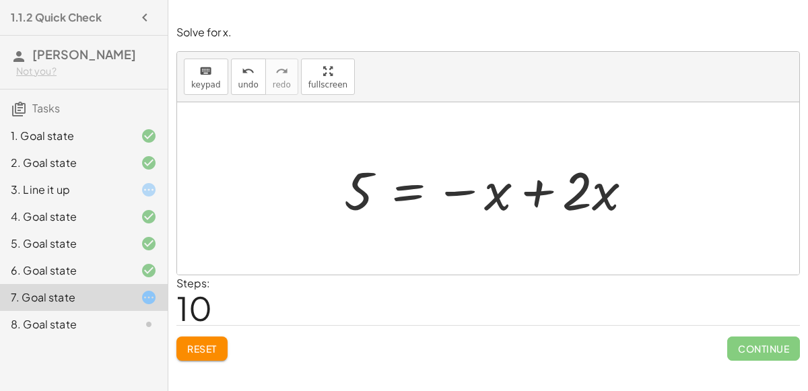
click at [535, 191] on div at bounding box center [493, 188] width 313 height 69
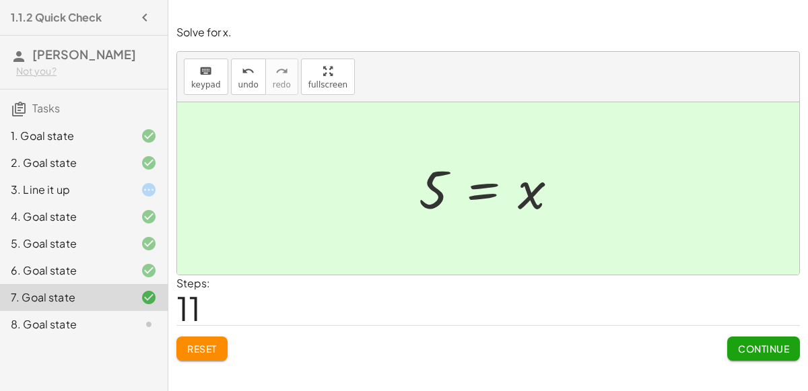
click at [735, 346] on button "Continue" at bounding box center [763, 349] width 73 height 24
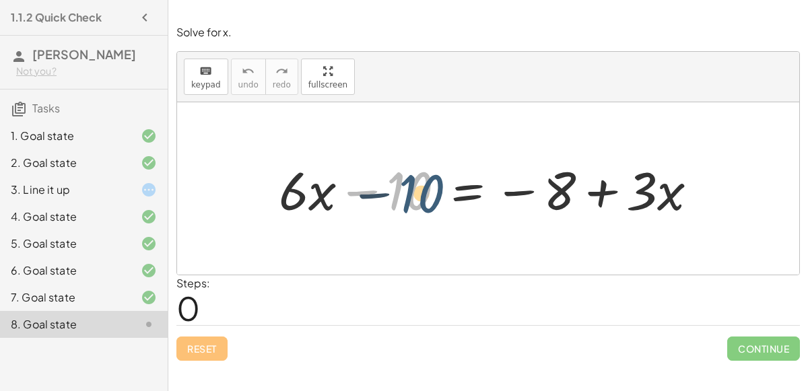
click at [391, 190] on div at bounding box center [493, 188] width 443 height 69
click at [525, 193] on div at bounding box center [493, 188] width 443 height 69
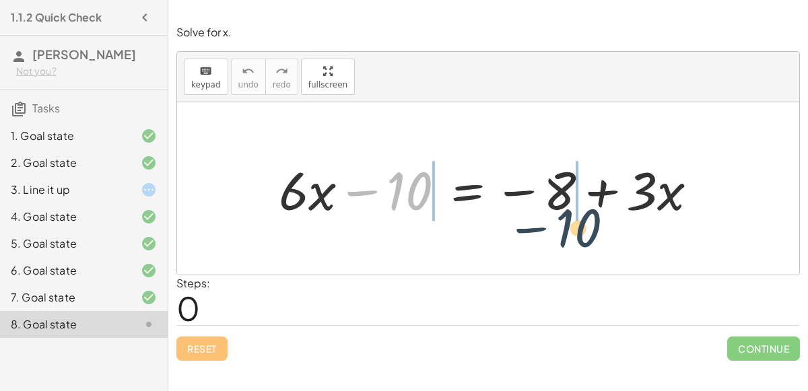
drag, startPoint x: 419, startPoint y: 197, endPoint x: 591, endPoint y: 234, distance: 175.8
click at [591, 234] on div "− 10 + · 6 · x − 10 = − 8 + · 3 · x" at bounding box center [488, 188] width 622 height 172
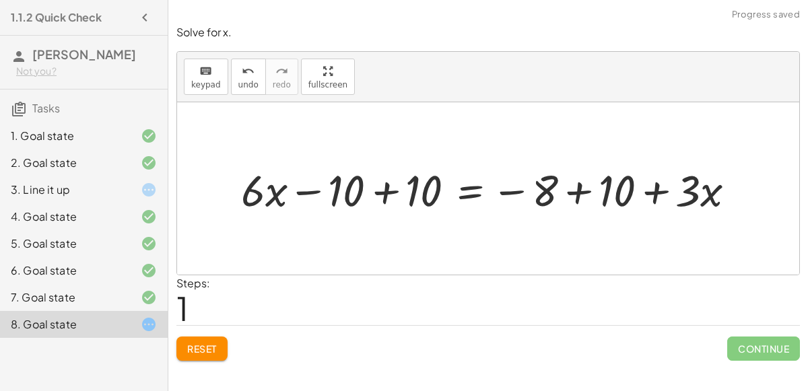
click at [383, 185] on div at bounding box center [493, 188] width 519 height 57
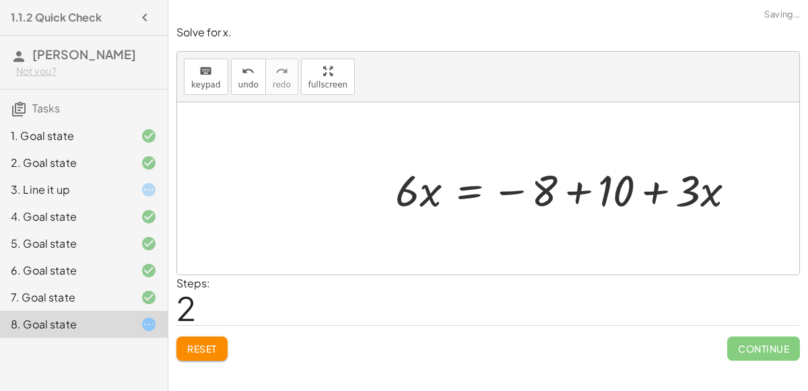
click at [581, 189] on div at bounding box center [571, 188] width 364 height 57
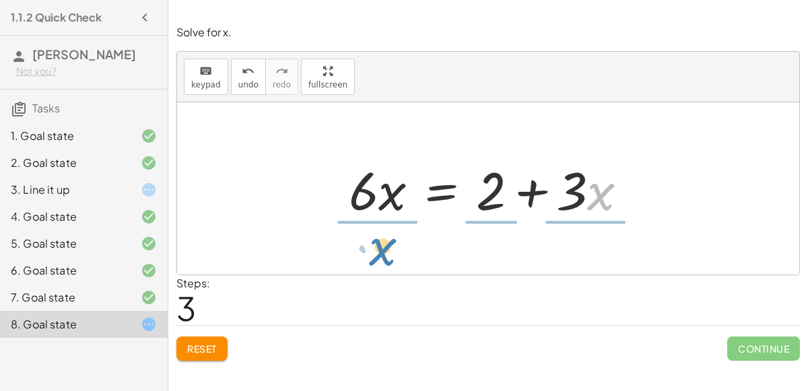
drag, startPoint x: 589, startPoint y: 203, endPoint x: 374, endPoint y: 265, distance: 223.1
click at [374, 265] on div "+ · 6 · x − 10 = − 8 + · 3 · x + · 6 · x − 10 + 10 = − 8 + 10 + · 3 · x + · 6 ·…" at bounding box center [488, 188] width 622 height 172
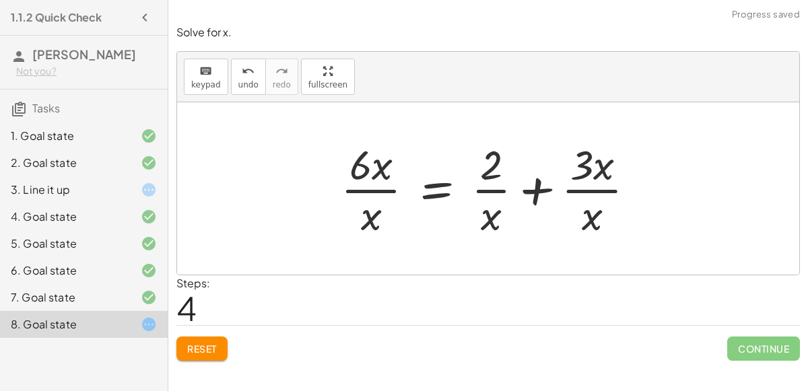
click at [381, 209] on div at bounding box center [493, 189] width 319 height 104
click at [377, 214] on div at bounding box center [493, 189] width 319 height 104
click at [376, 214] on div at bounding box center [493, 189] width 319 height 104
click at [238, 65] on div "undo" at bounding box center [248, 71] width 20 height 16
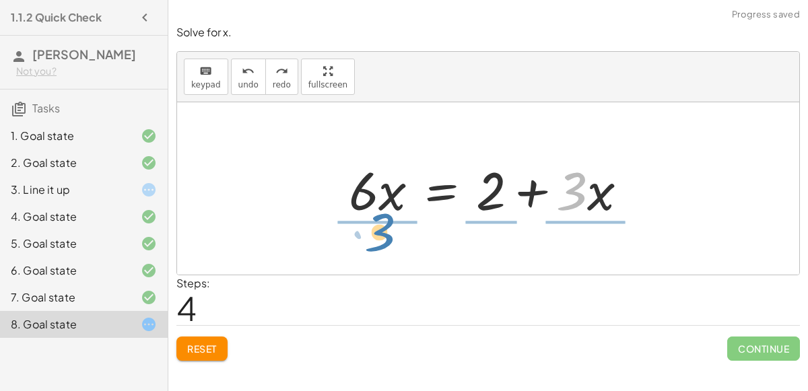
drag, startPoint x: 579, startPoint y: 204, endPoint x: 387, endPoint y: 251, distance: 197.7
click at [387, 251] on div "+ · 6 · x − 10 = − 8 + · 3 · x + · 6 · x − 10 + 10 = − 8 + 10 + · 3 · x + · 6 ·…" at bounding box center [488, 188] width 622 height 172
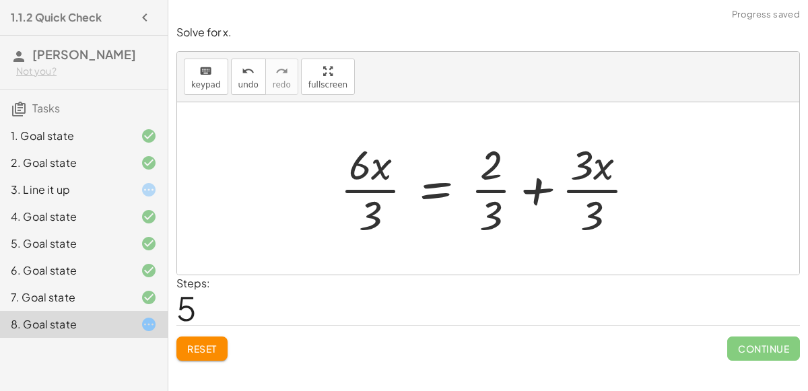
click at [368, 210] on div at bounding box center [493, 189] width 320 height 104
click at [482, 211] on div at bounding box center [494, 189] width 317 height 104
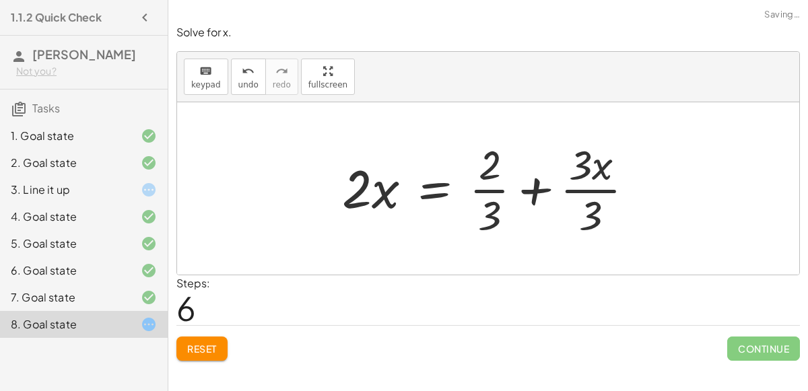
click at [501, 216] on div at bounding box center [493, 189] width 317 height 104
click at [490, 212] on div at bounding box center [493, 189] width 317 height 104
click at [604, 209] on div at bounding box center [493, 189] width 317 height 104
click at [591, 208] on div at bounding box center [476, 189] width 283 height 104
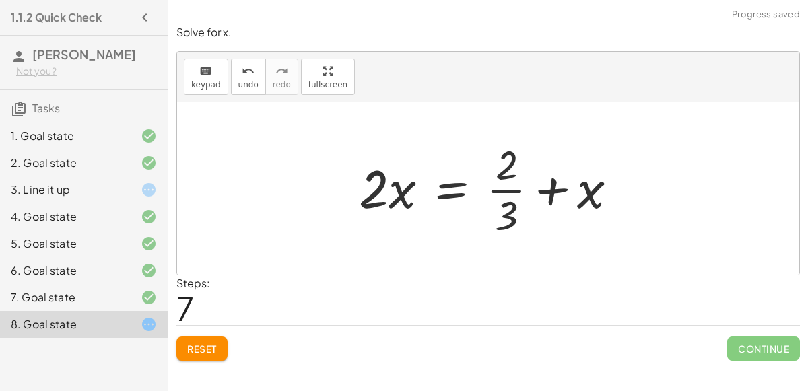
click at [499, 214] on div at bounding box center [493, 189] width 283 height 104
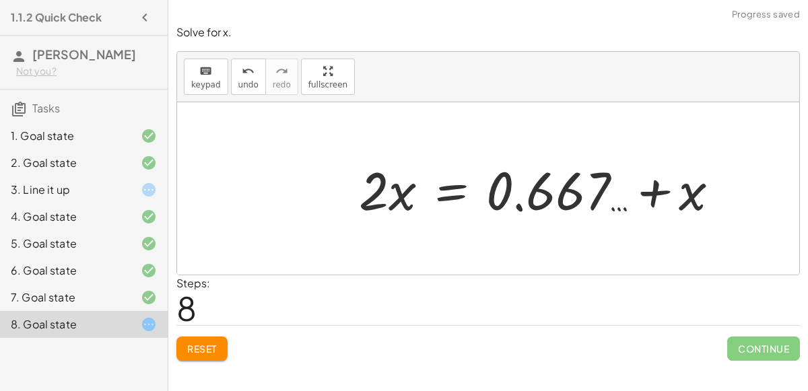
click at [645, 199] on div at bounding box center [544, 188] width 385 height 69
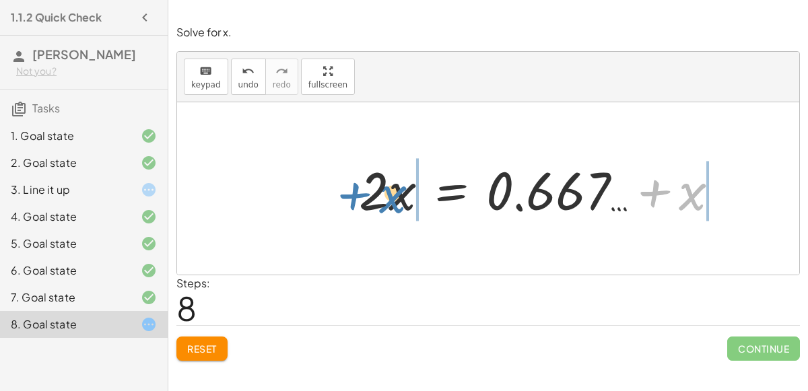
drag, startPoint x: 697, startPoint y: 193, endPoint x: 395, endPoint y: 196, distance: 301.7
click at [395, 196] on div at bounding box center [544, 188] width 385 height 69
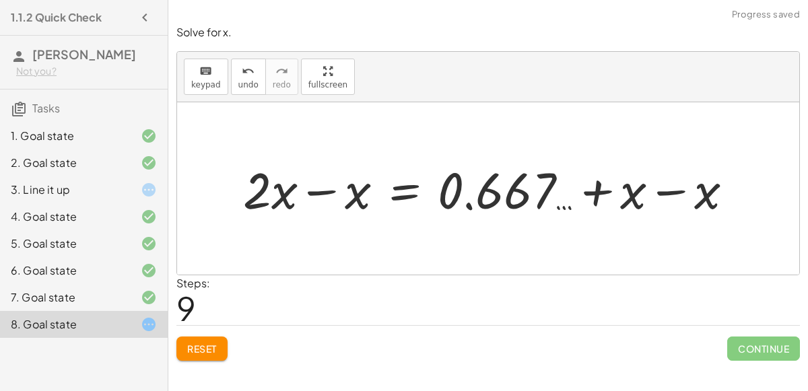
click at [661, 189] on div at bounding box center [493, 189] width 515 height 66
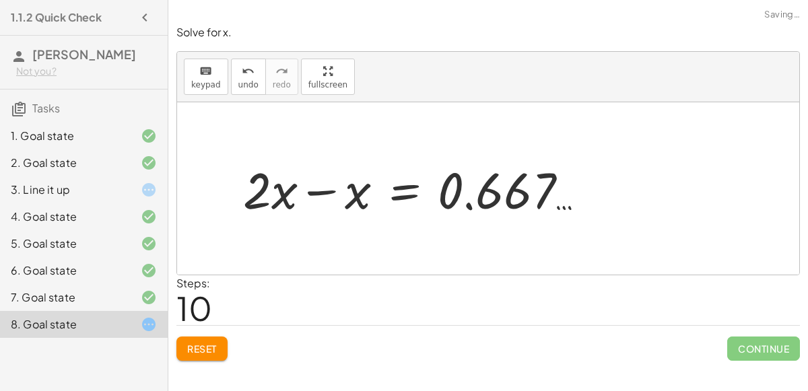
click at [336, 197] on div at bounding box center [419, 189] width 366 height 66
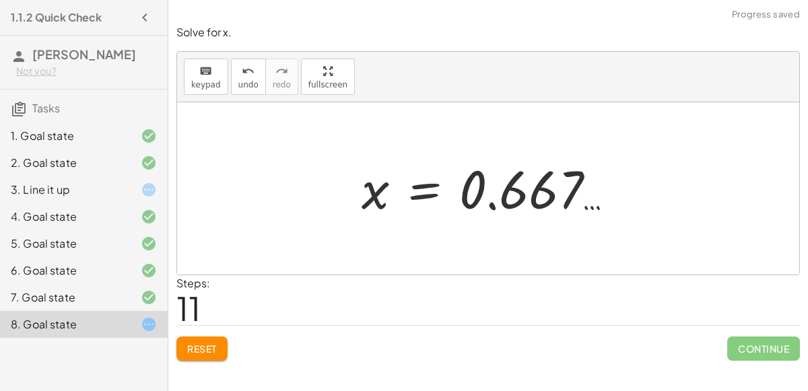
click at [423, 193] on div at bounding box center [493, 189] width 277 height 67
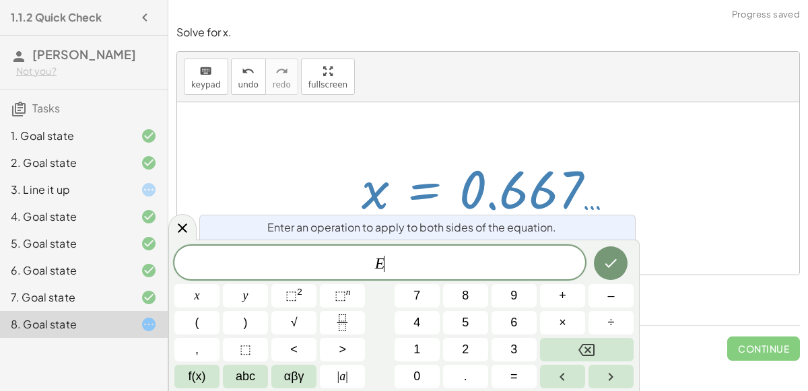
click at [220, 284] on div at bounding box center [196, 296] width 45 height 24
click at [618, 263] on icon "Done" at bounding box center [611, 263] width 16 height 16
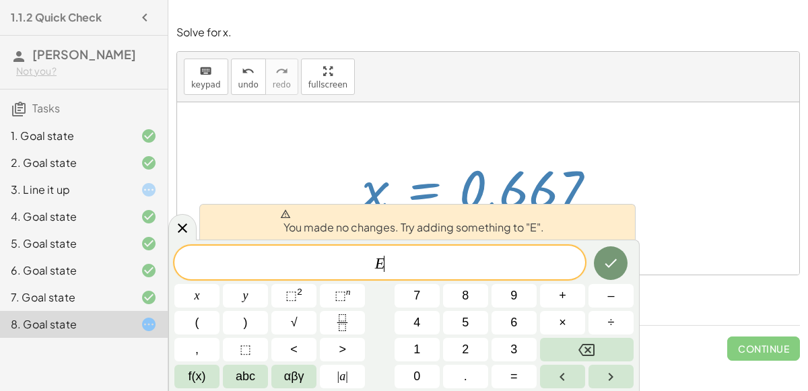
click at [220, 284] on div at bounding box center [196, 296] width 45 height 24
click at [168, 231] on div at bounding box center [182, 227] width 28 height 26
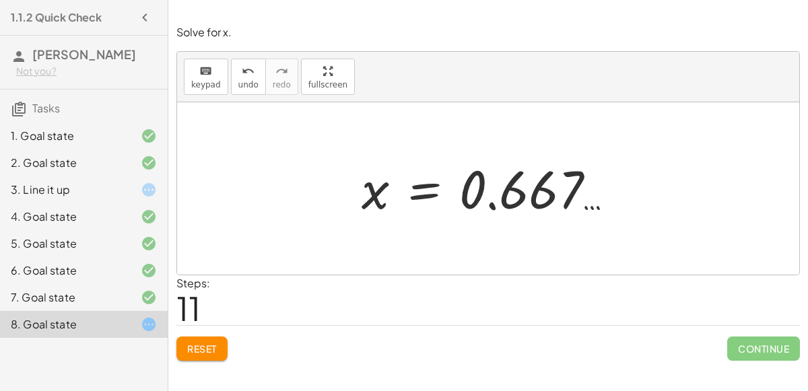
click at [593, 206] on div at bounding box center [493, 189] width 277 height 67
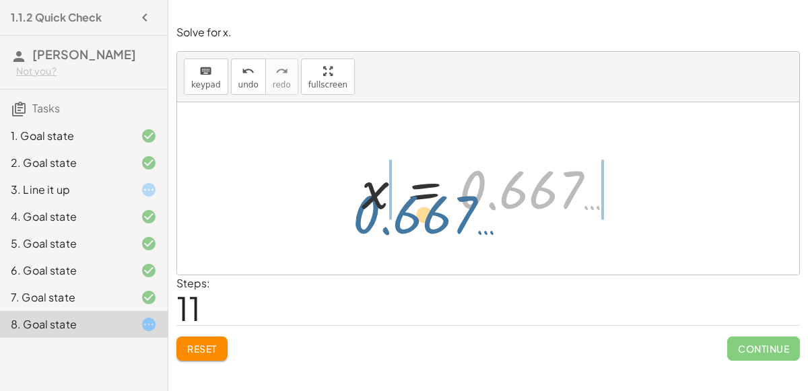
drag, startPoint x: 549, startPoint y: 211, endPoint x: 438, endPoint y: 238, distance: 113.5
click at [438, 238] on div "+ · 6 · x − 10 = − 8 + · 3 · x + · 6 · x − 10 + 10 = − 8 + 10 + · 3 · x + · 6 ·…" at bounding box center [488, 188] width 622 height 172
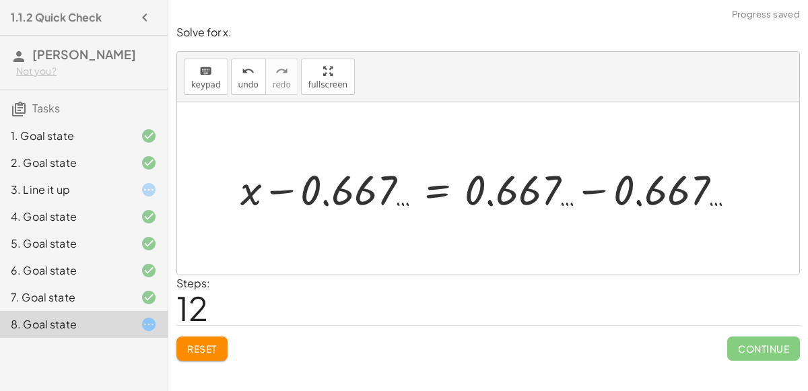
click at [275, 183] on div at bounding box center [494, 188] width 520 height 55
click at [597, 191] on div at bounding box center [494, 188] width 520 height 55
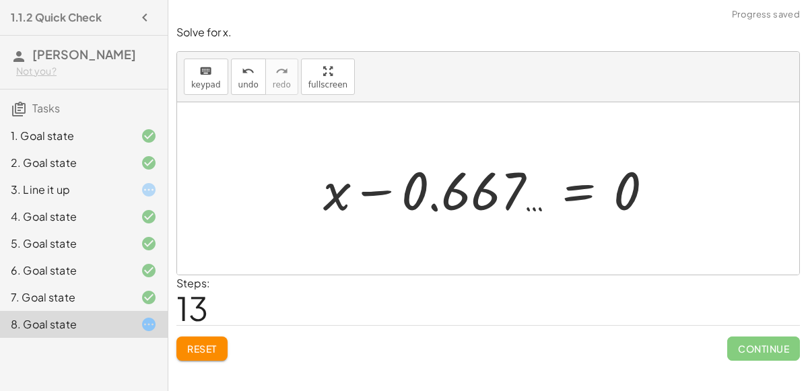
click at [381, 192] on div at bounding box center [494, 188] width 354 height 69
click at [566, 195] on div at bounding box center [494, 188] width 354 height 69
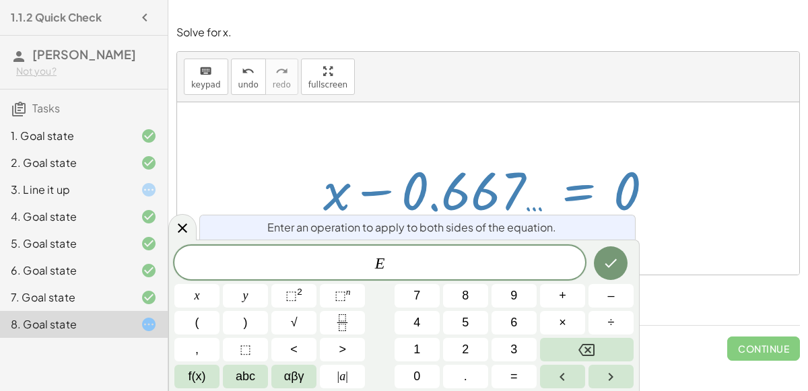
click at [554, 225] on span "Enter an operation to apply to both sides of the equation." at bounding box center [411, 228] width 289 height 16
click at [189, 236] on div at bounding box center [182, 227] width 28 height 26
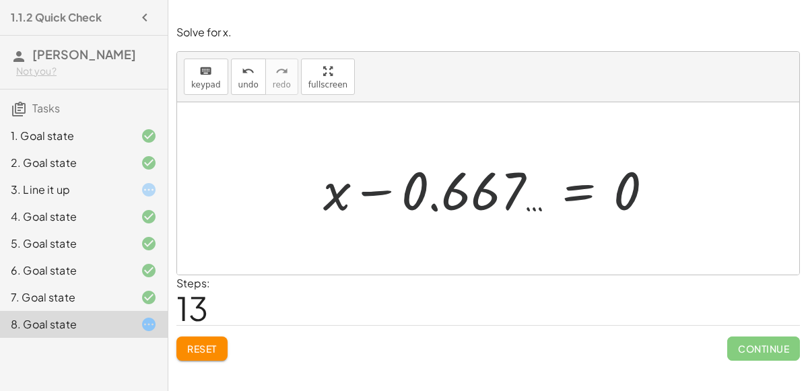
click at [222, 337] on button "Reset" at bounding box center [201, 349] width 51 height 24
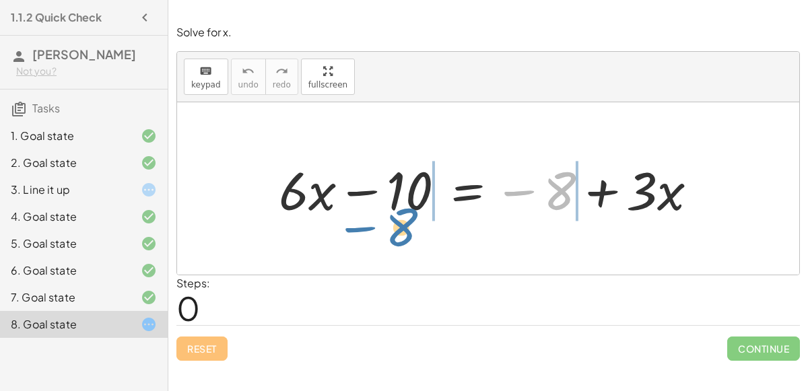
drag, startPoint x: 571, startPoint y: 173, endPoint x: 413, endPoint y: 209, distance: 162.4
click at [413, 209] on div at bounding box center [493, 188] width 443 height 69
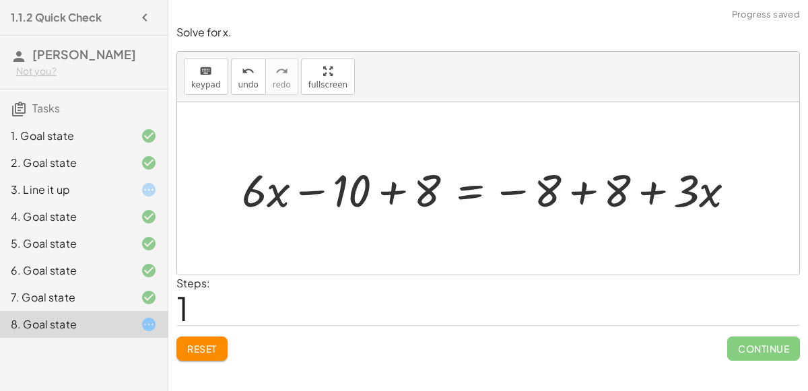
click at [370, 199] on div at bounding box center [494, 188] width 518 height 59
click at [383, 199] on div at bounding box center [494, 188] width 518 height 59
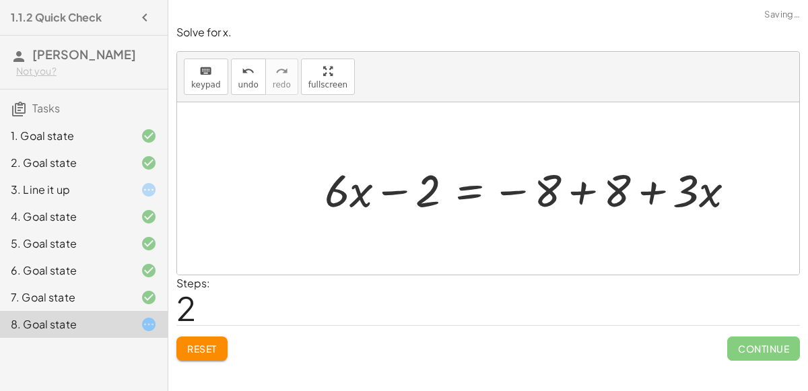
click at [582, 189] on div at bounding box center [535, 188] width 434 height 59
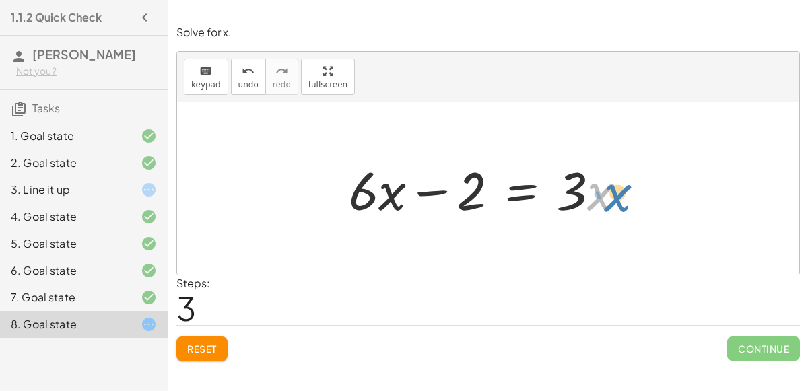
click at [591, 200] on div at bounding box center [493, 188] width 303 height 69
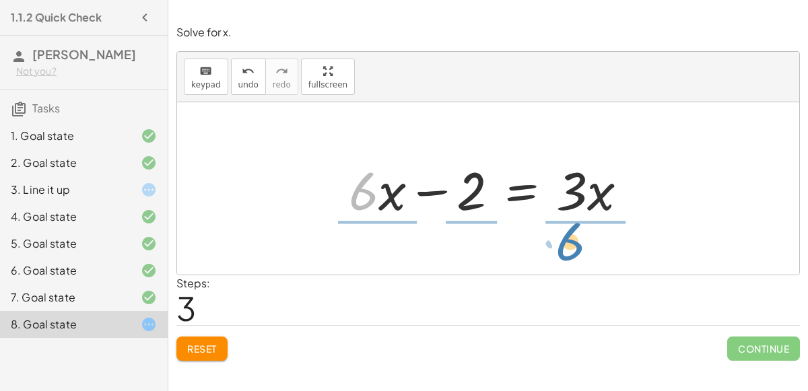
drag, startPoint x: 358, startPoint y: 176, endPoint x: 566, endPoint y: 227, distance: 214.2
click at [566, 227] on div "+ · 6 · x − 10 = − 8 + · 3 · x + · 6 · x − 10 + 8 = − 8 + 8 + · 3 · x + · 6 · x…" at bounding box center [488, 188] width 622 height 172
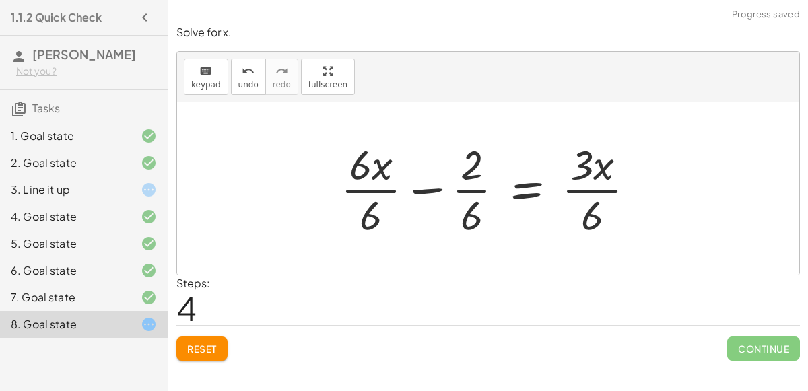
click at [370, 212] on div at bounding box center [493, 189] width 319 height 104
click at [473, 215] on div at bounding box center [510, 189] width 286 height 104
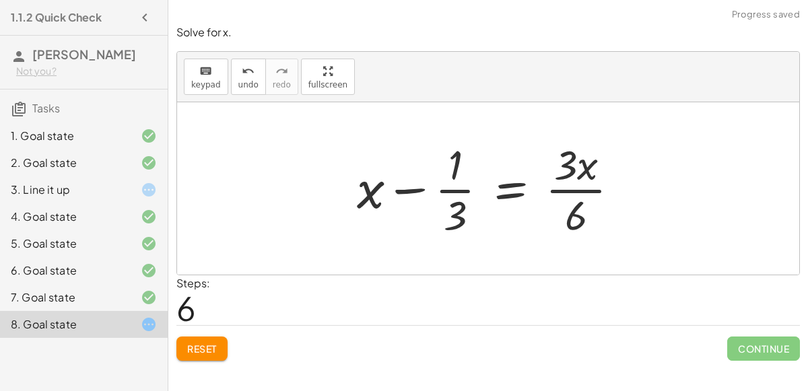
click at [562, 221] on div at bounding box center [493, 189] width 287 height 104
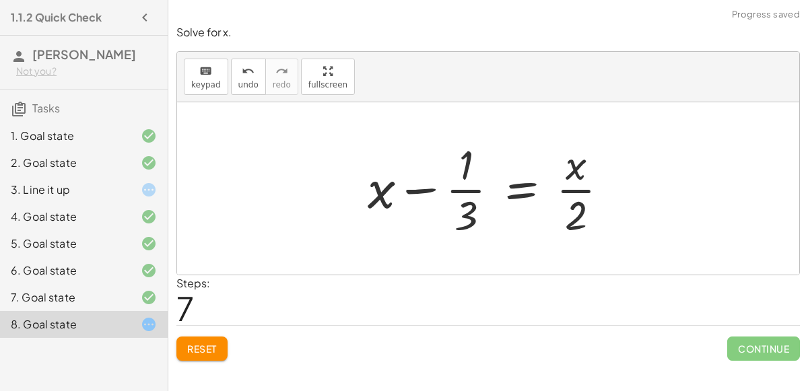
click at [426, 186] on div at bounding box center [493, 189] width 265 height 104
click at [572, 166] on div at bounding box center [493, 189] width 265 height 104
click at [523, 189] on div at bounding box center [493, 189] width 265 height 104
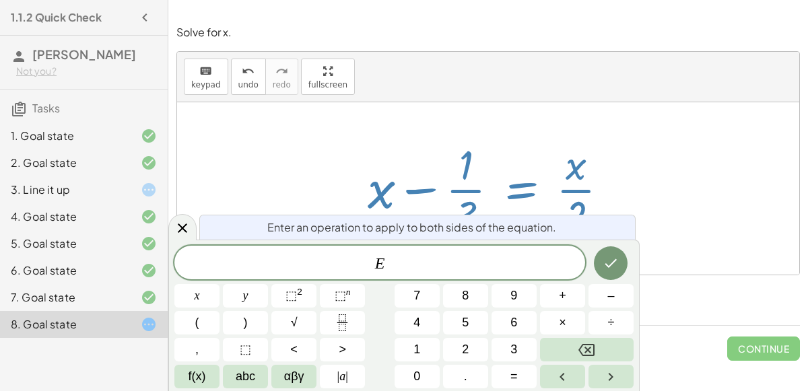
click at [616, 180] on div at bounding box center [493, 189] width 265 height 104
click at [178, 236] on div at bounding box center [182, 227] width 28 height 26
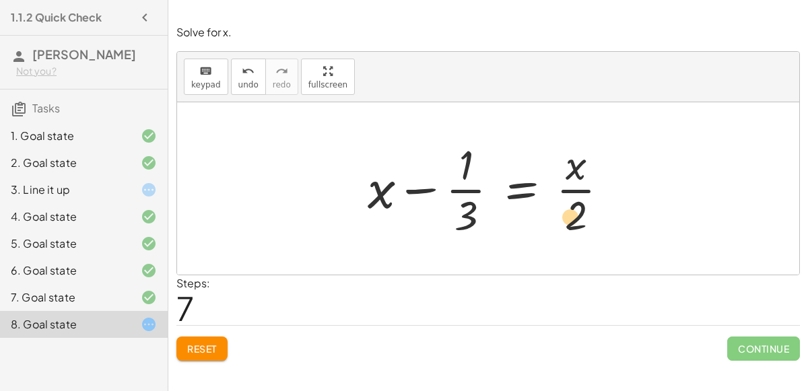
click at [572, 226] on div at bounding box center [493, 189] width 265 height 104
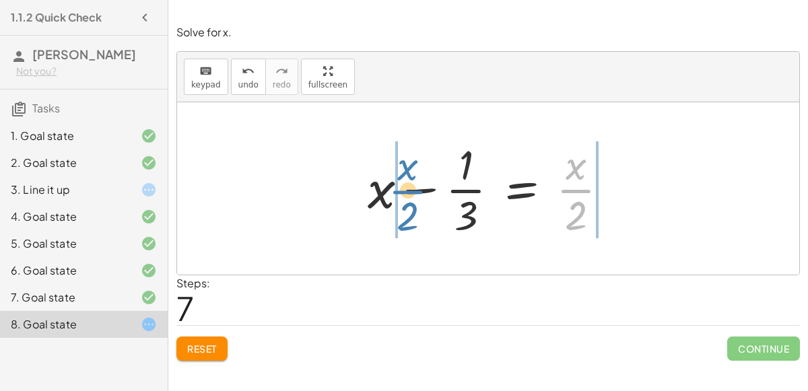
drag, startPoint x: 563, startPoint y: 189, endPoint x: 393, endPoint y: 190, distance: 170.4
click at [393, 190] on div at bounding box center [493, 189] width 265 height 104
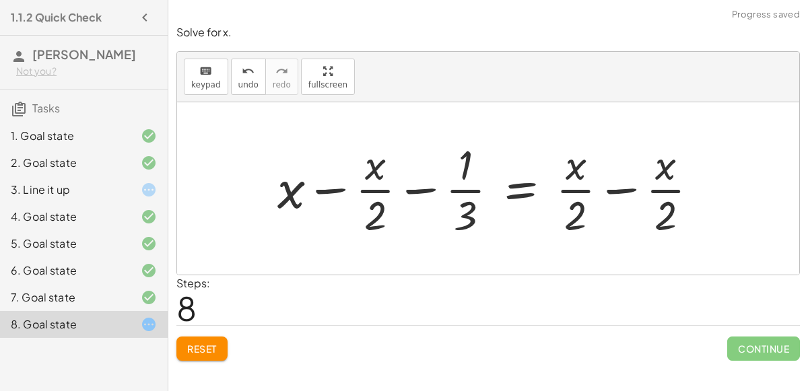
click at [337, 185] on div at bounding box center [493, 189] width 445 height 104
click at [410, 186] on div at bounding box center [493, 189] width 445 height 104
click at [620, 187] on div at bounding box center [493, 189] width 445 height 104
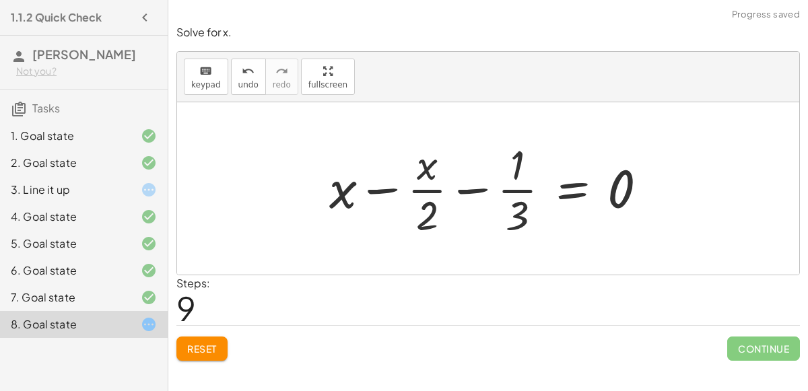
click at [463, 191] on div at bounding box center [494, 189] width 343 height 104
click at [387, 188] on div at bounding box center [494, 189] width 343 height 104
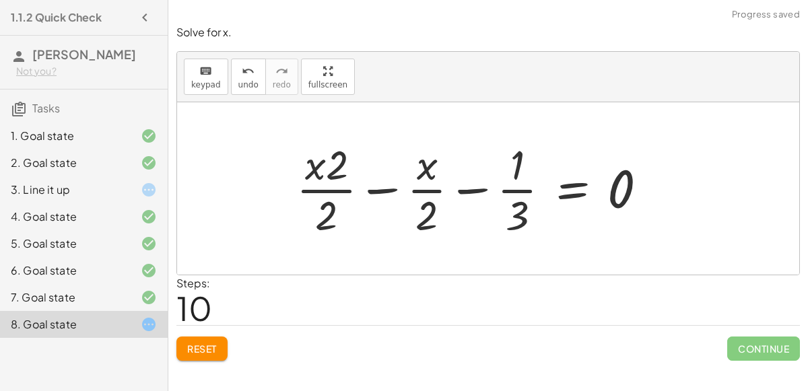
click at [325, 203] on div at bounding box center [477, 189] width 375 height 104
click at [319, 191] on div at bounding box center [477, 189] width 375 height 104
click at [473, 192] on div at bounding box center [477, 189] width 375 height 104
click at [381, 187] on div at bounding box center [477, 189] width 375 height 104
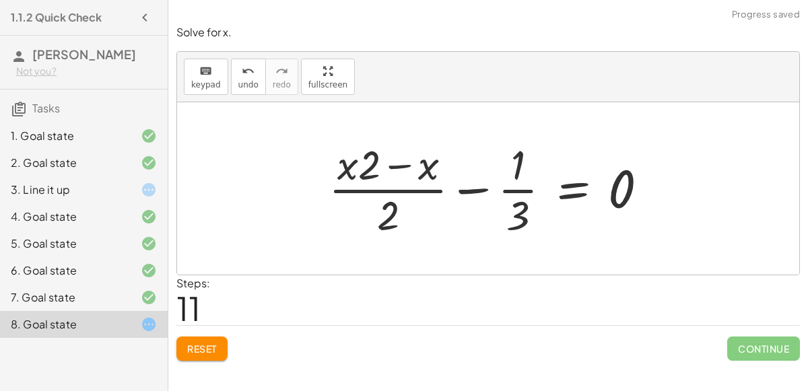
click at [393, 163] on div at bounding box center [493, 189] width 343 height 104
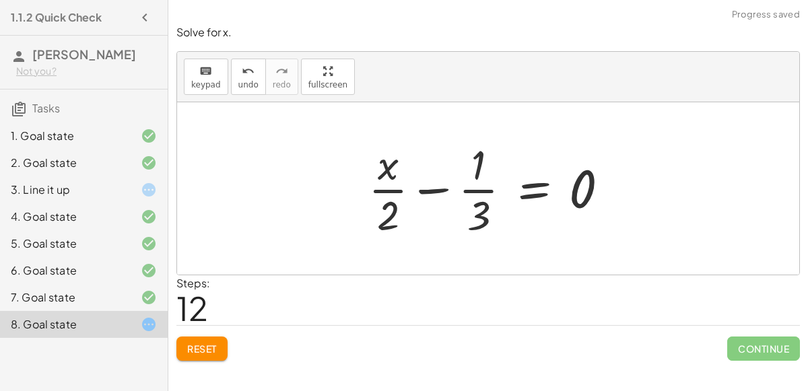
click at [437, 185] on div at bounding box center [494, 189] width 265 height 104
click at [238, 83] on span "undo" at bounding box center [248, 84] width 20 height 9
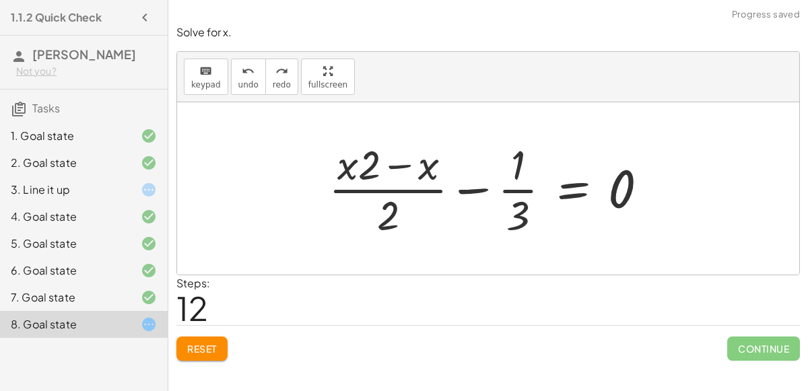
click at [212, 352] on span "Reset" at bounding box center [202, 349] width 30 height 12
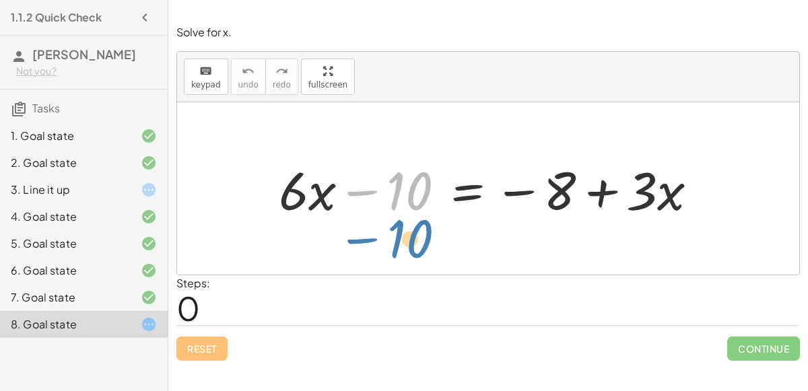
drag, startPoint x: 391, startPoint y: 196, endPoint x: 387, endPoint y: 247, distance: 51.3
click at [387, 247] on div "− 10 + · 6 · x − 10 = − 8 + · 3 · x" at bounding box center [488, 188] width 622 height 172
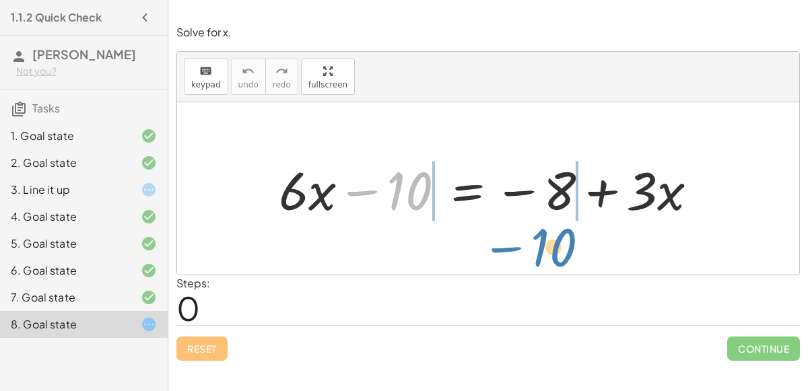
drag, startPoint x: 407, startPoint y: 209, endPoint x: 552, endPoint y: 265, distance: 154.4
click at [552, 265] on div "− 10 + · 6 · x − 10 = − 8 + · 3 · x" at bounding box center [488, 188] width 622 height 172
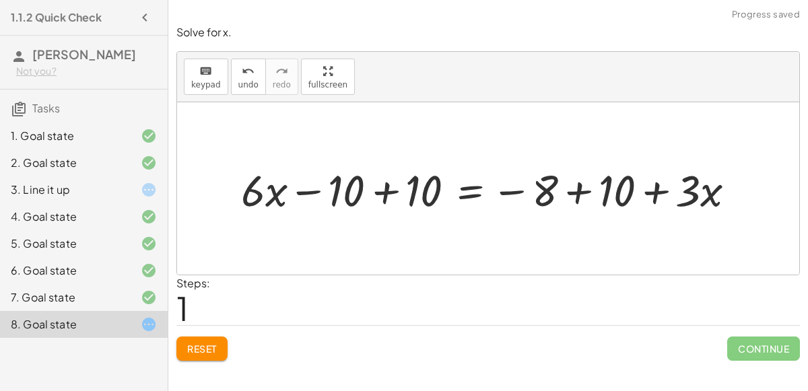
click at [370, 187] on div at bounding box center [493, 188] width 519 height 57
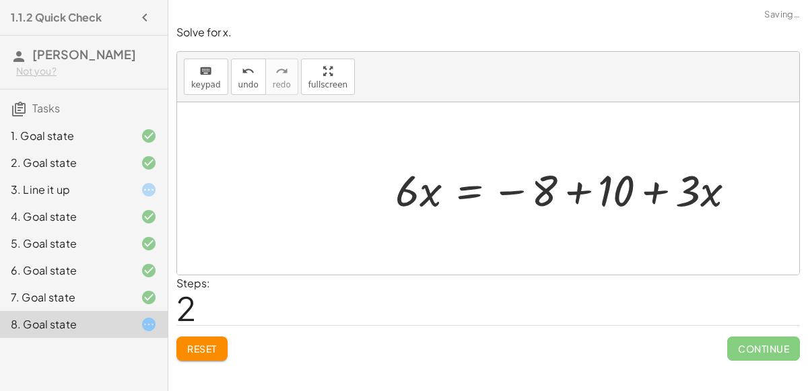
click at [595, 189] on div at bounding box center [571, 188] width 364 height 57
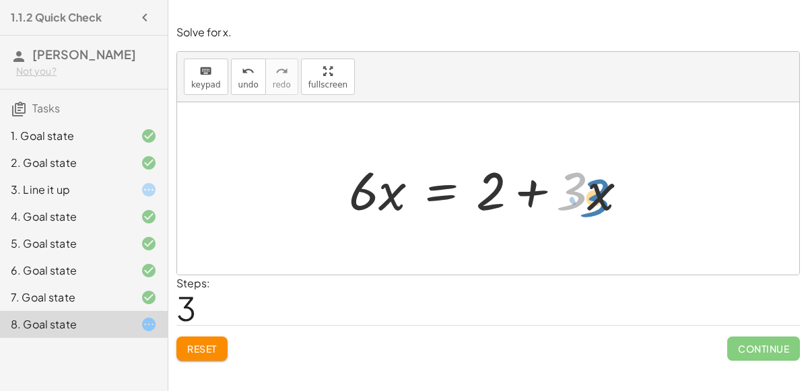
drag, startPoint x: 584, startPoint y: 187, endPoint x: 603, endPoint y: 193, distance: 19.8
click at [603, 193] on div at bounding box center [493, 188] width 303 height 69
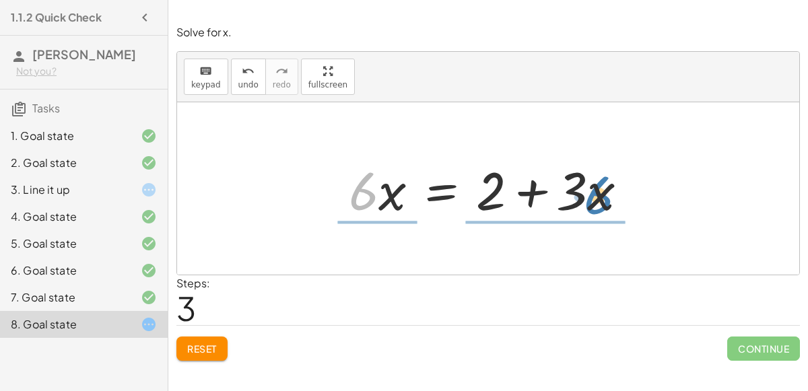
drag, startPoint x: 370, startPoint y: 188, endPoint x: 602, endPoint y: 191, distance: 232.4
click at [602, 191] on div at bounding box center [493, 188] width 303 height 69
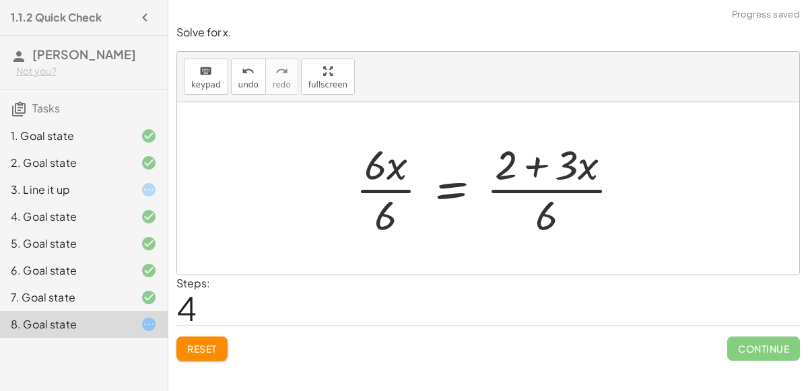
click at [531, 172] on div at bounding box center [493, 189] width 289 height 104
click at [544, 204] on div at bounding box center [493, 189] width 289 height 104
click at [373, 224] on div at bounding box center [493, 189] width 289 height 104
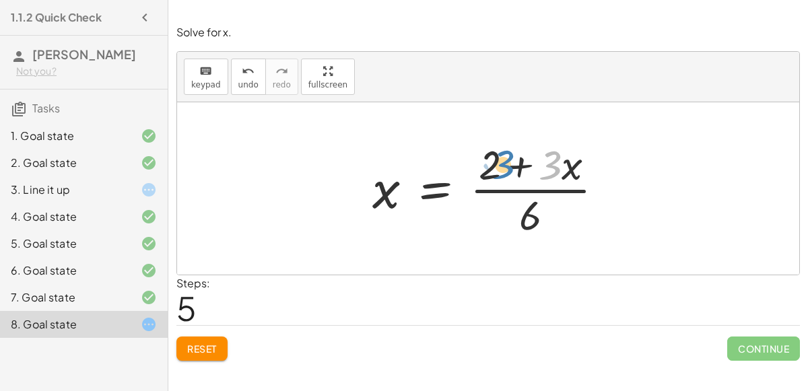
drag, startPoint x: 544, startPoint y: 166, endPoint x: 488, endPoint y: 164, distance: 56.6
click at [488, 164] on div at bounding box center [494, 189] width 256 height 104
drag, startPoint x: 571, startPoint y: 168, endPoint x: 388, endPoint y: 191, distance: 184.6
click at [388, 191] on div at bounding box center [494, 189] width 256 height 104
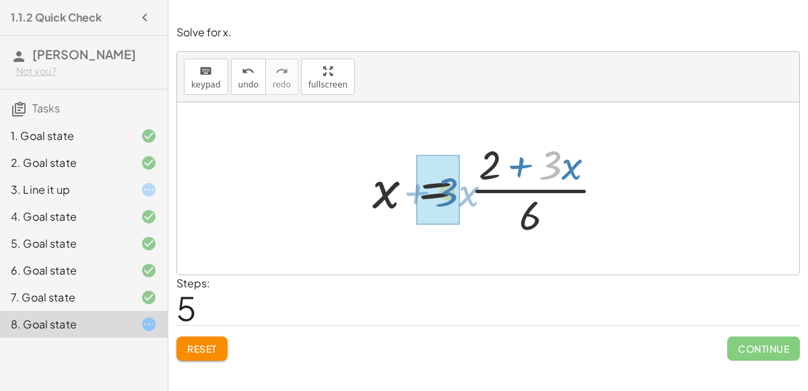
drag, startPoint x: 553, startPoint y: 155, endPoint x: 446, endPoint y: 181, distance: 110.1
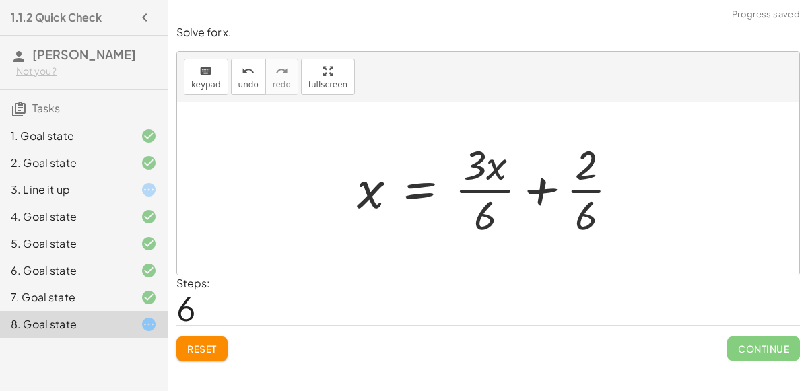
click at [496, 185] on div at bounding box center [493, 189] width 286 height 104
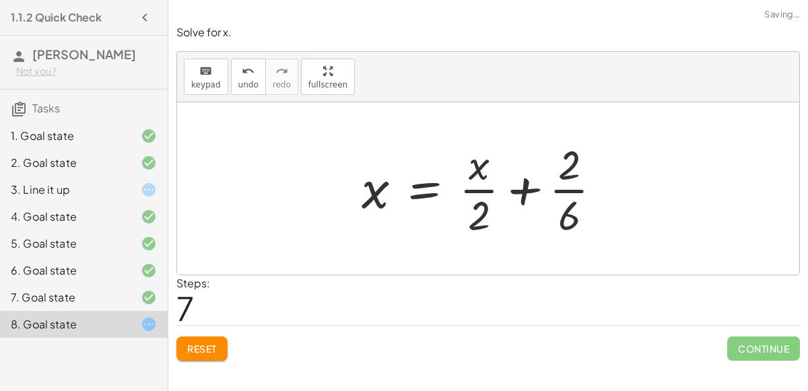
click at [568, 186] on div at bounding box center [487, 189] width 265 height 104
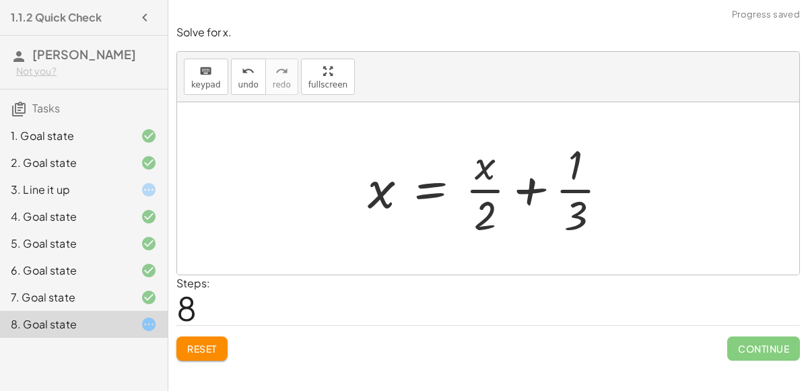
click at [568, 186] on div at bounding box center [493, 189] width 265 height 104
drag, startPoint x: 581, startPoint y: 172, endPoint x: 491, endPoint y: 178, distance: 89.7
click at [491, 178] on div at bounding box center [493, 189] width 265 height 104
drag, startPoint x: 390, startPoint y: 191, endPoint x: 499, endPoint y: 168, distance: 111.5
click at [499, 168] on div at bounding box center [493, 189] width 265 height 104
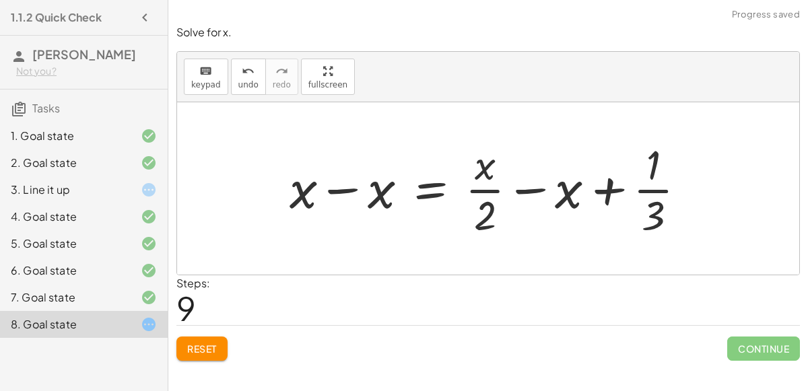
click at [332, 184] on div at bounding box center [493, 189] width 421 height 104
click at [564, 191] on div at bounding box center [532, 189] width 343 height 104
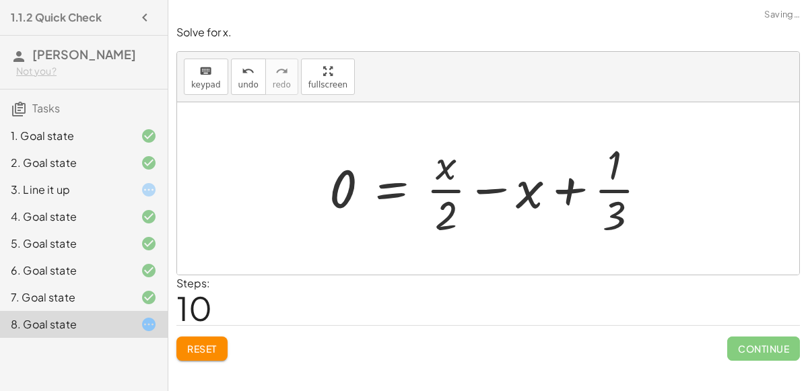
click at [498, 185] on div at bounding box center [494, 189] width 343 height 104
click at [505, 187] on div at bounding box center [494, 189] width 343 height 104
click at [568, 192] on div at bounding box center [494, 189] width 343 height 104
click at [184, 346] on button "Reset" at bounding box center [201, 349] width 51 height 24
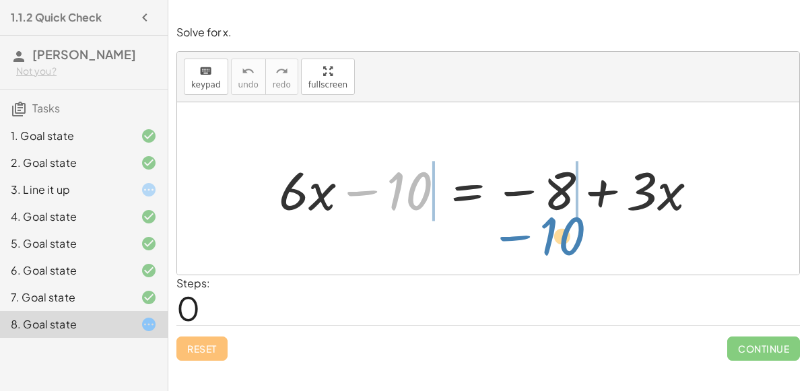
drag, startPoint x: 411, startPoint y: 193, endPoint x: 561, endPoint y: 238, distance: 156.8
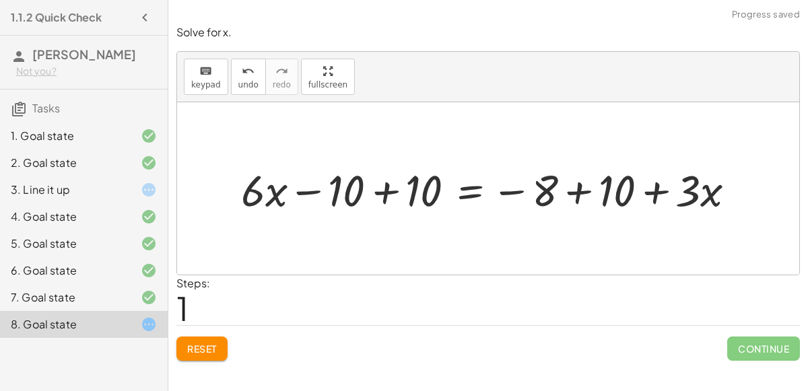
click at [572, 200] on div at bounding box center [493, 188] width 519 height 57
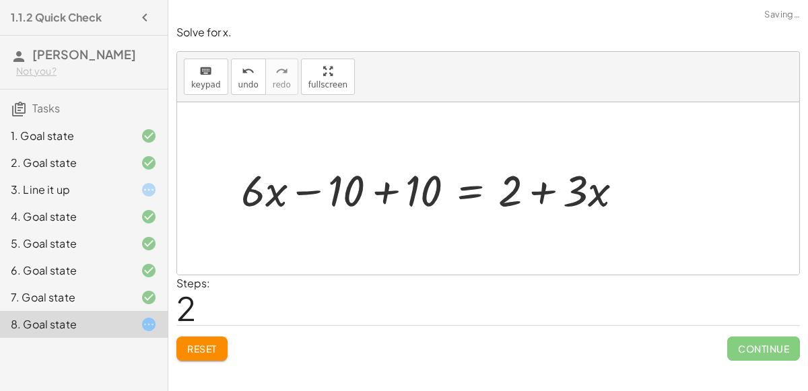
click at [380, 189] on div at bounding box center [437, 188] width 406 height 57
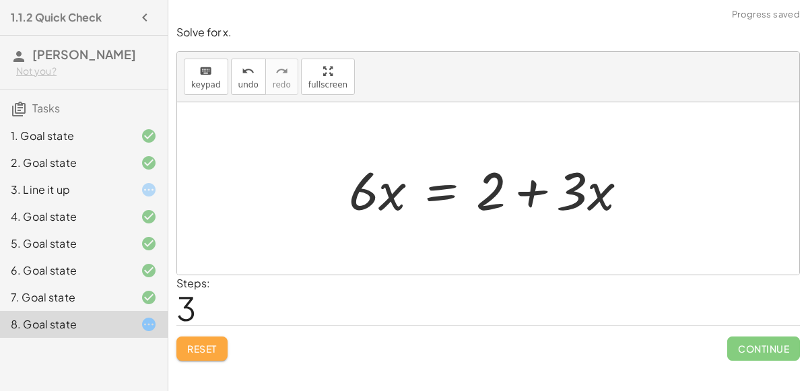
click at [197, 347] on span "Reset" at bounding box center [202, 349] width 30 height 12
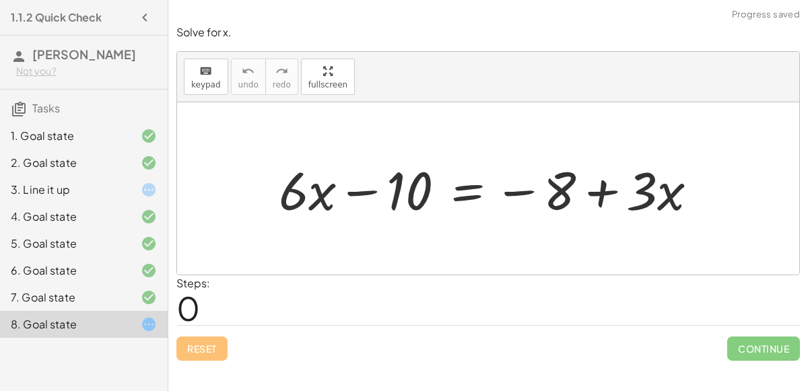
click at [604, 198] on div at bounding box center [493, 188] width 443 height 69
click at [522, 191] on div at bounding box center [493, 188] width 443 height 69
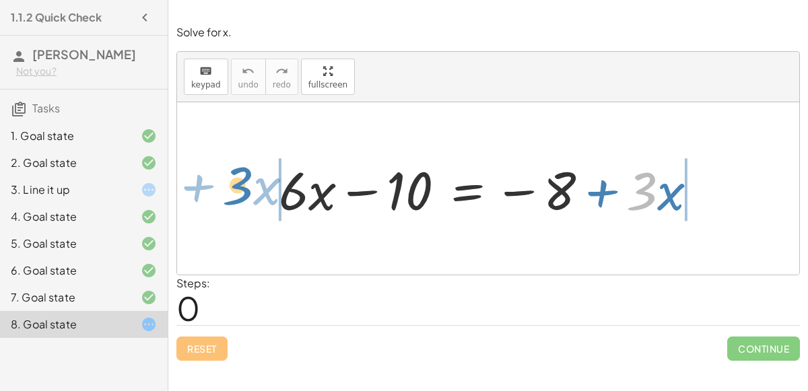
drag, startPoint x: 639, startPoint y: 190, endPoint x: 243, endPoint y: 189, distance: 396.0
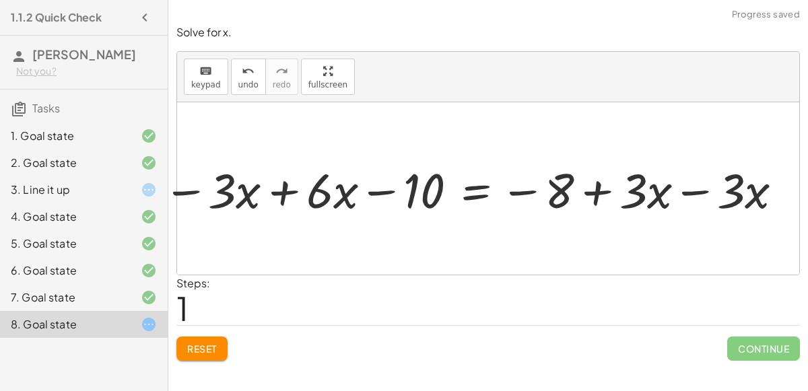
click at [249, 187] on div at bounding box center [476, 188] width 521 height 53
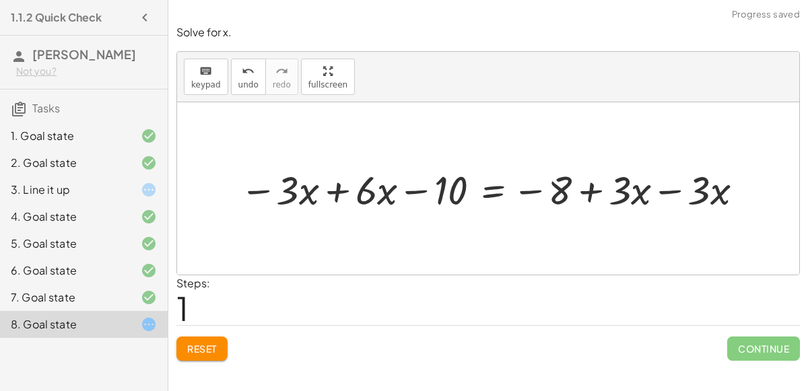
click at [338, 187] on div at bounding box center [493, 188] width 521 height 53
click at [673, 185] on div at bounding box center [554, 188] width 413 height 53
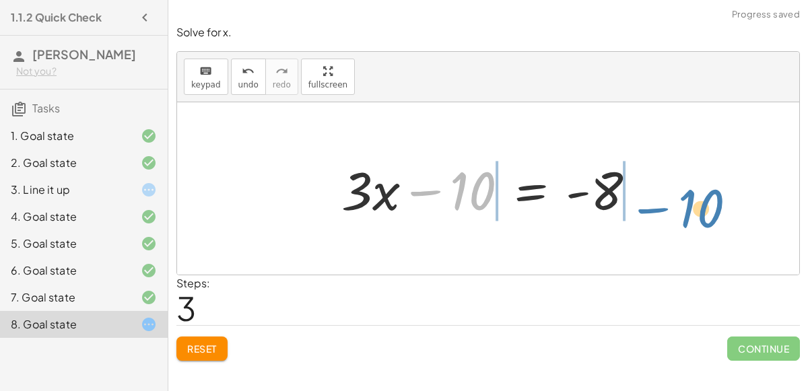
drag, startPoint x: 437, startPoint y: 190, endPoint x: 652, endPoint y: 197, distance: 215.0
click at [652, 197] on div at bounding box center [494, 188] width 319 height 69
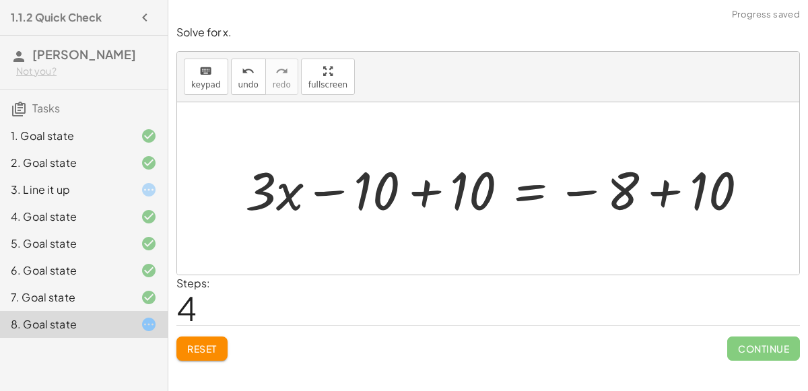
click at [657, 194] on div at bounding box center [501, 188] width 527 height 69
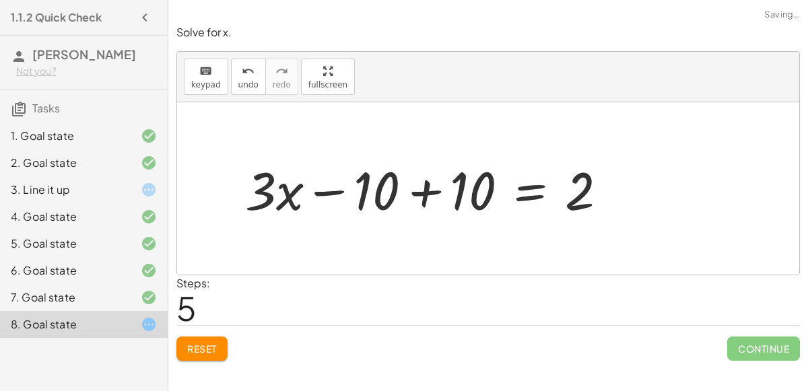
click at [430, 185] on div at bounding box center [431, 188] width 387 height 69
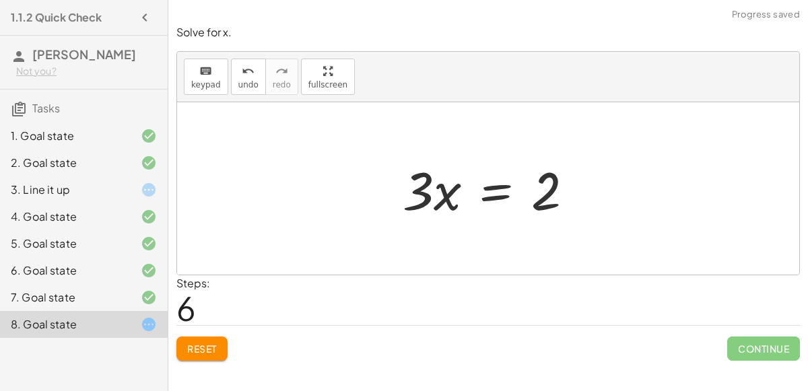
click at [492, 187] on div at bounding box center [493, 188] width 195 height 69
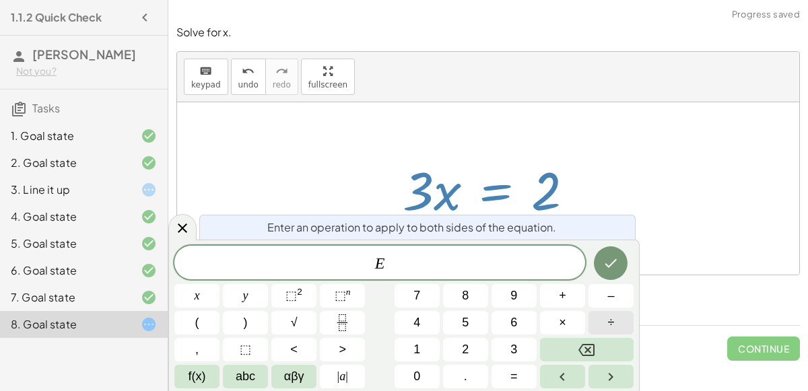
click at [607, 325] on button "÷" at bounding box center [611, 323] width 45 height 24
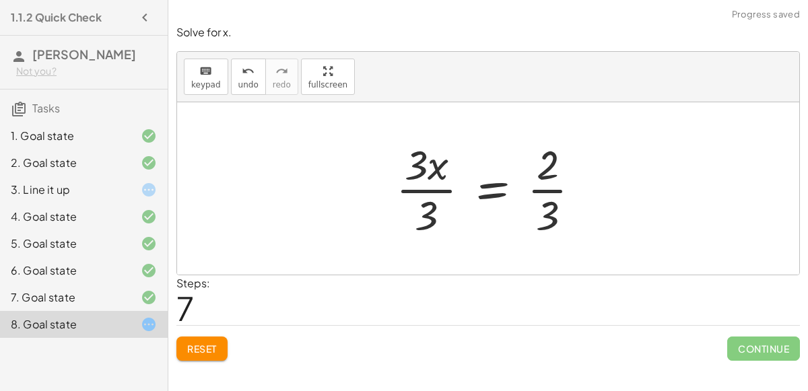
click at [439, 187] on div at bounding box center [493, 189] width 209 height 104
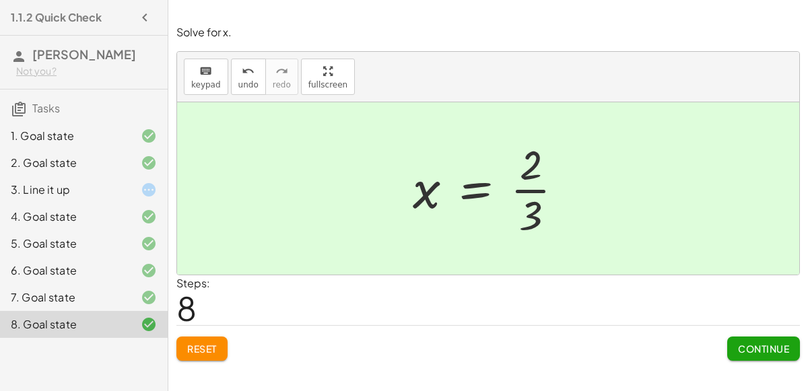
click at [750, 337] on button "Continue" at bounding box center [763, 349] width 73 height 24
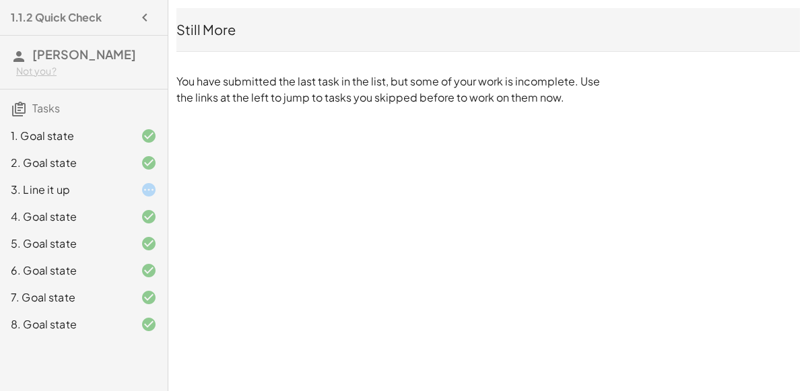
click at [121, 182] on div at bounding box center [138, 190] width 38 height 16
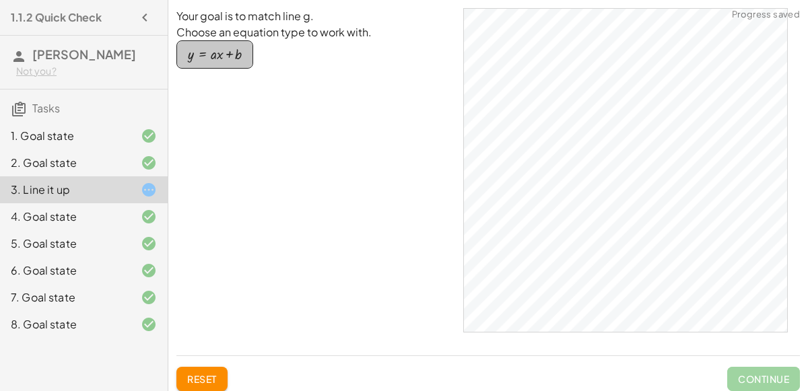
click at [240, 57] on div "button" at bounding box center [215, 54] width 54 height 15
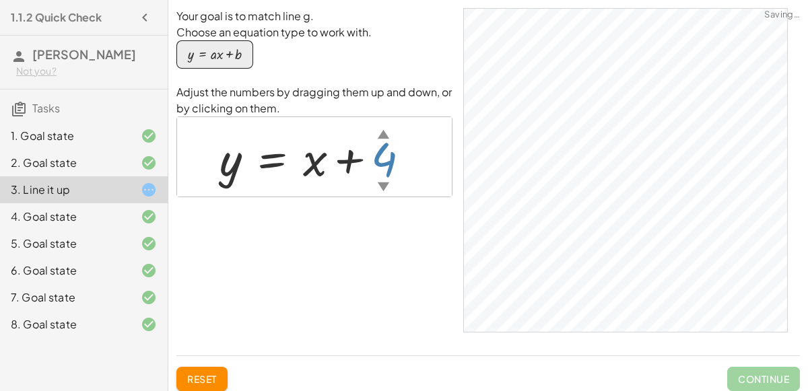
click at [381, 178] on div "▼" at bounding box center [383, 186] width 11 height 17
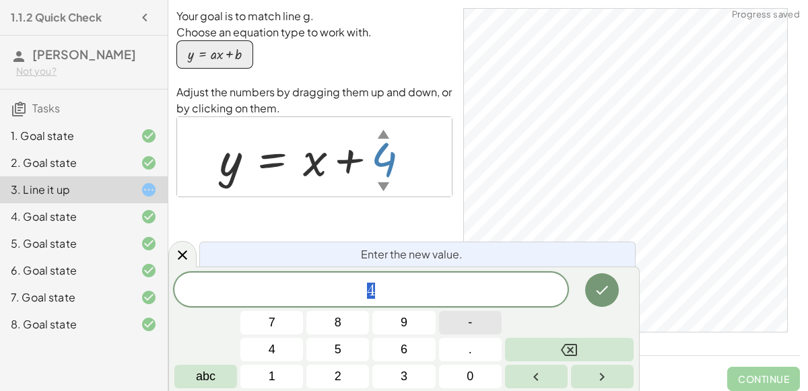
click at [471, 329] on span "-" at bounding box center [470, 323] width 4 height 18
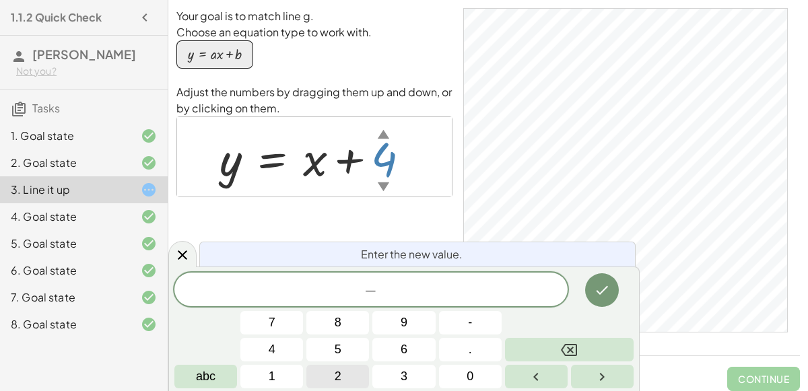
click at [338, 369] on span "2" at bounding box center [338, 377] width 7 height 18
click at [604, 282] on button "Done" at bounding box center [602, 290] width 34 height 34
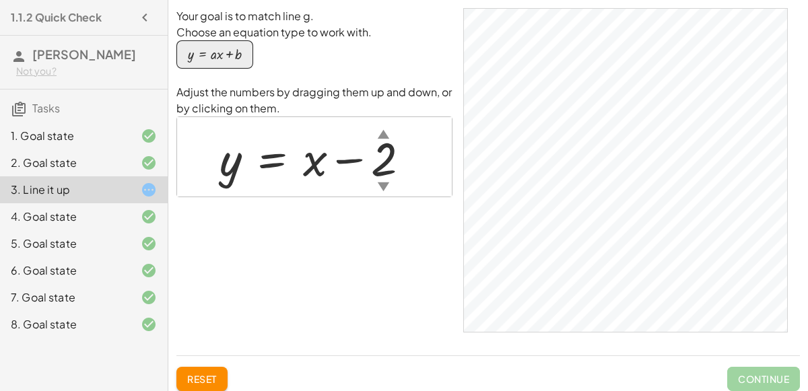
click at [380, 183] on div "▼" at bounding box center [383, 186] width 11 height 17
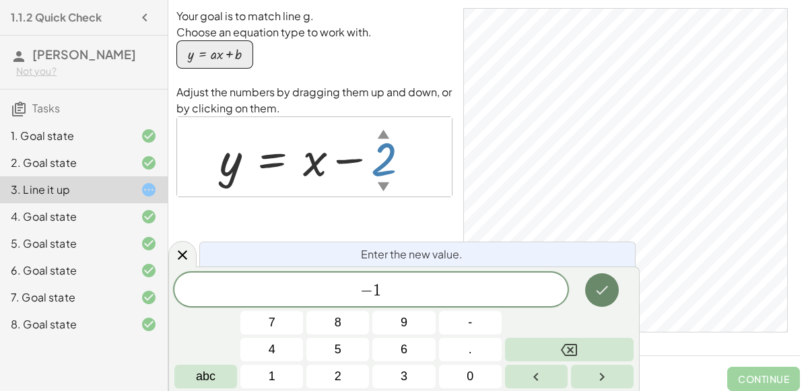
click at [606, 300] on button "Done" at bounding box center [602, 290] width 34 height 34
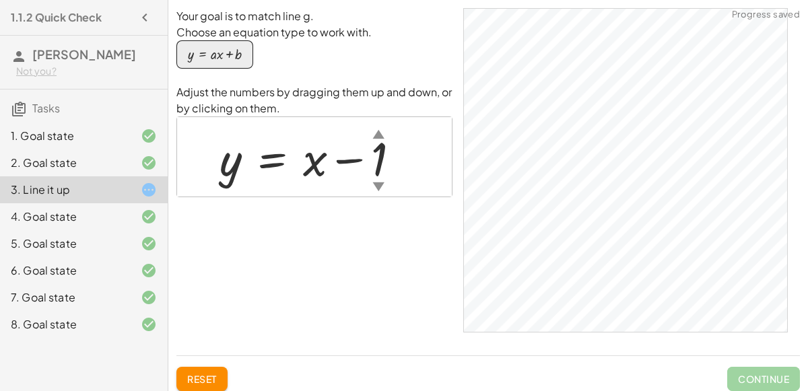
click at [379, 176] on div at bounding box center [315, 157] width 205 height 61
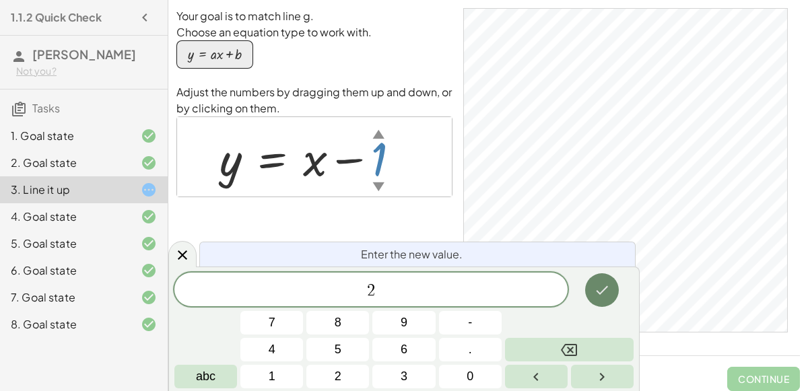
click at [587, 291] on button "Done" at bounding box center [602, 290] width 34 height 34
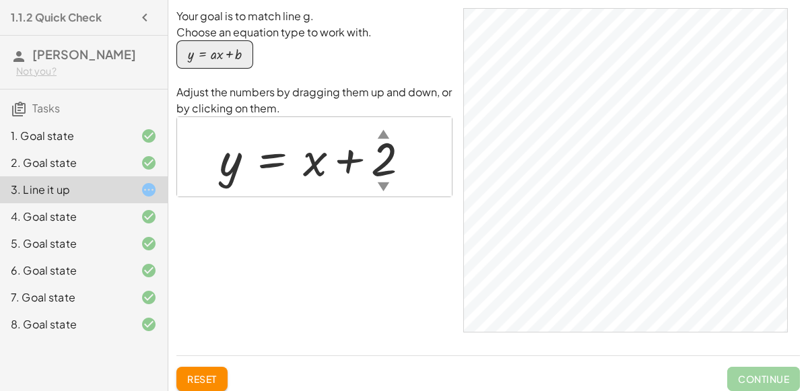
click at [124, 311] on div "8. Goal state" at bounding box center [84, 324] width 168 height 27
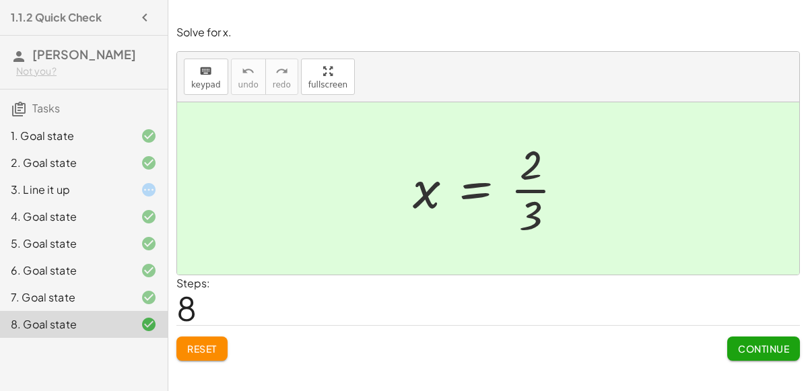
click at [755, 345] on span "Continue" at bounding box center [763, 349] width 51 height 12
